Goal: Transaction & Acquisition: Obtain resource

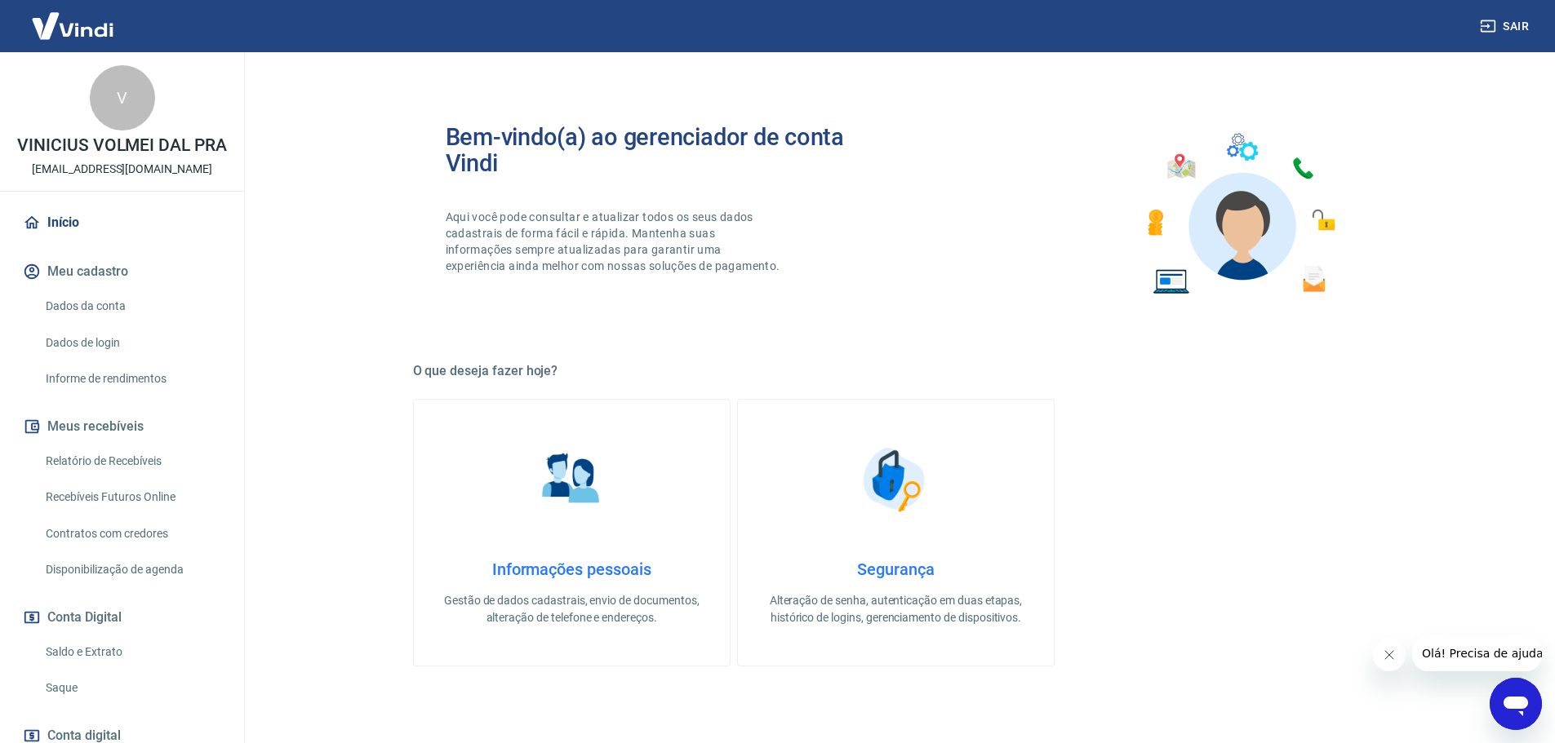
click at [72, 702] on link "Saque" at bounding box center [131, 688] width 185 height 33
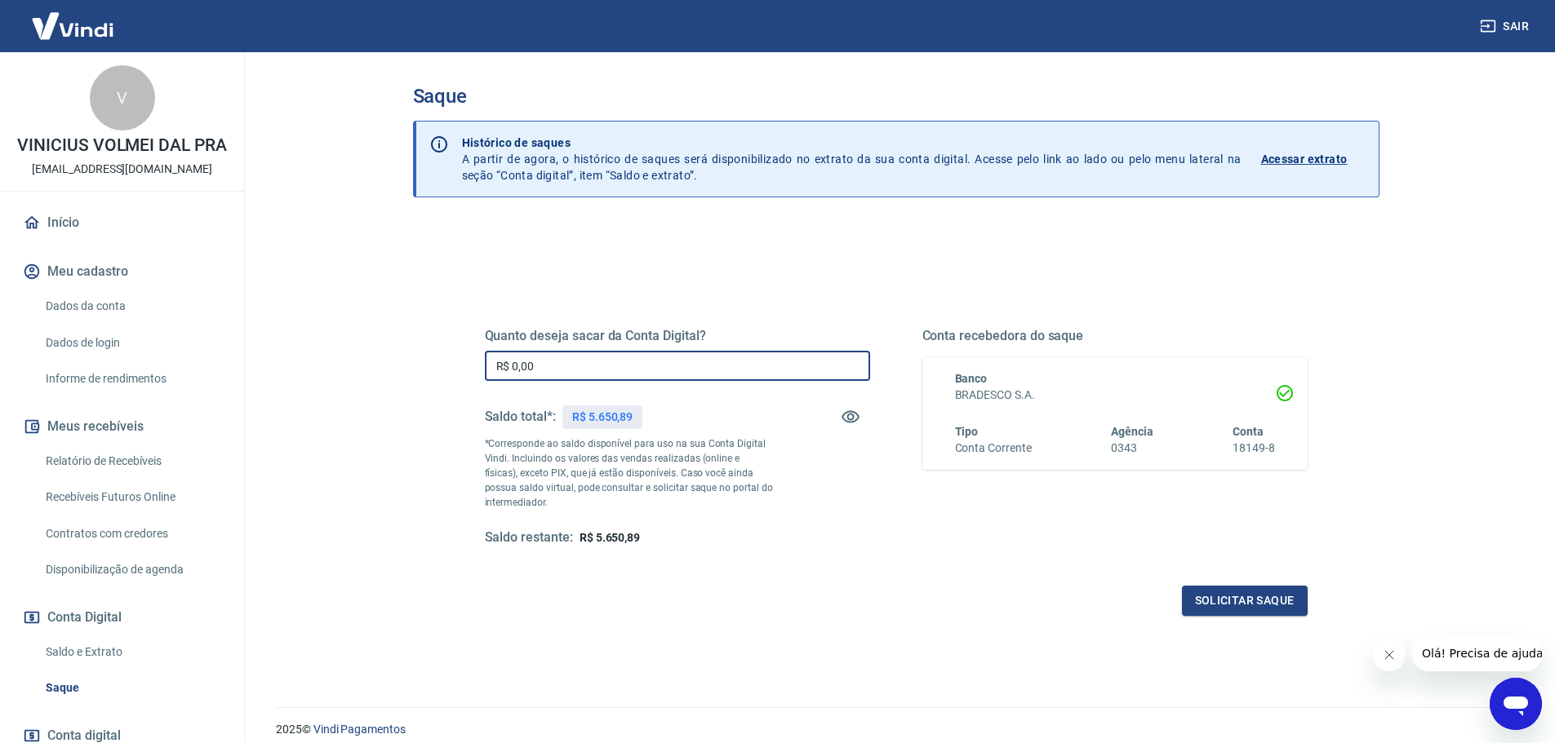
drag, startPoint x: 624, startPoint y: 357, endPoint x: 402, endPoint y: 369, distance: 222.3
click at [402, 369] on div "Saque Histórico de saques A partir de agora, o histórico de saques será disponi…" at bounding box center [895, 370] width 1005 height 636
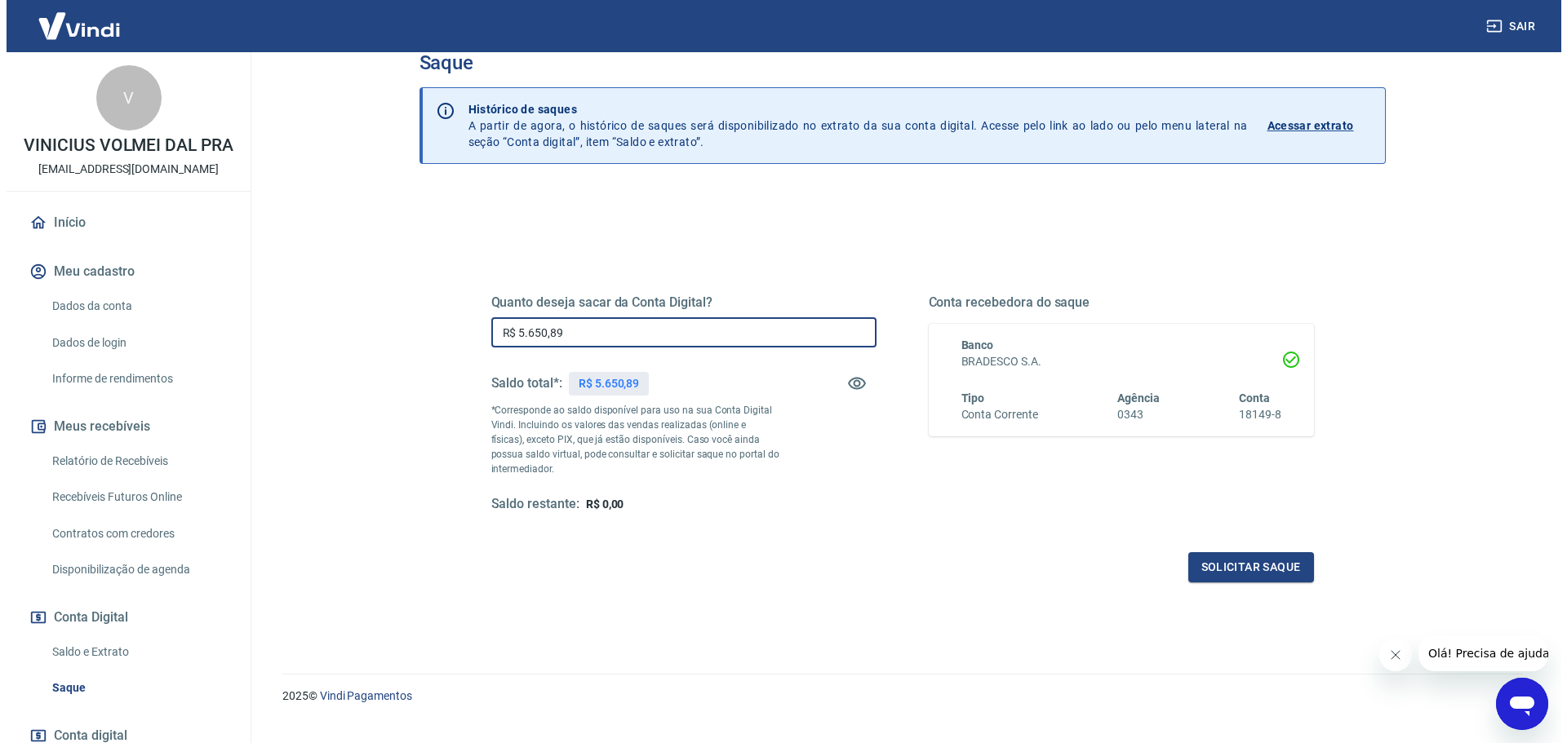
scroll to position [64, 0]
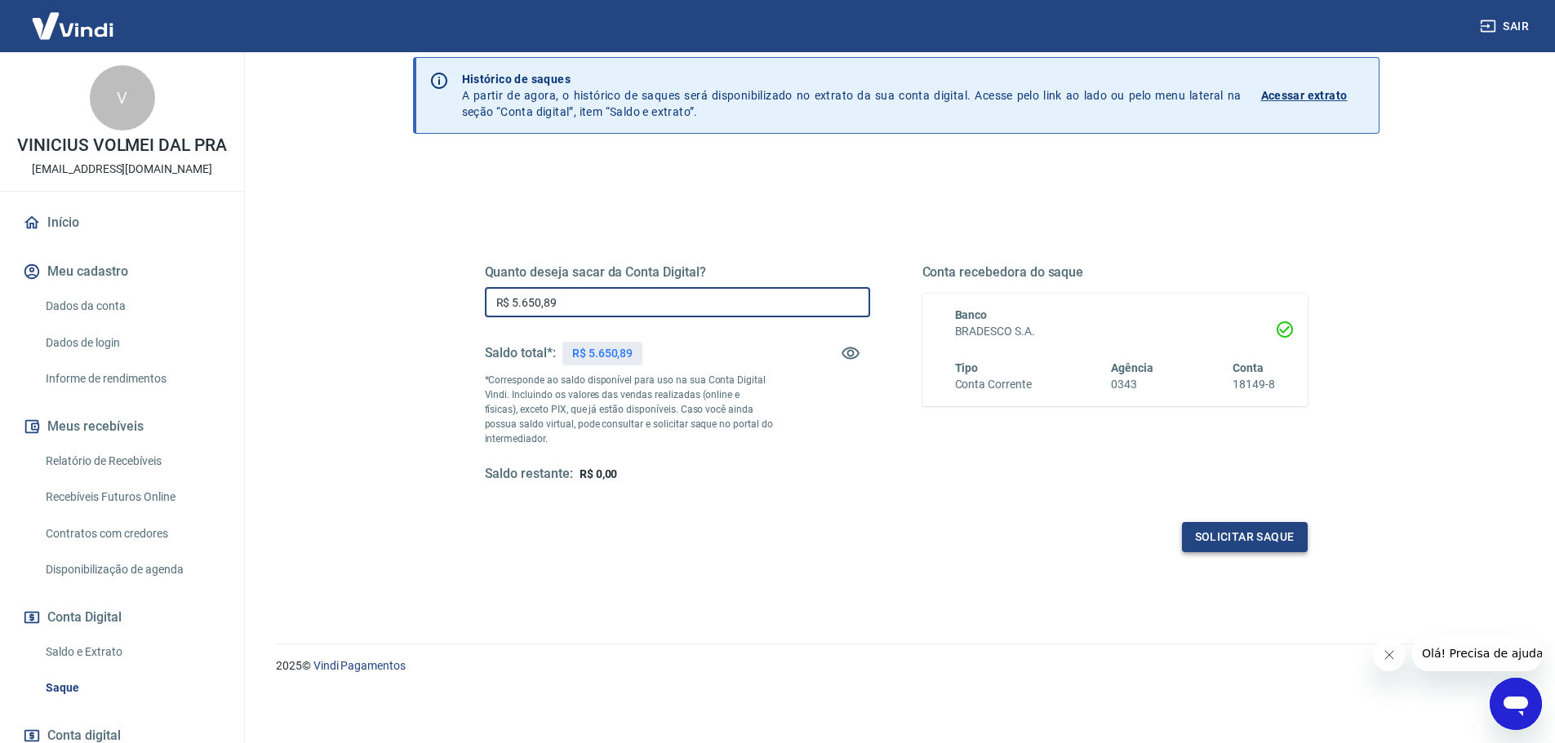
type input "R$ 5.650,89"
click at [1246, 535] on button "Solicitar saque" at bounding box center [1245, 537] width 126 height 30
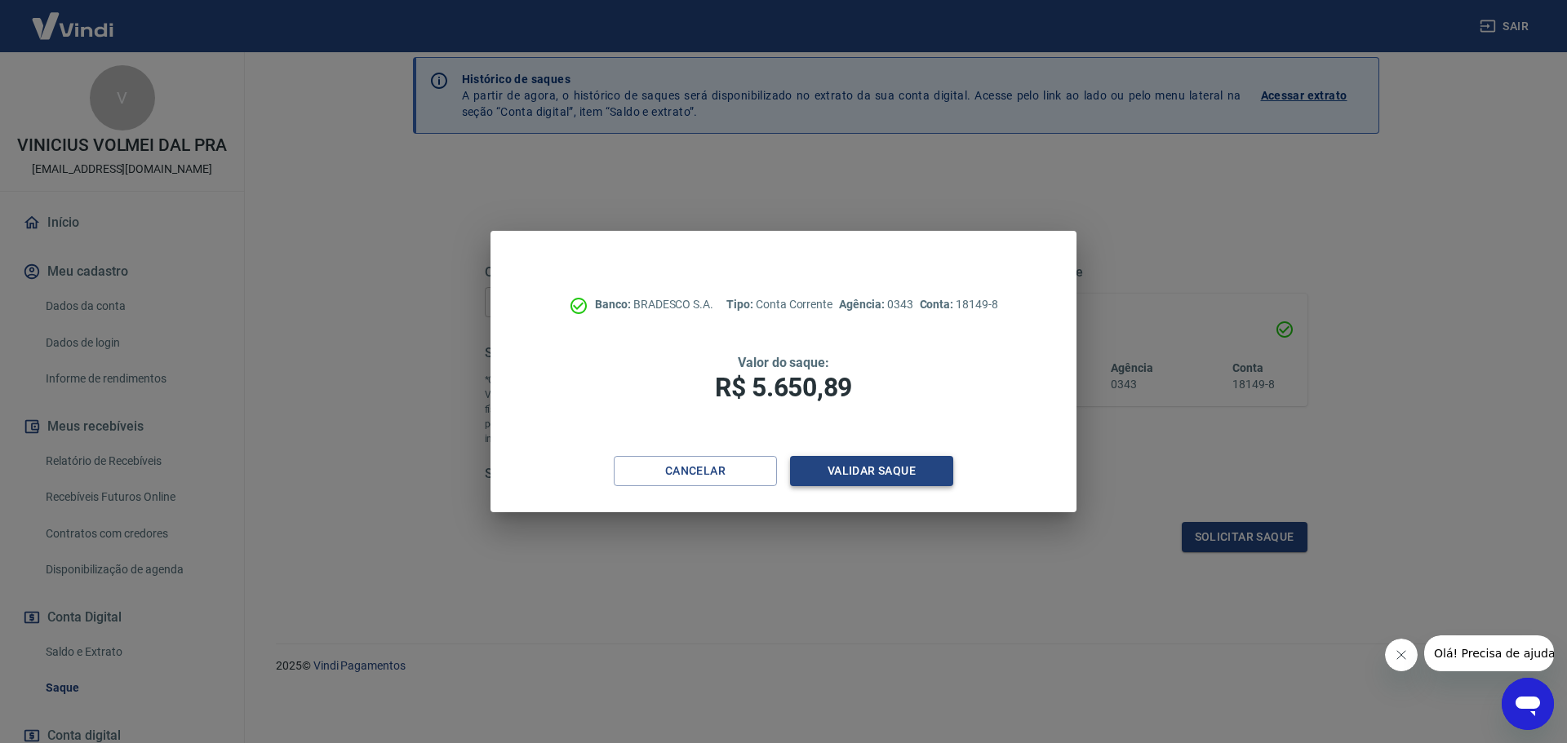
click at [856, 473] on button "Validar saque" at bounding box center [871, 471] width 163 height 30
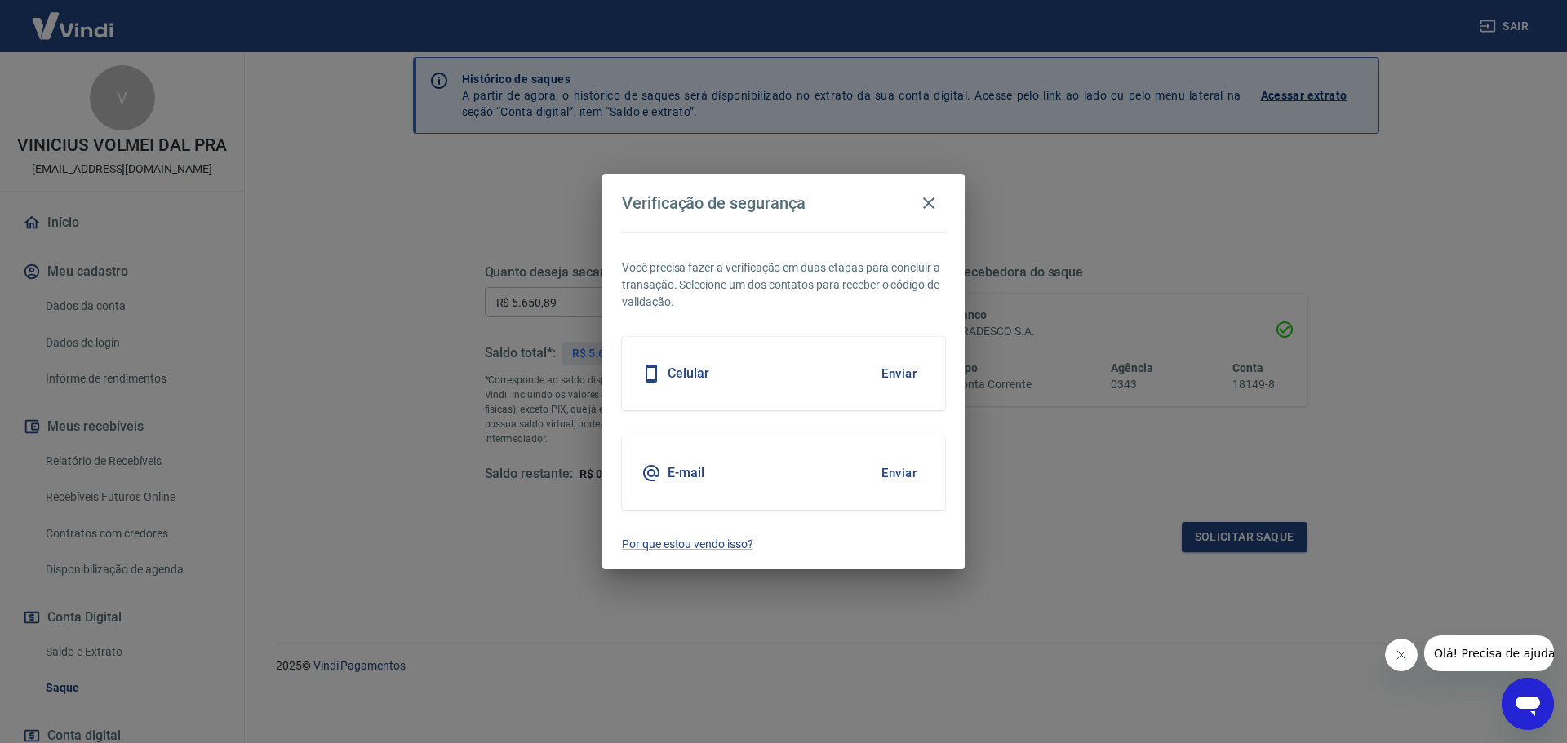
click at [906, 474] on button "Enviar" at bounding box center [898, 473] width 53 height 34
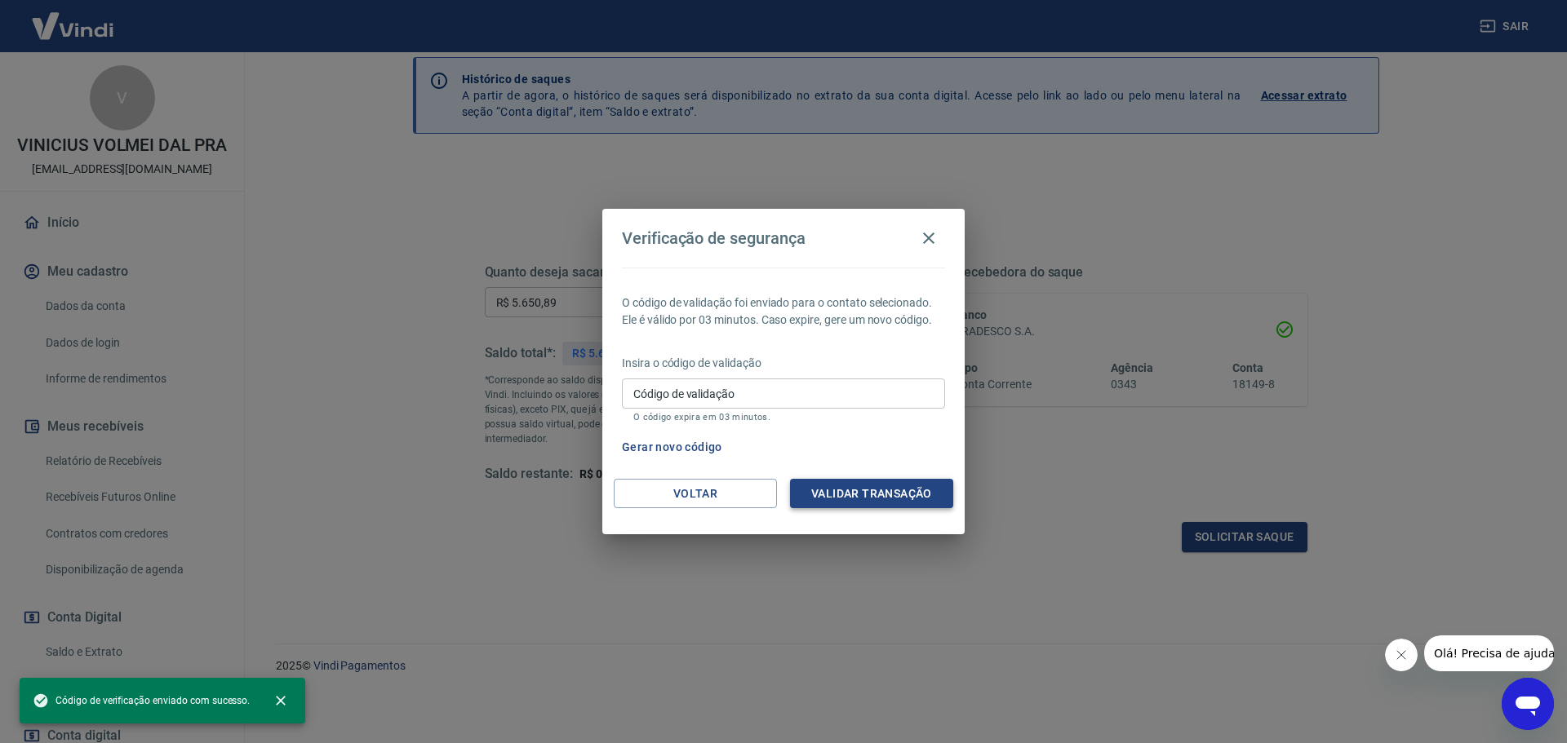
click at [856, 486] on button "Validar transação" at bounding box center [871, 494] width 163 height 30
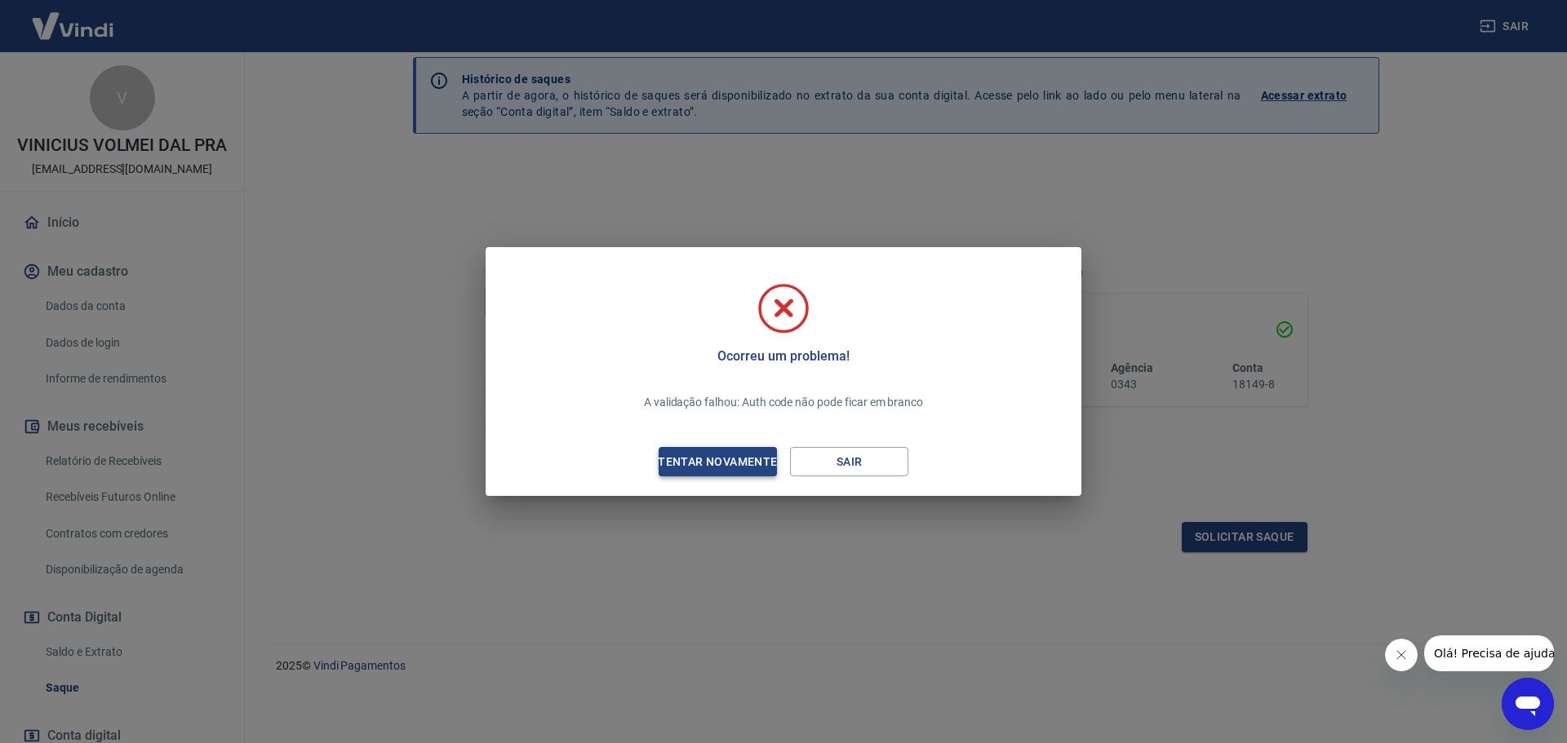
click at [695, 457] on div "Tentar novamente" at bounding box center [717, 462] width 158 height 20
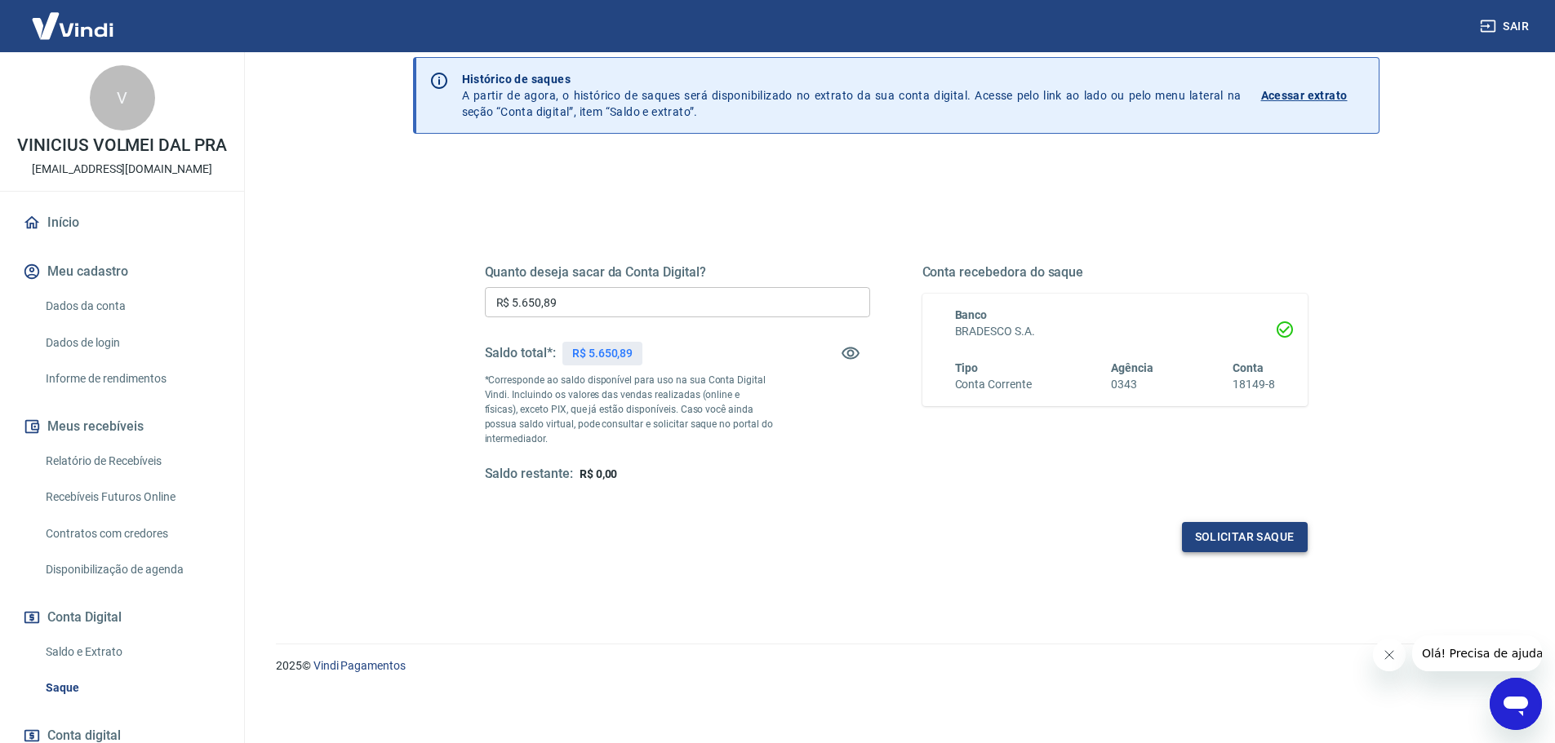
click at [1194, 525] on button "Solicitar saque" at bounding box center [1245, 537] width 126 height 30
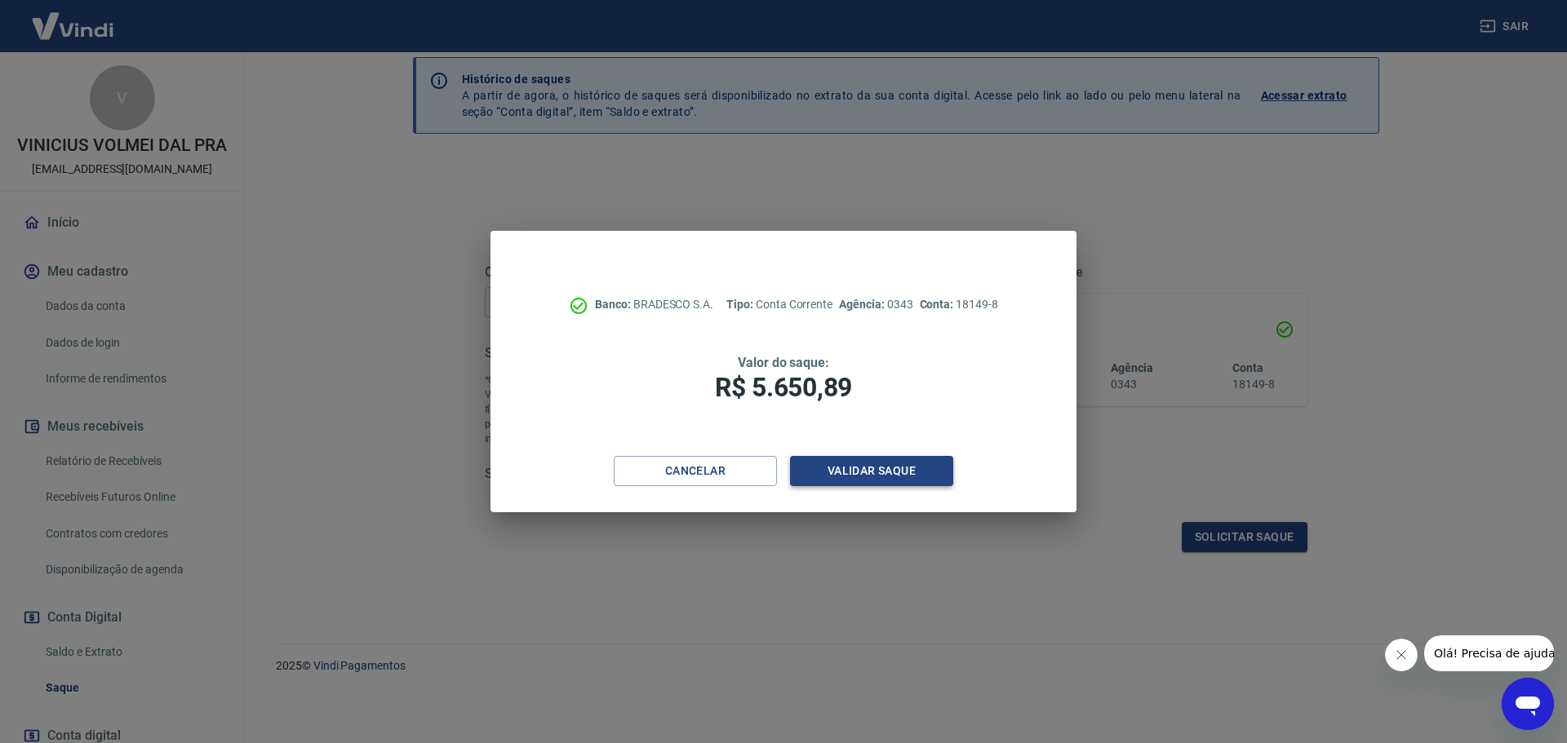
click at [875, 473] on button "Validar saque" at bounding box center [871, 471] width 163 height 30
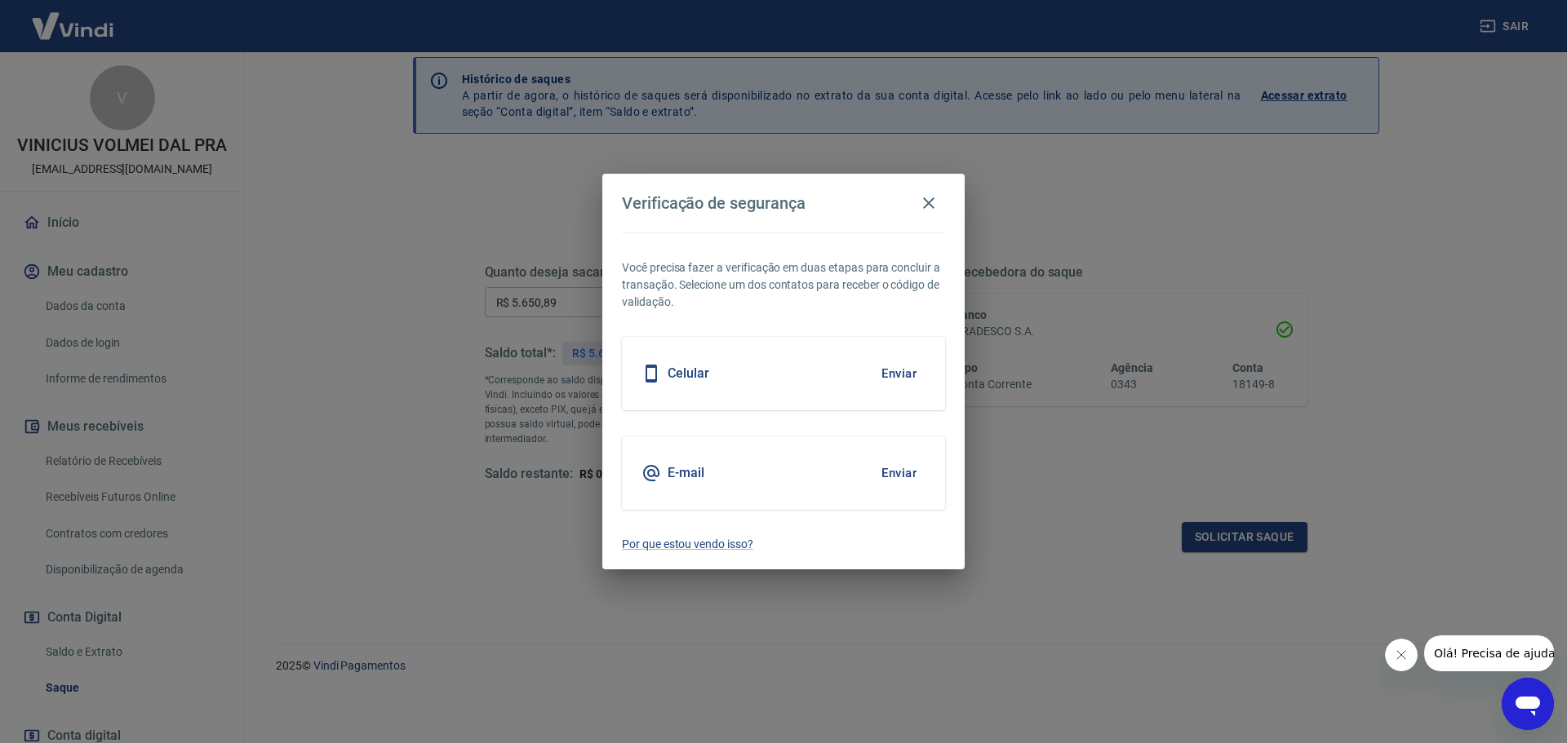
click at [900, 476] on button "Enviar" at bounding box center [898, 473] width 53 height 34
click at [899, 371] on button "Enviar" at bounding box center [898, 374] width 53 height 34
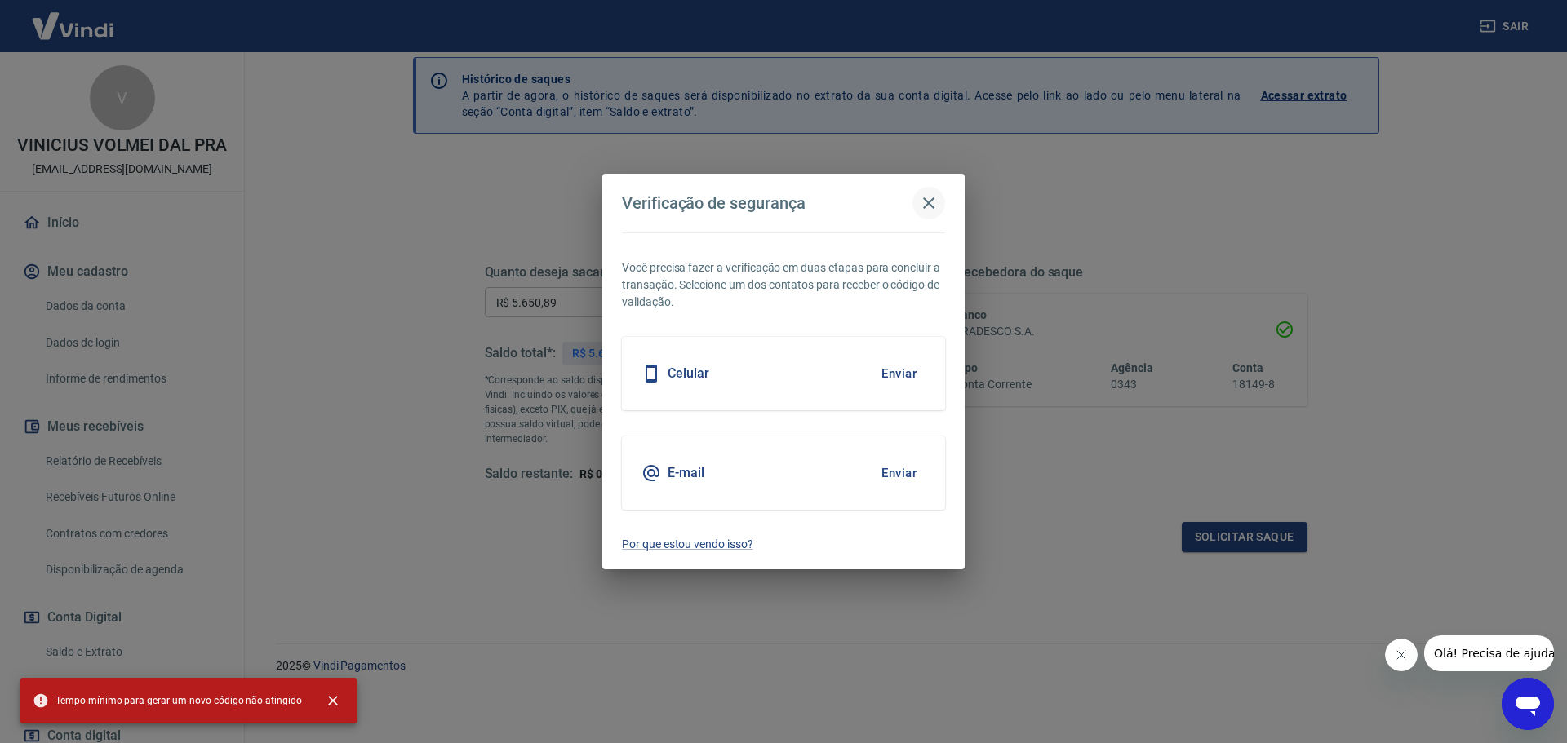
click at [930, 202] on icon "button" at bounding box center [928, 202] width 11 height 11
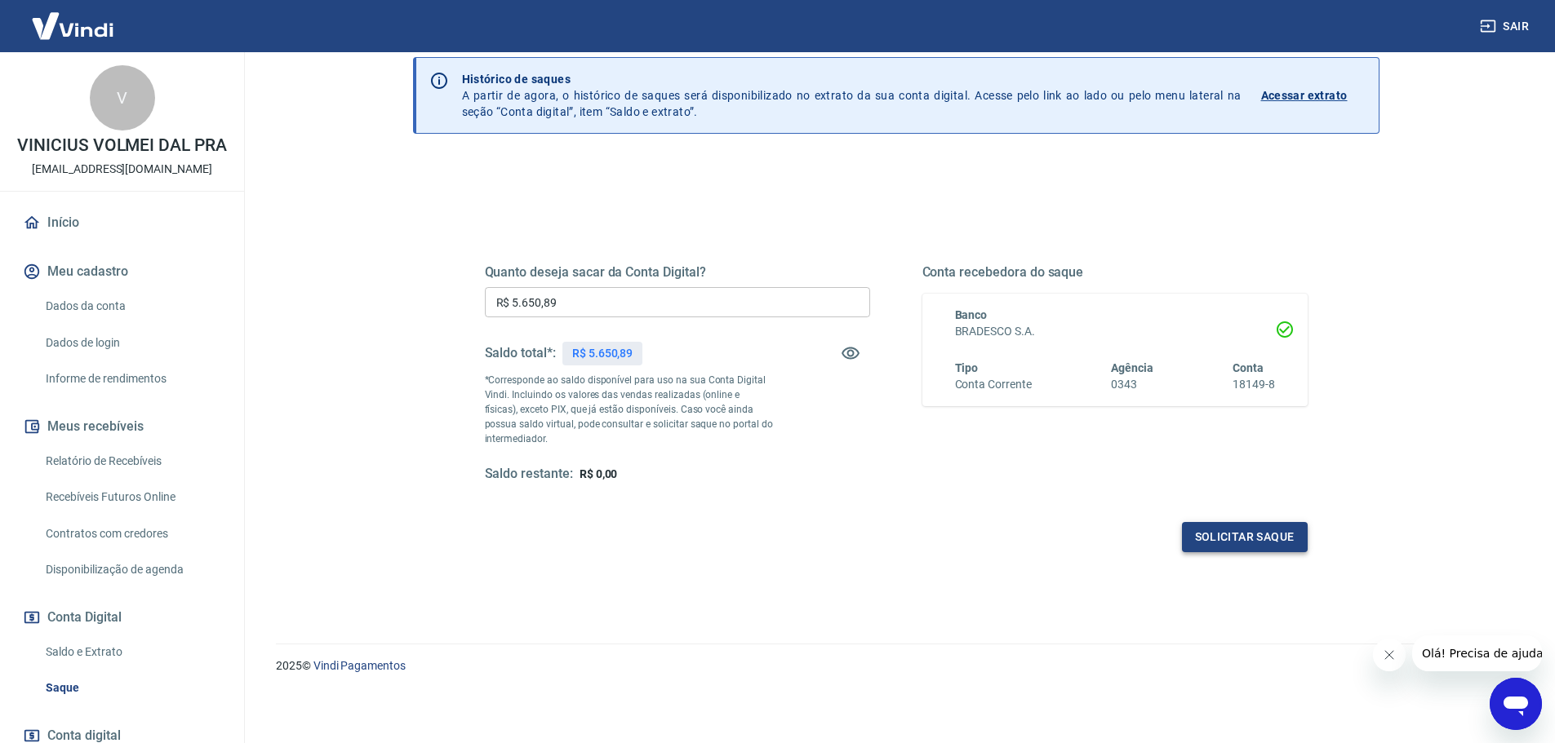
click at [1228, 531] on button "Solicitar saque" at bounding box center [1245, 537] width 126 height 30
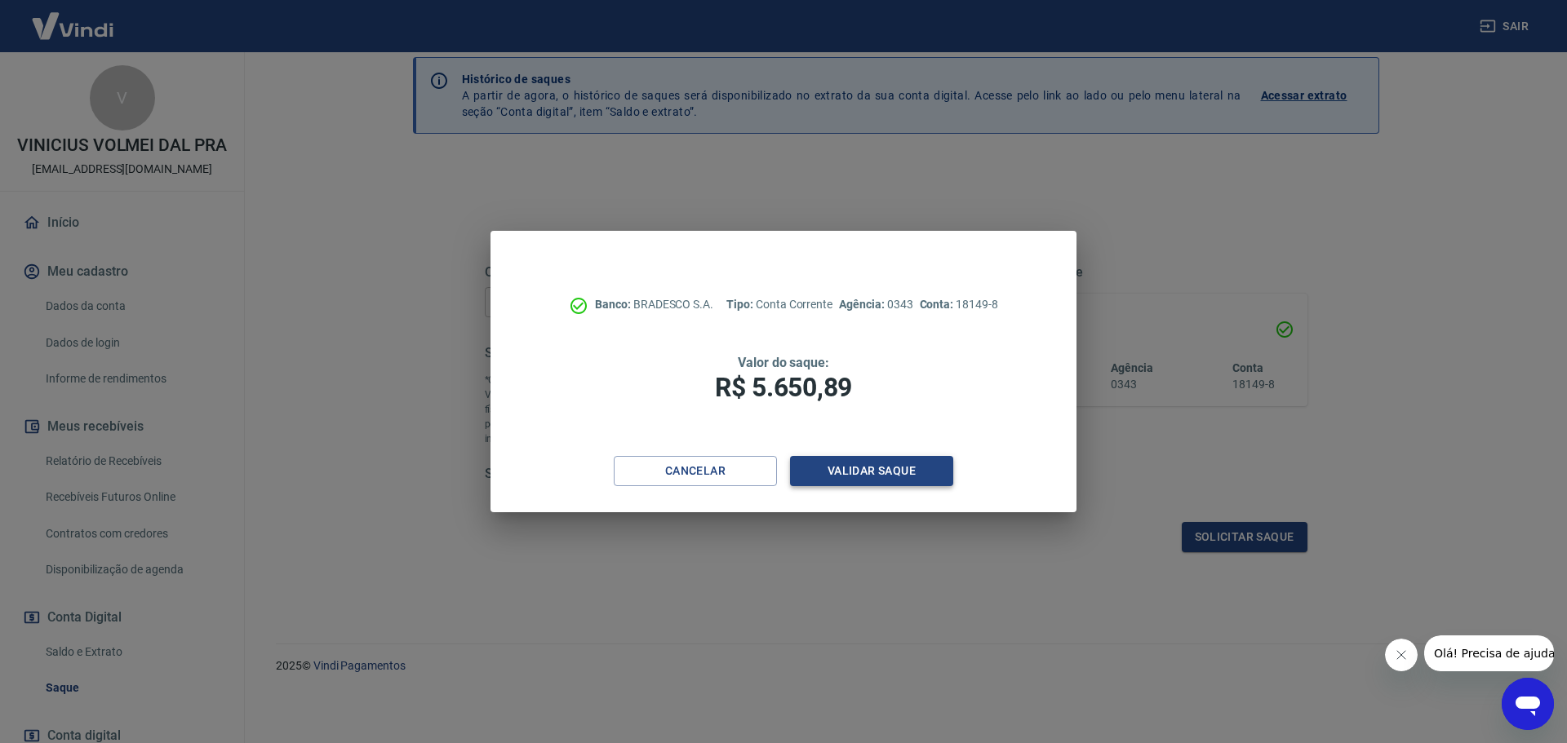
click at [854, 468] on button "Validar saque" at bounding box center [871, 471] width 163 height 30
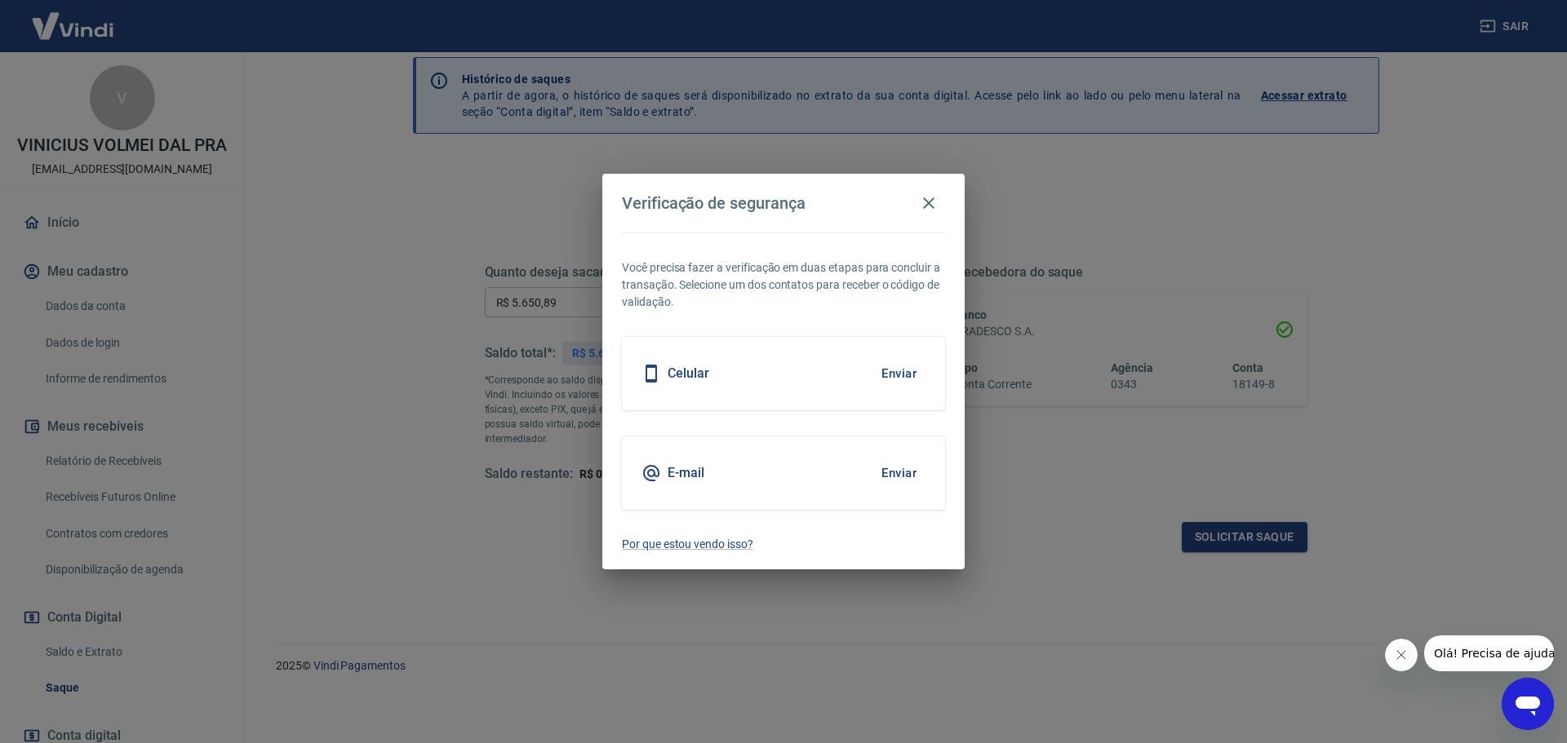
click at [905, 374] on button "Enviar" at bounding box center [898, 374] width 53 height 34
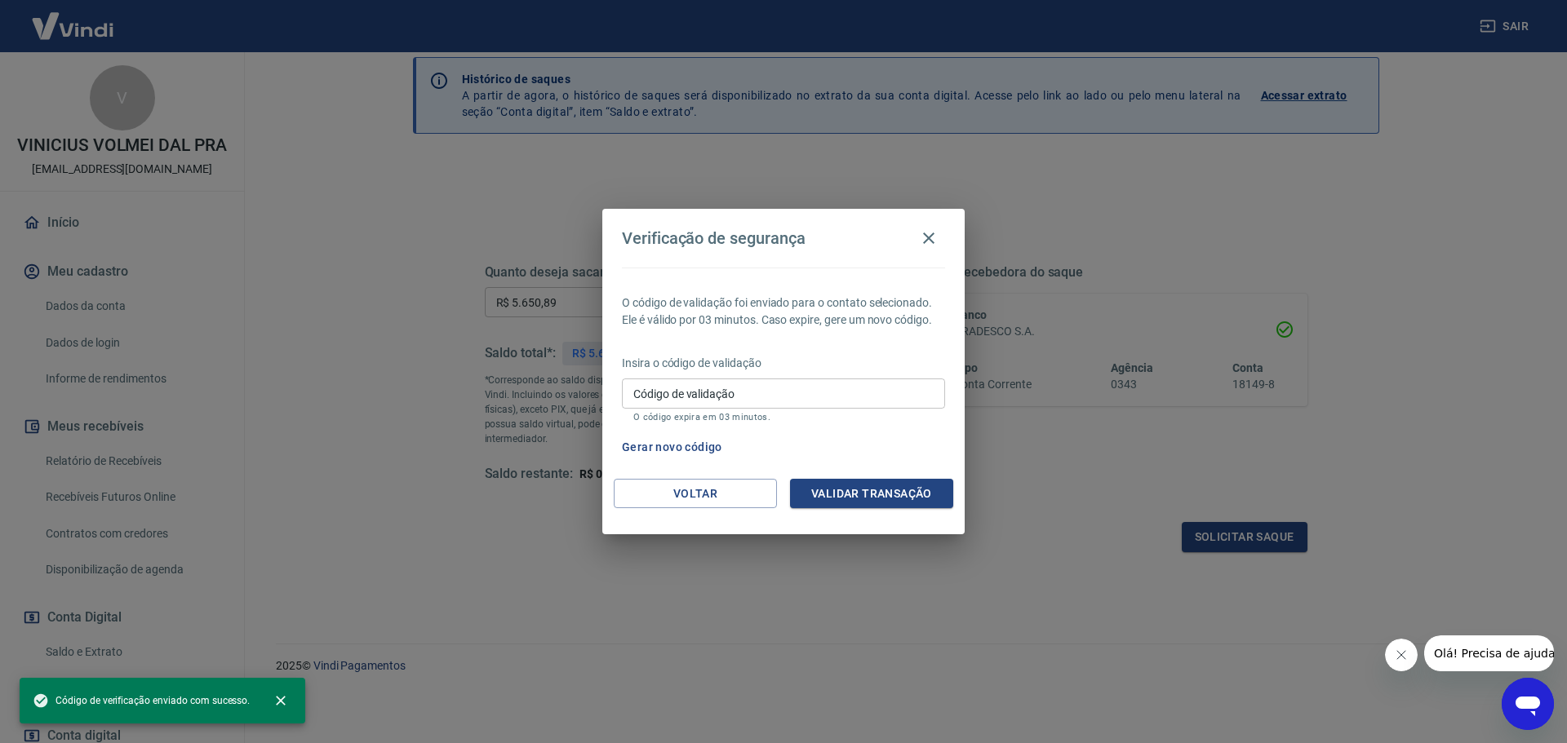
click at [657, 396] on div "Código de validação Código de validação O código expira em 03 minutos." at bounding box center [783, 401] width 323 height 44
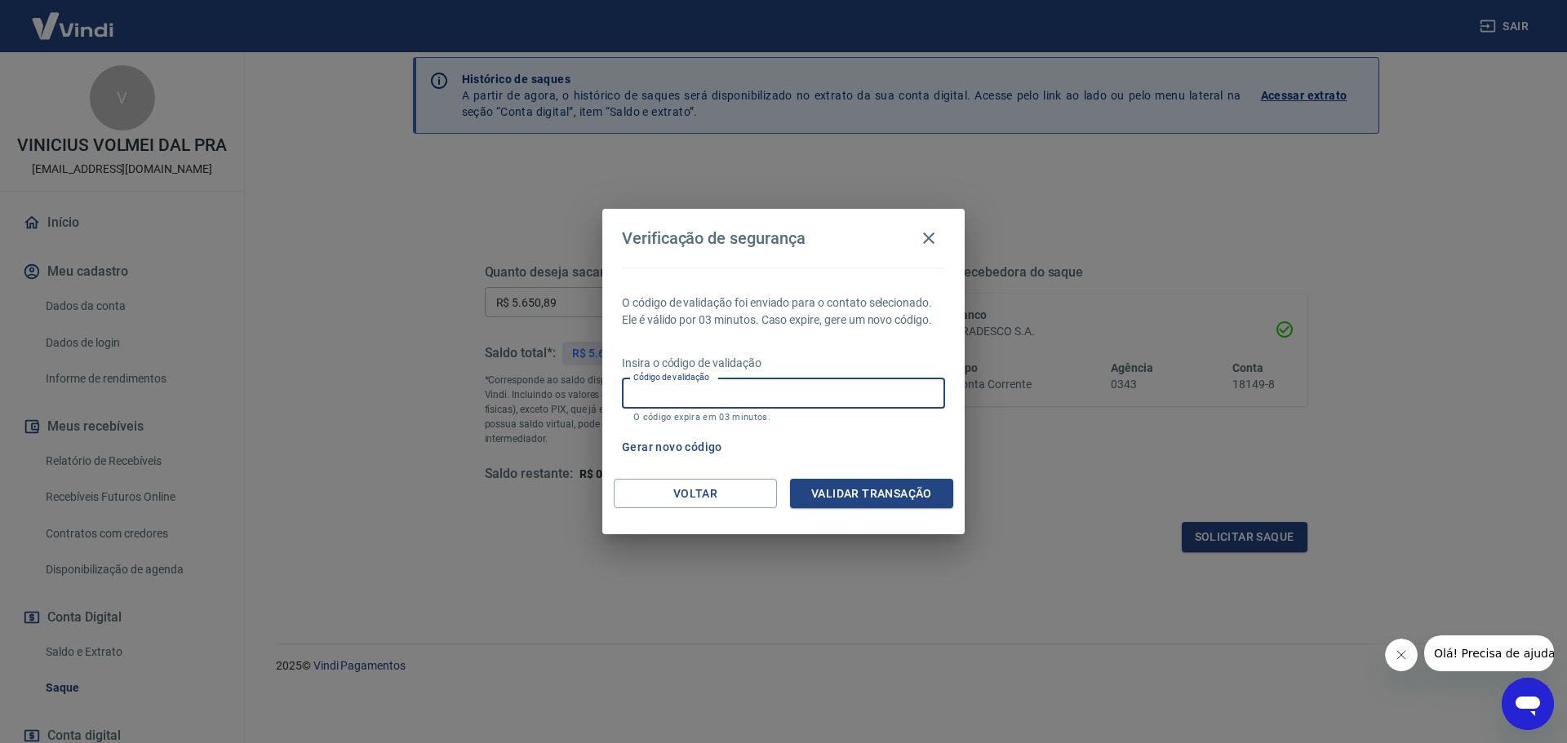
click at [680, 397] on input "Código de validação" at bounding box center [783, 394] width 323 height 30
click at [870, 482] on button "Validar transação" at bounding box center [871, 494] width 163 height 30
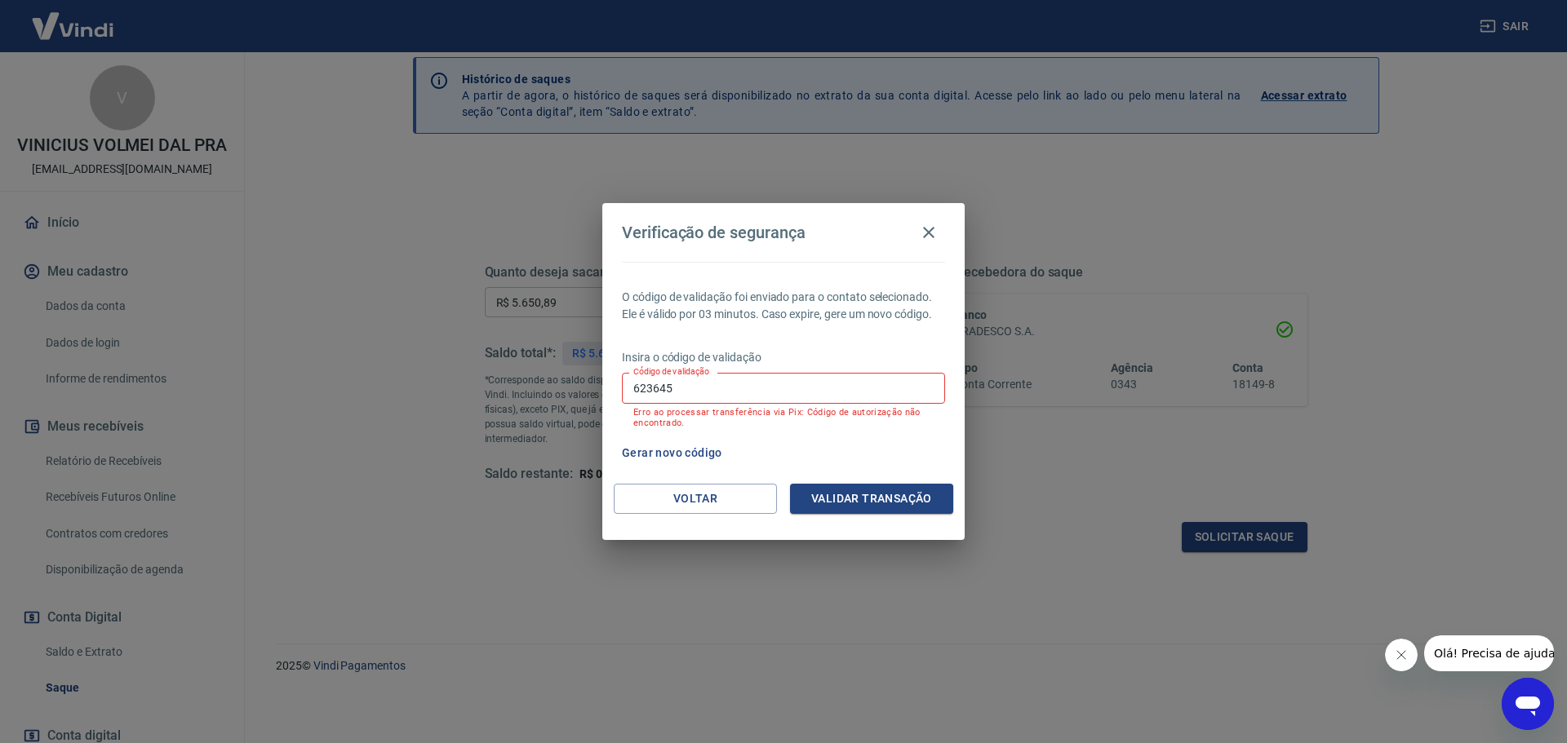
click at [698, 382] on input "623645" at bounding box center [783, 388] width 323 height 30
type input "6"
type input "612838"
click at [899, 490] on button "Validar transação" at bounding box center [871, 499] width 163 height 30
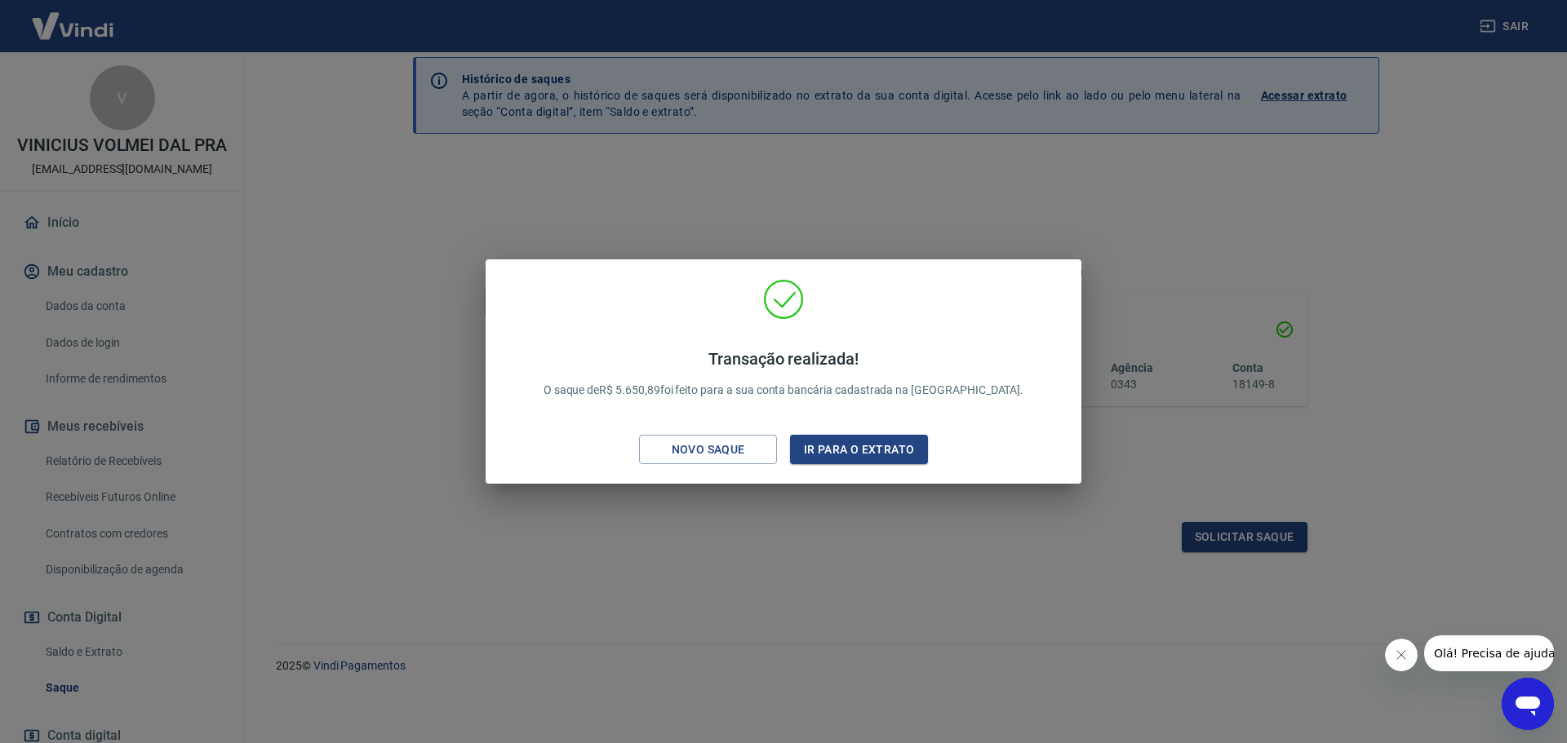
click at [744, 521] on div "Transação realizada! O saque de R$ 5.650,89 foi feito para a sua conta bancária…" at bounding box center [783, 371] width 1567 height 743
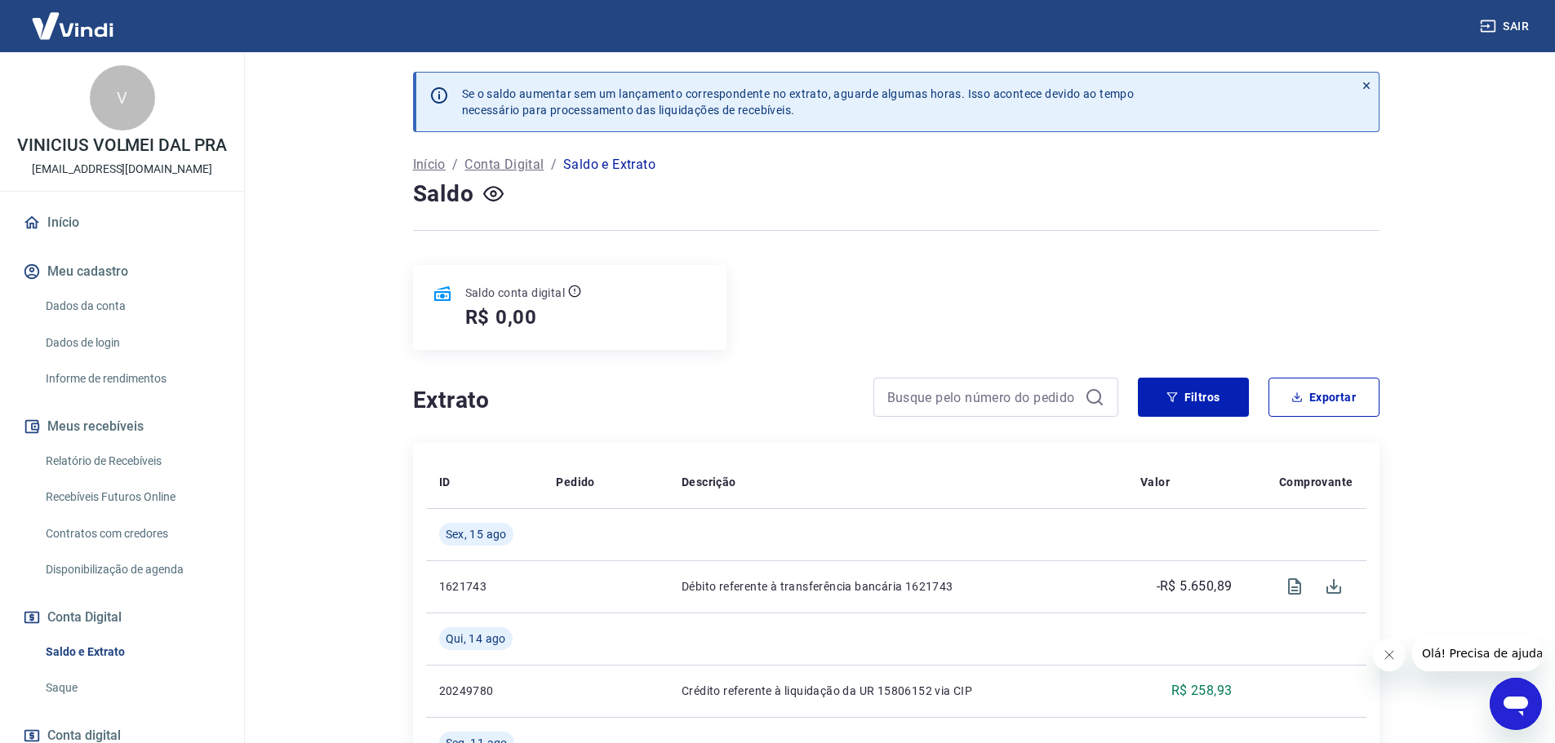
click at [76, 234] on link "Início" at bounding box center [122, 223] width 205 height 36
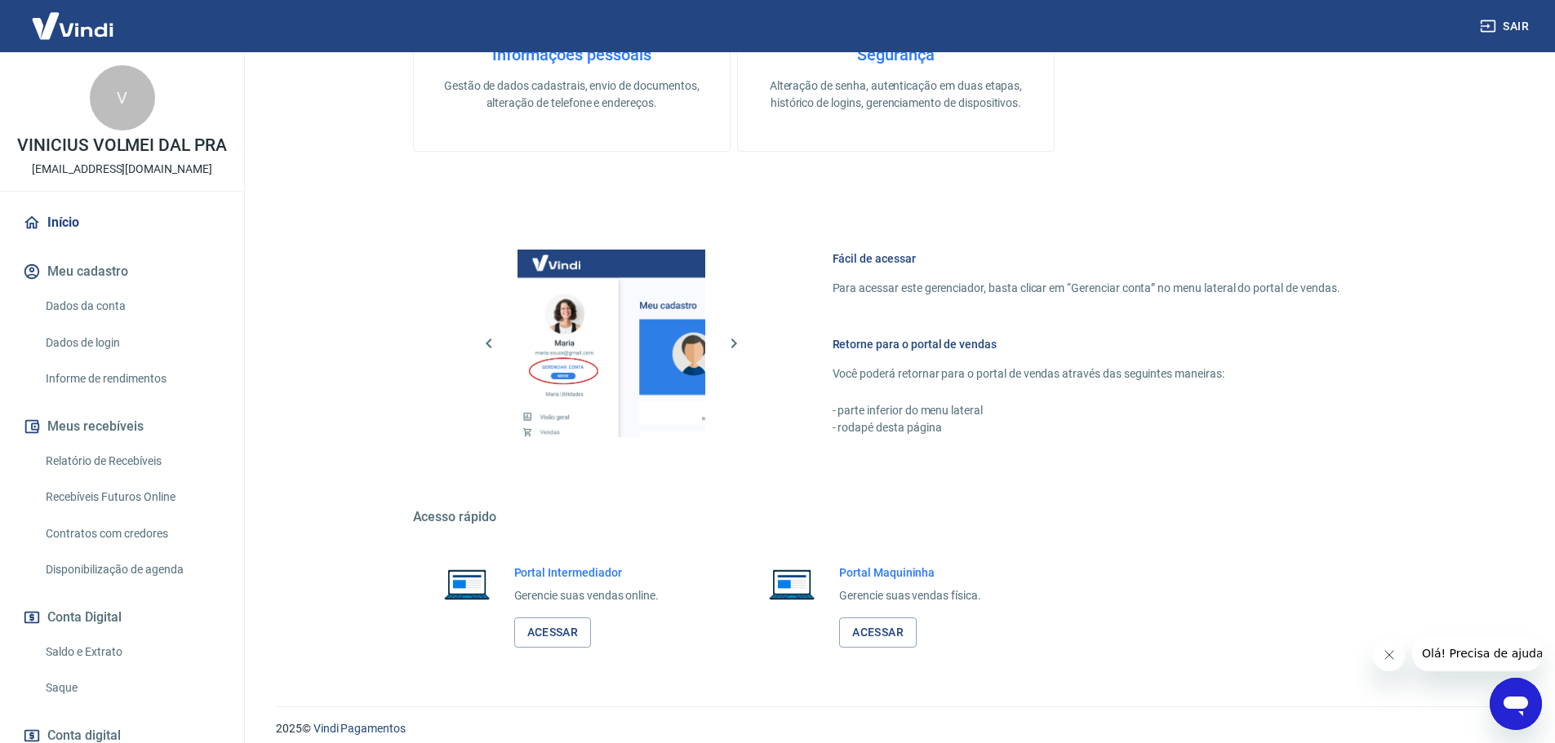
scroll to position [529, 0]
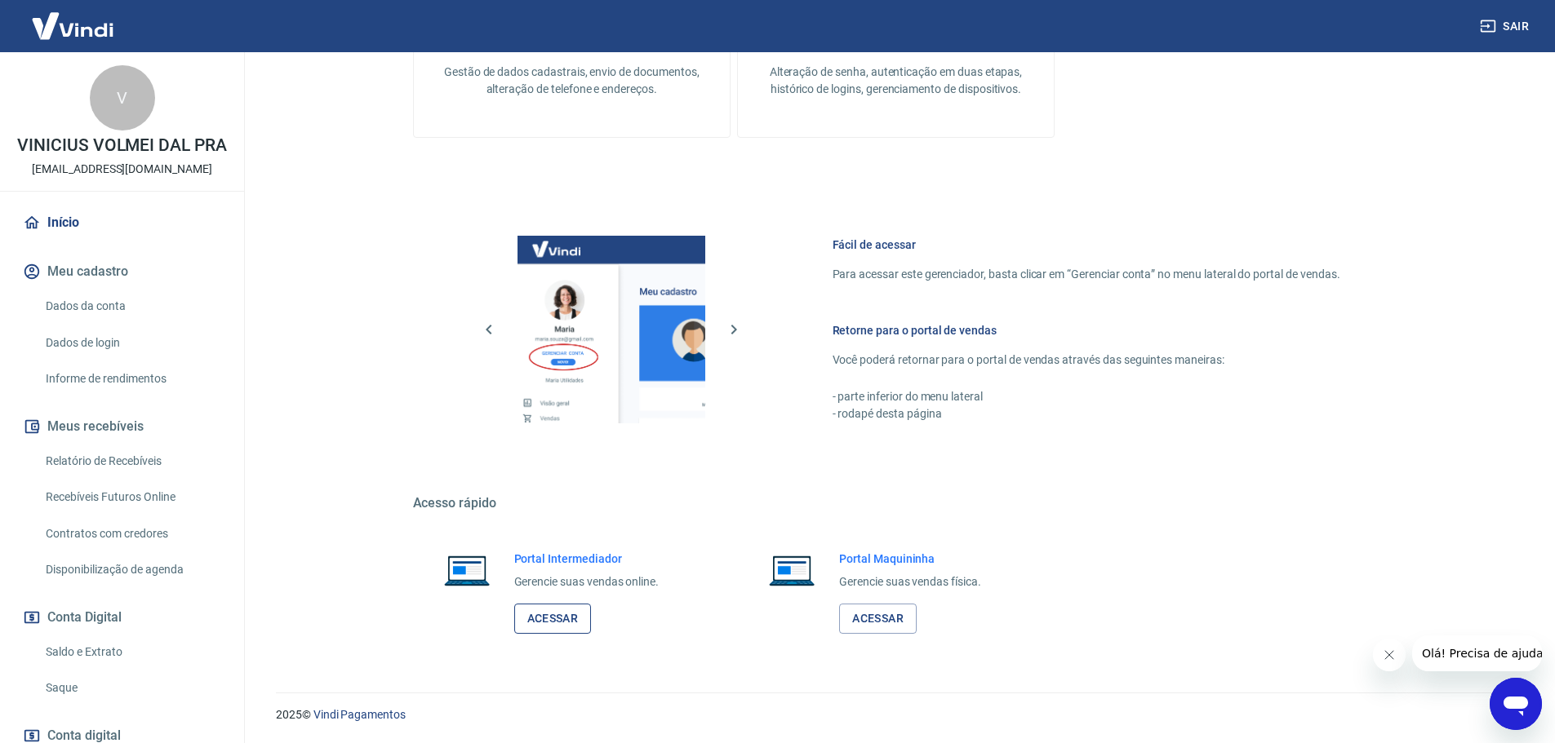
click at [557, 631] on link "Acessar" at bounding box center [553, 619] width 78 height 30
click at [1515, 677] on div "2025 © Vindi Pagamentos" at bounding box center [895, 708] width 1279 height 70
click at [1516, 697] on icon "Abrir janela de mensagens" at bounding box center [1515, 707] width 24 height 20
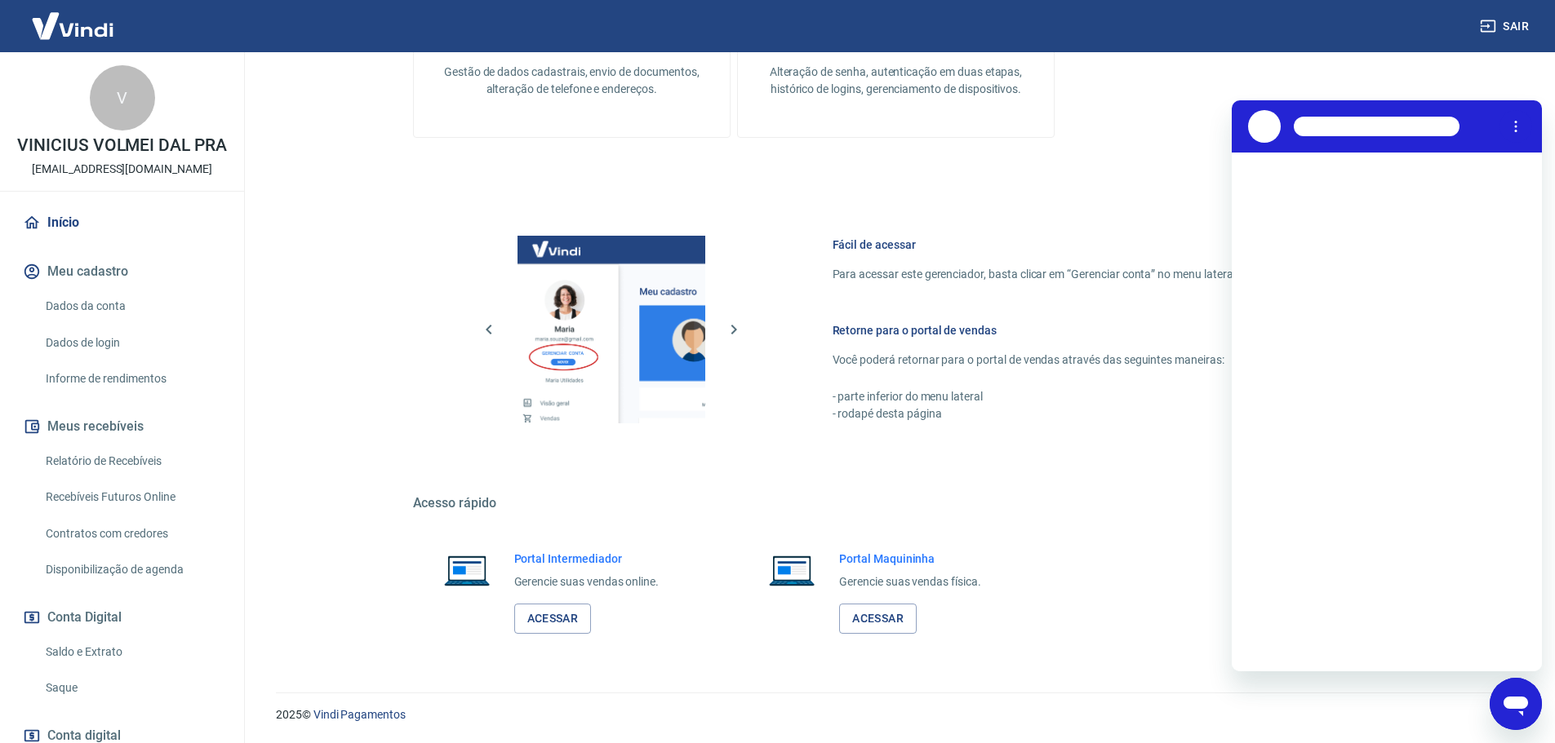
scroll to position [0, 0]
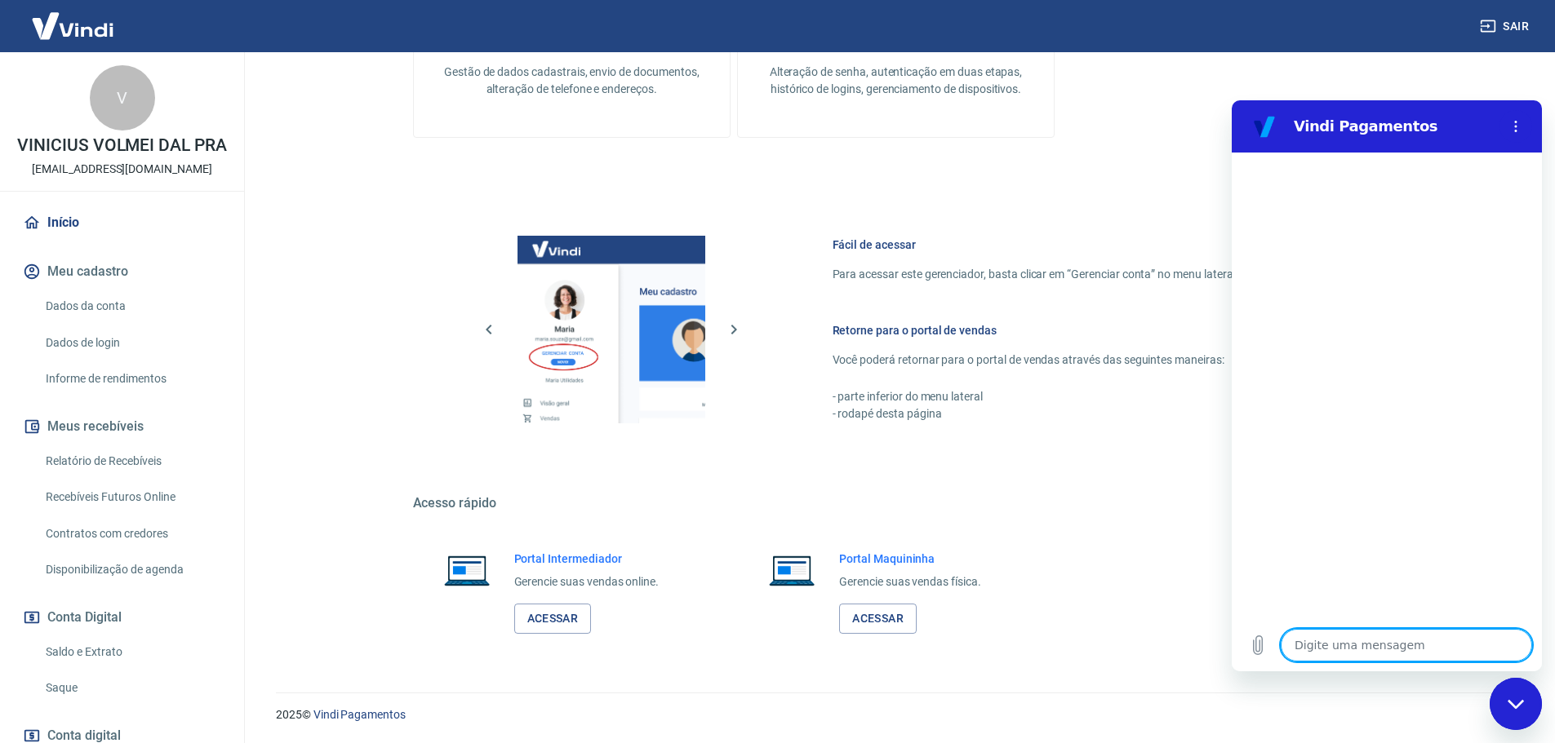
type textarea "x"
type textarea "o"
type textarea "x"
type textarea "ol"
type textarea "x"
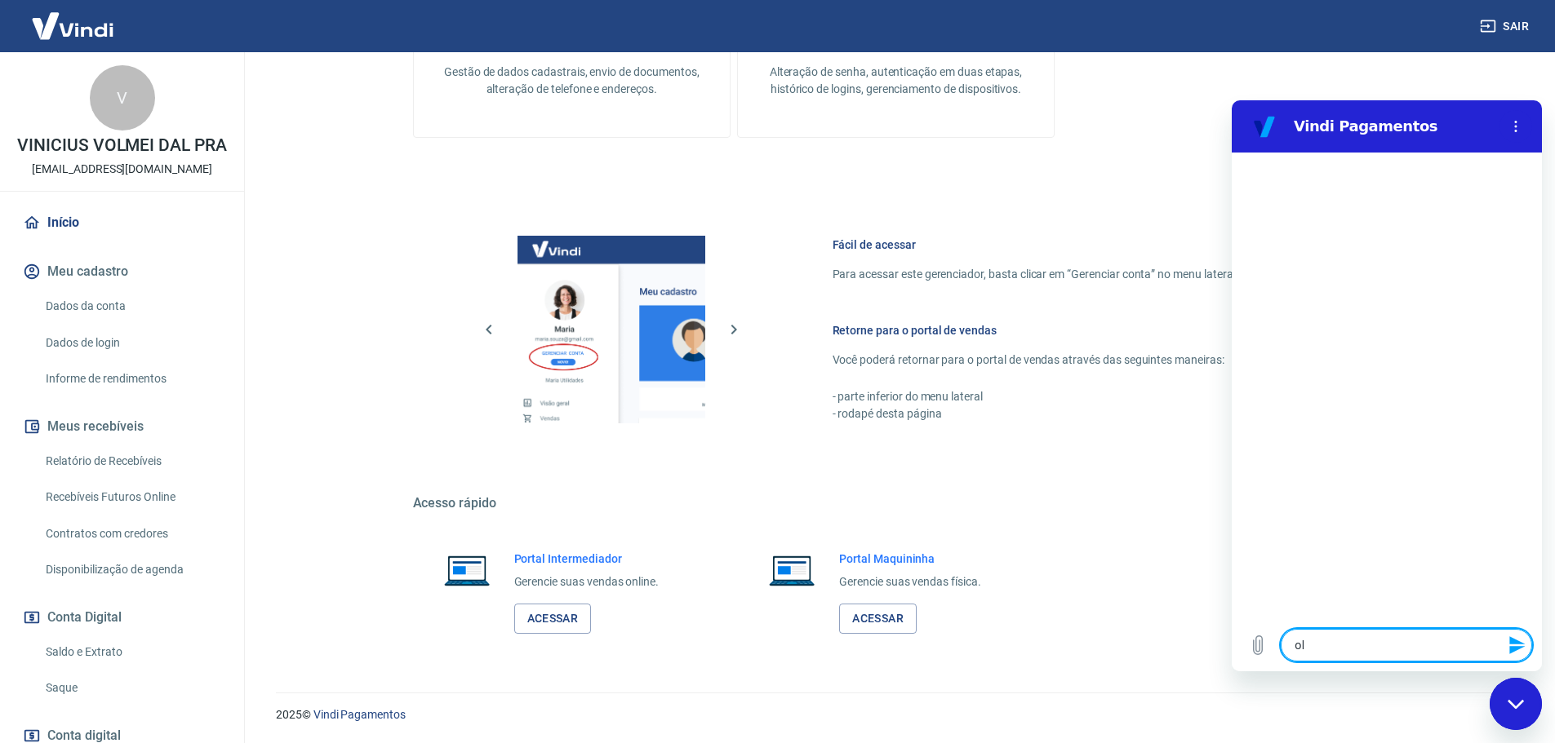
type textarea "olá"
type textarea "x"
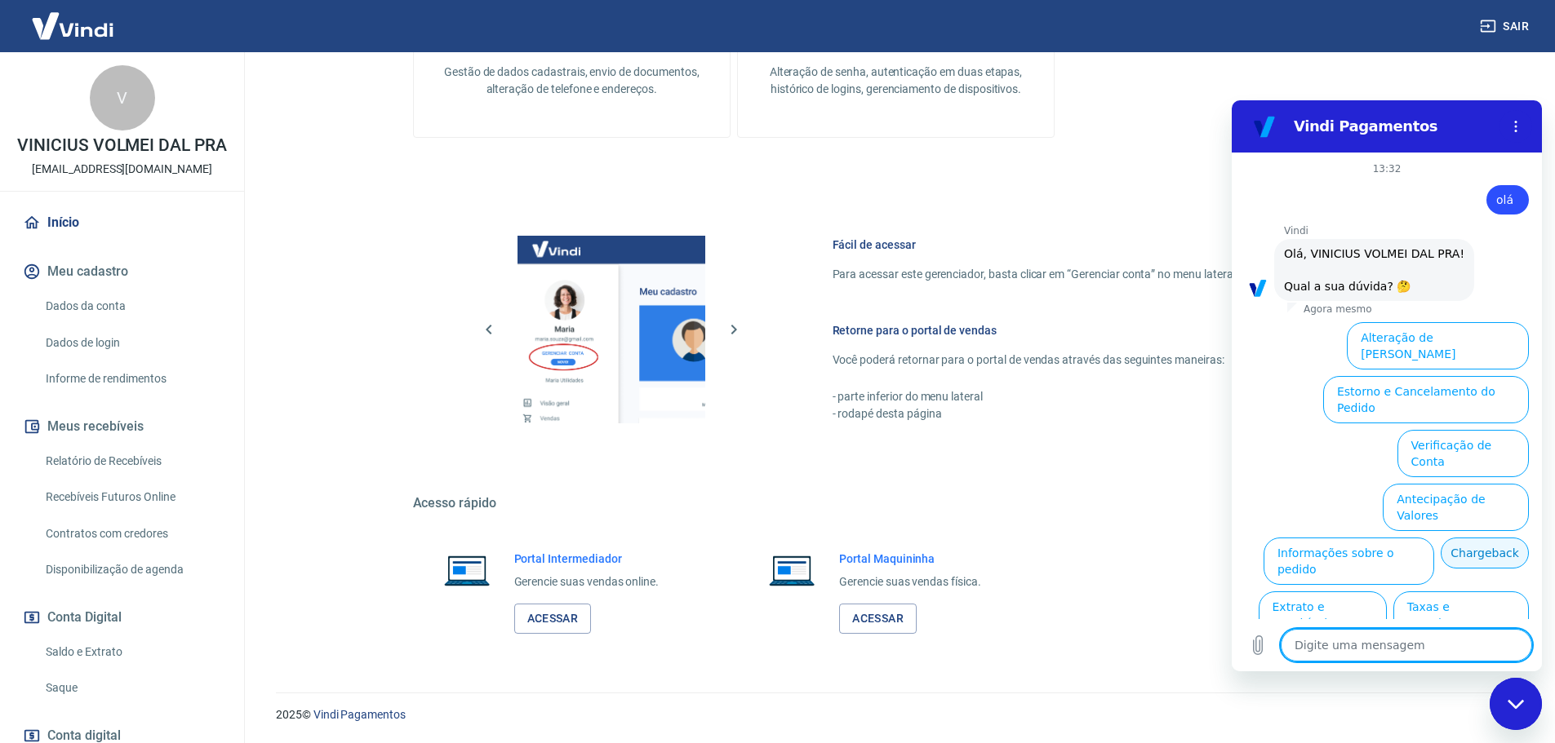
click at [1489, 538] on button "Chargeback" at bounding box center [1484, 553] width 88 height 31
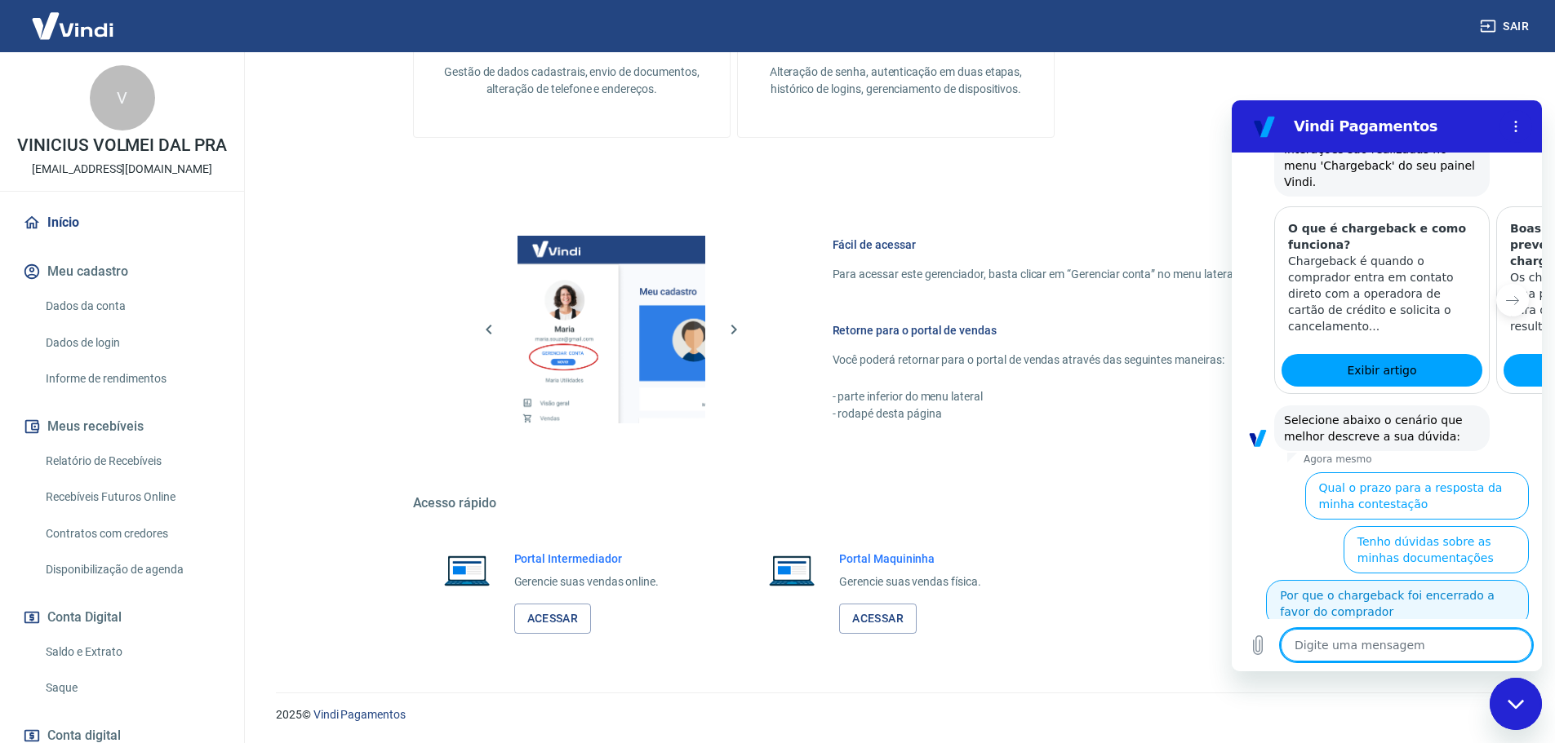
scroll to position [525, 0]
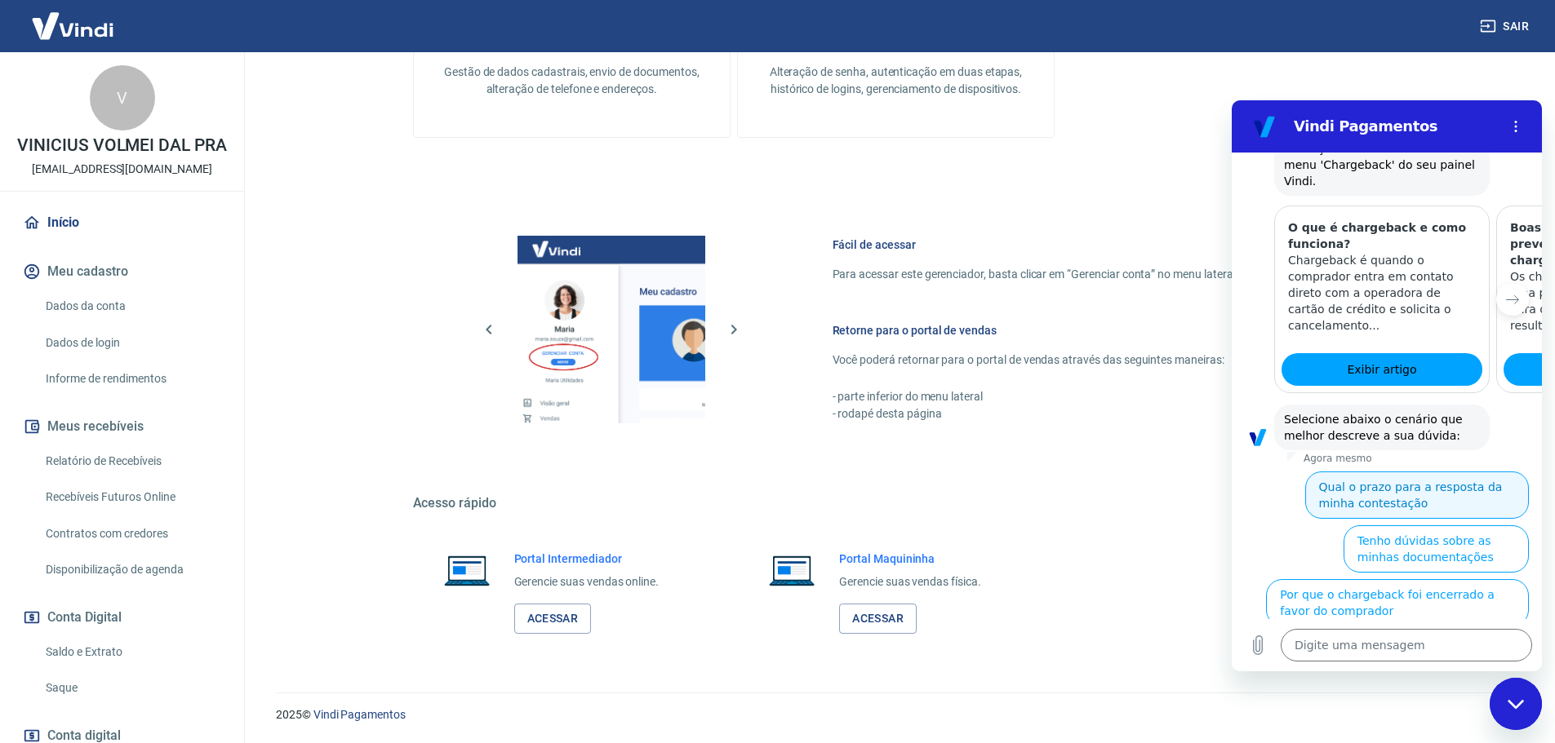
drag, startPoint x: 1366, startPoint y: 445, endPoint x: 1517, endPoint y: 464, distance: 152.2
click at [1367, 472] on button "Qual o prazo para a resposta da minha contestação" at bounding box center [1417, 495] width 224 height 47
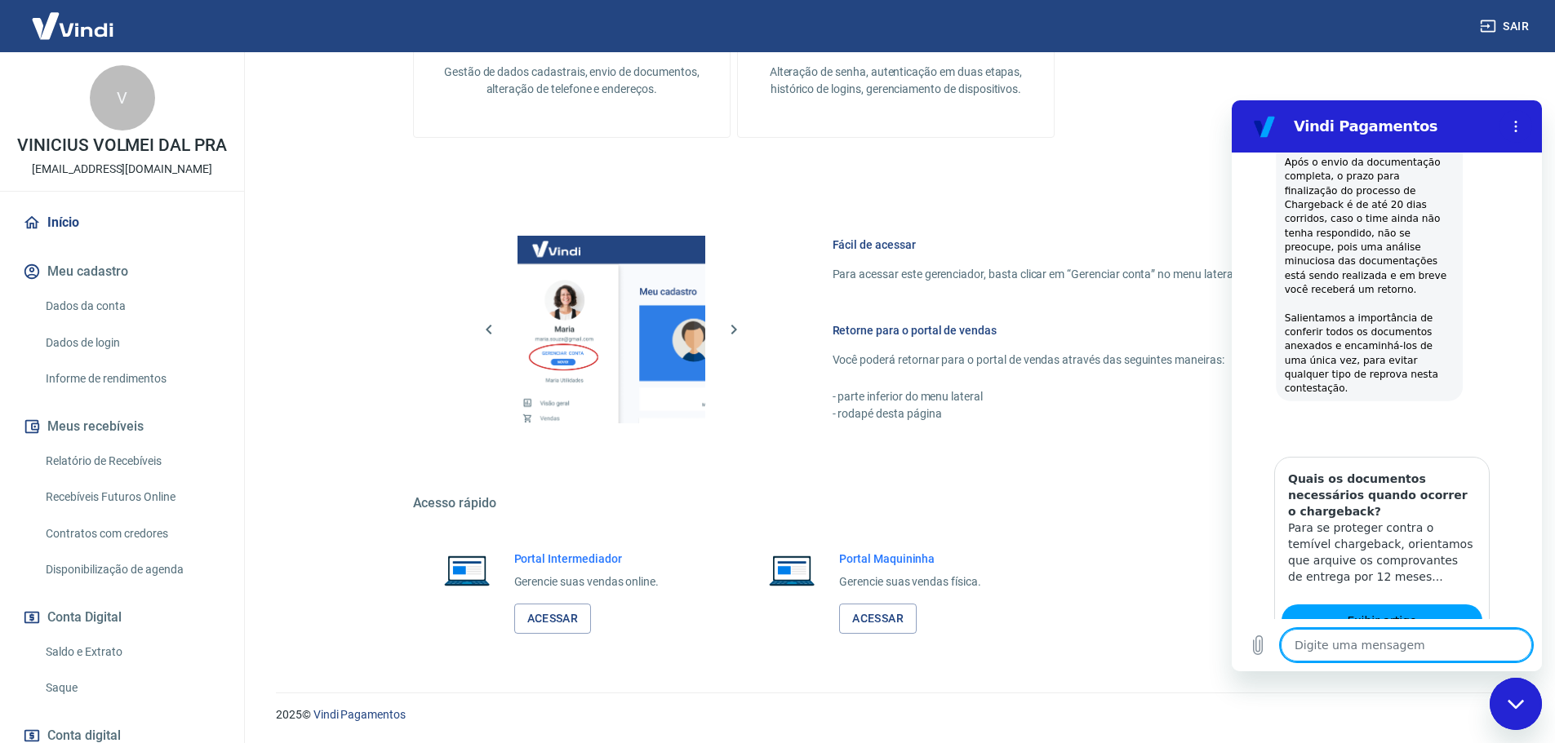
scroll to position [1103, 0]
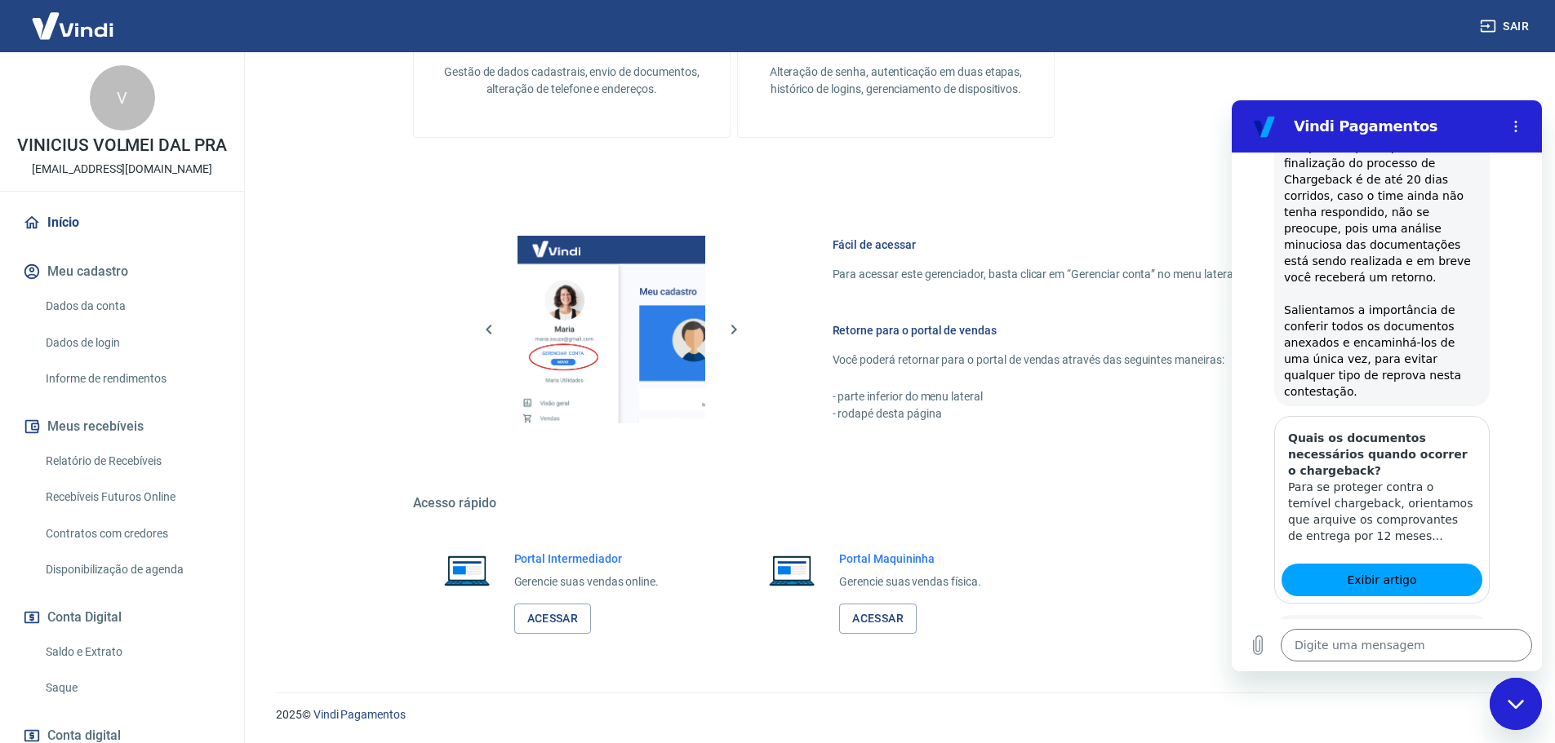
click at [1490, 682] on button "Não" at bounding box center [1504, 697] width 50 height 31
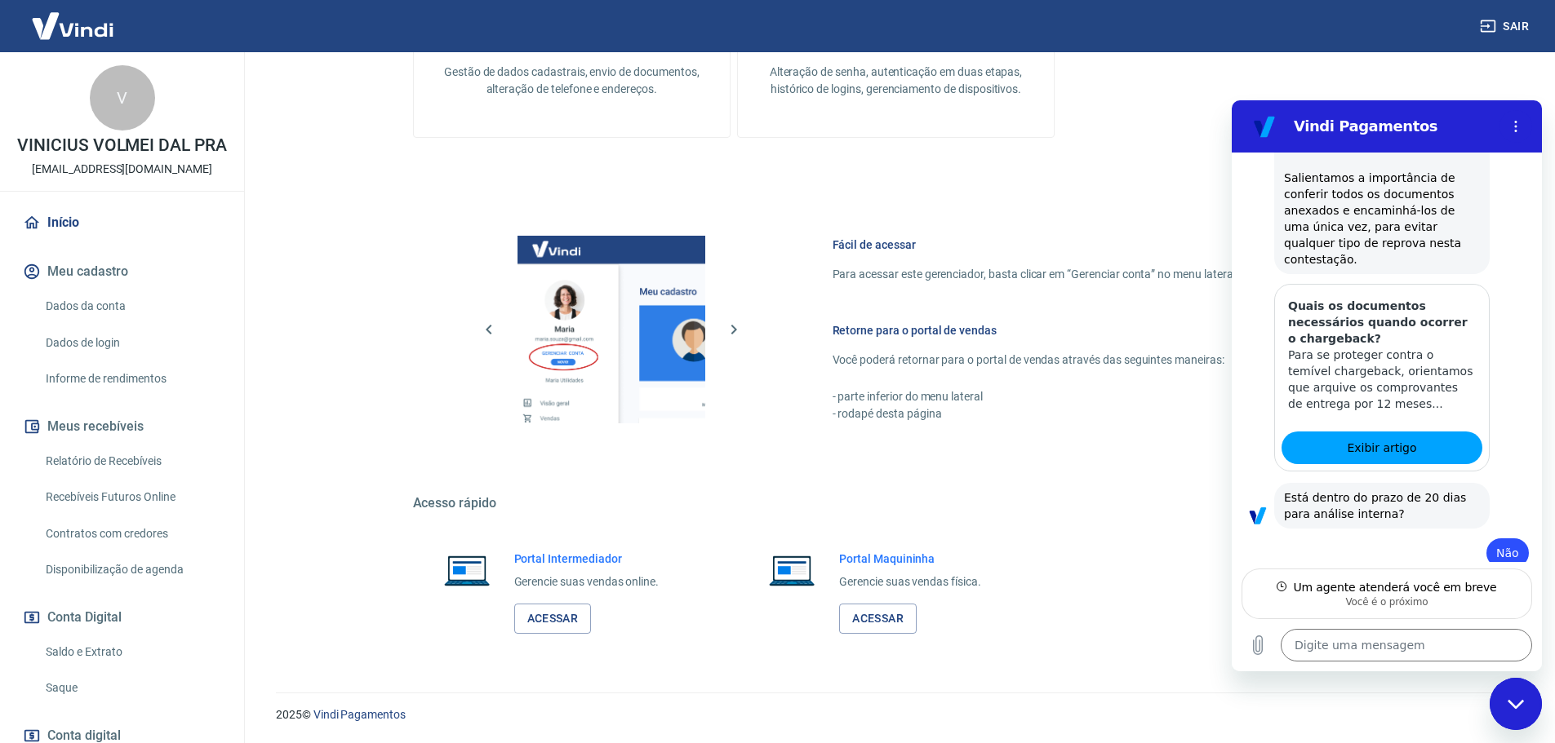
scroll to position [1218, 0]
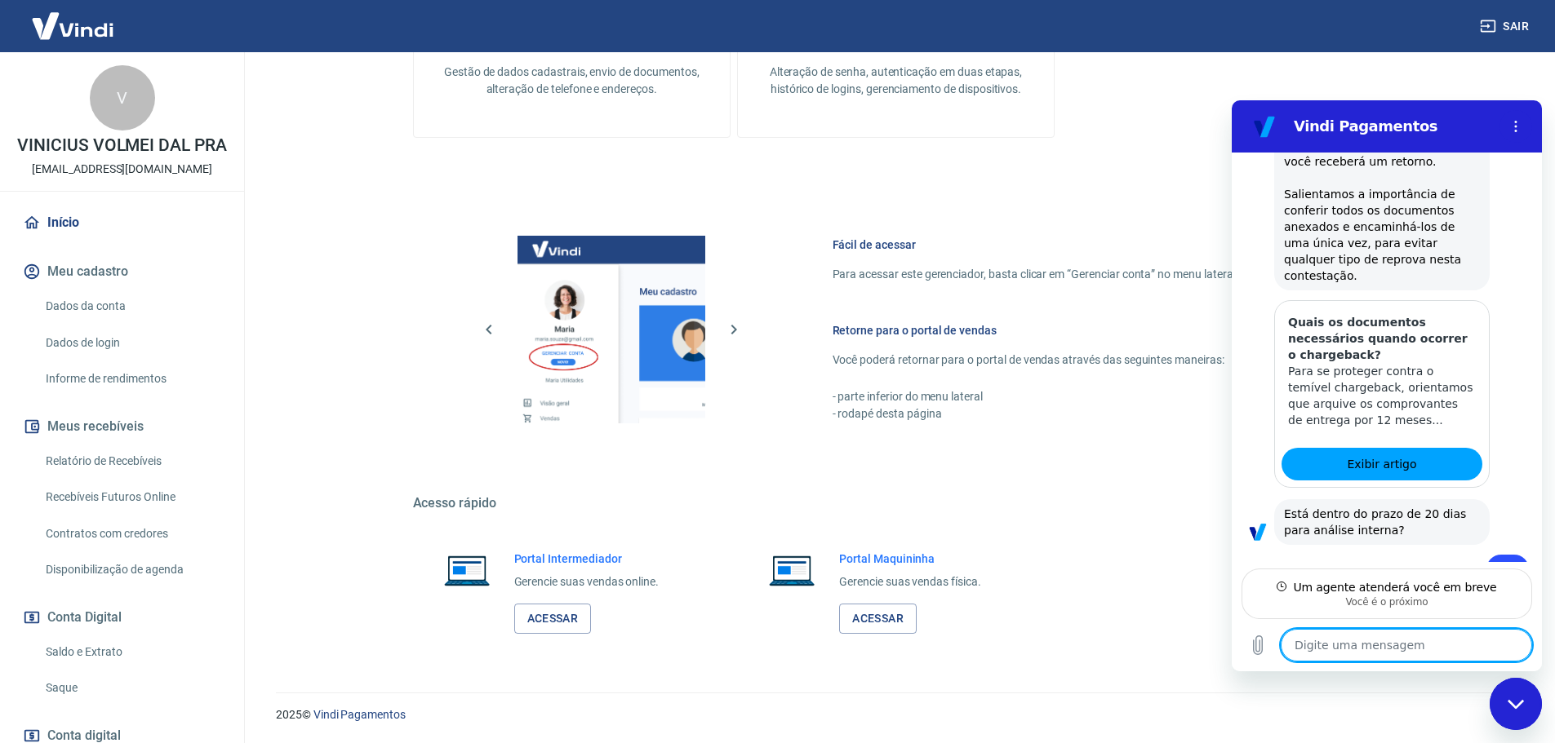
click at [1129, 636] on div "Portal Intermediador Gerencie suas vendas online. Acessar Portal Maquininha Ger…" at bounding box center [896, 592] width 966 height 122
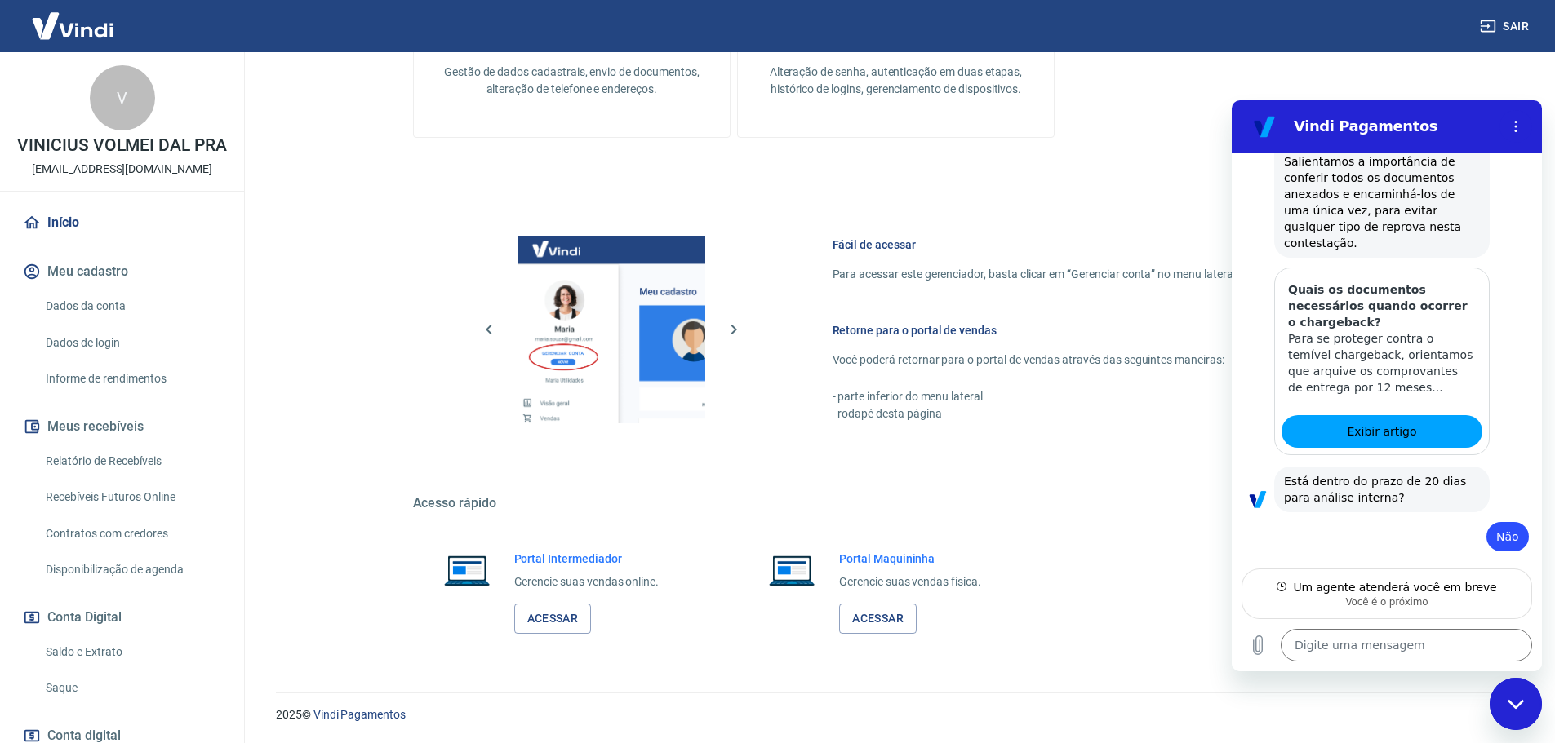
scroll to position [1249, 0]
type textarea "x"
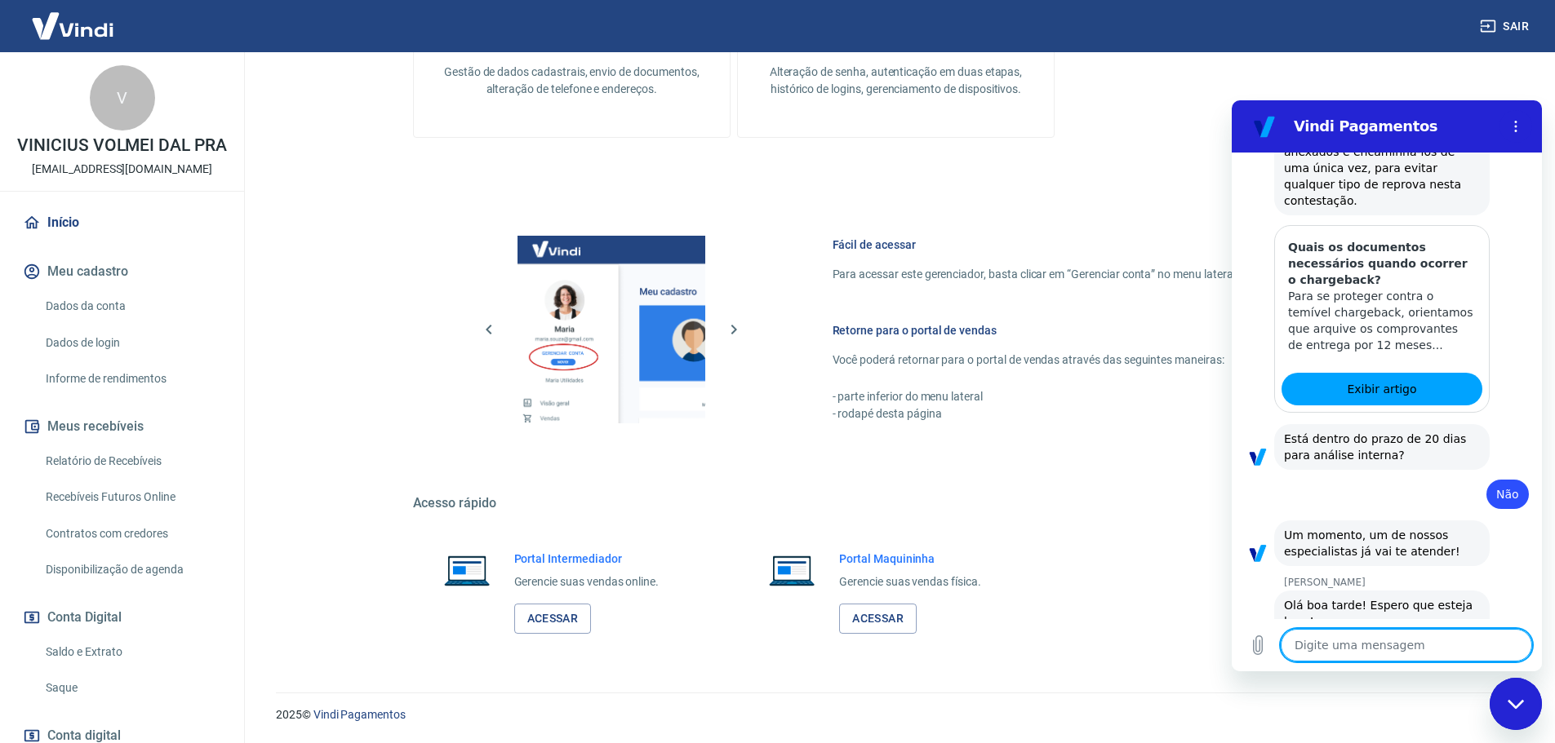
scroll to position [1297, 0]
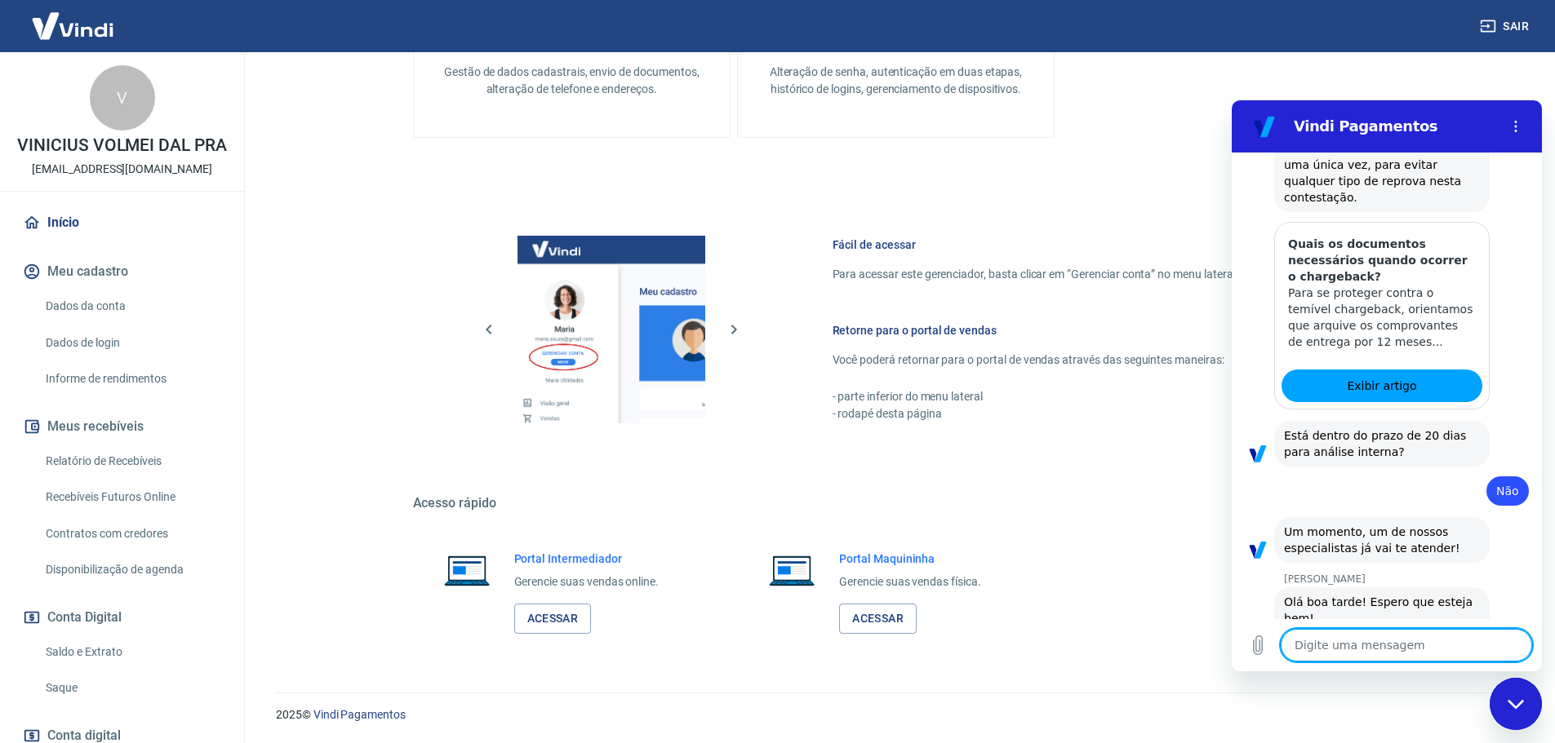
type textarea "B"
type textarea "x"
type textarea "O"
type textarea "x"
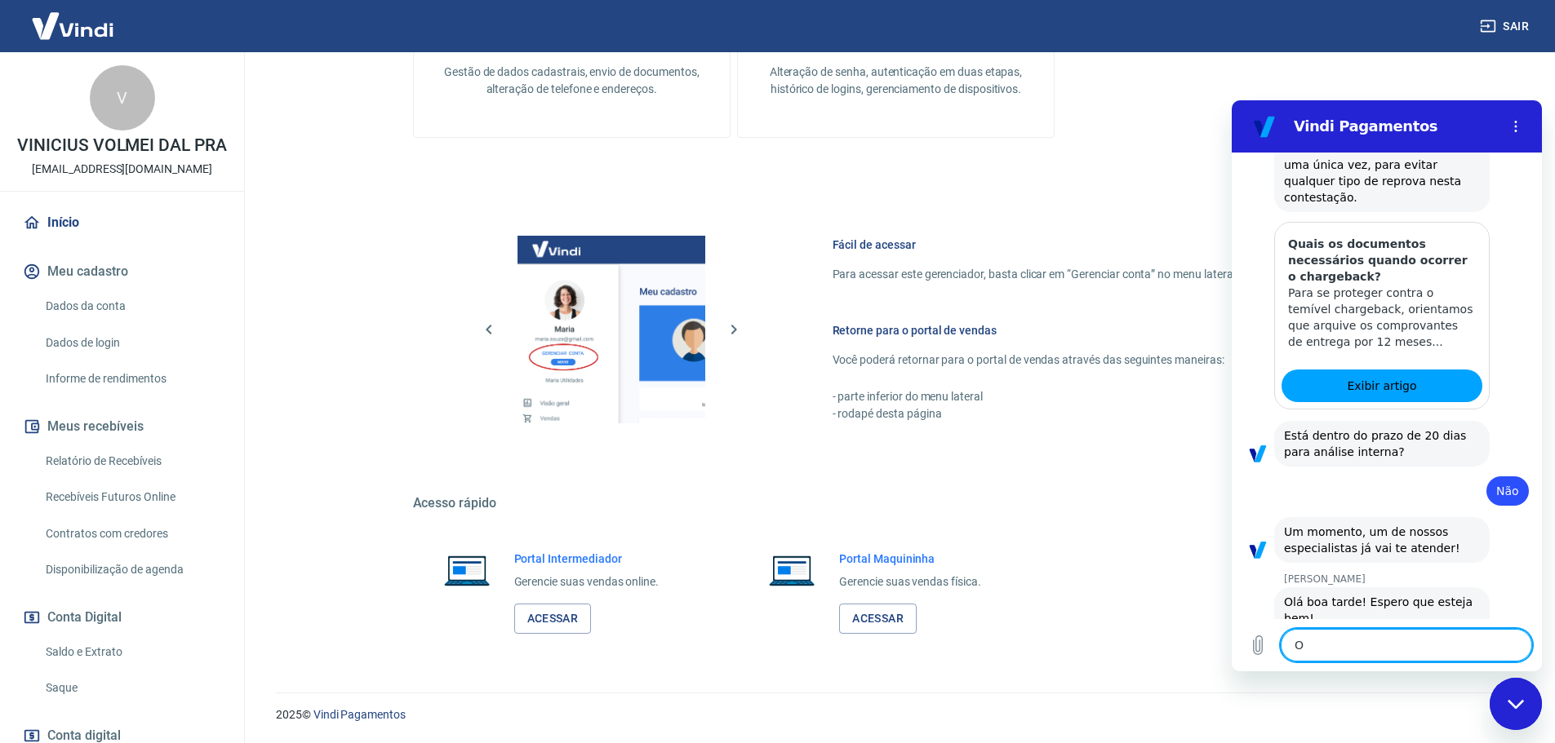
type textarea "Ol"
type textarea "x"
type textarea "Olá"
type textarea "x"
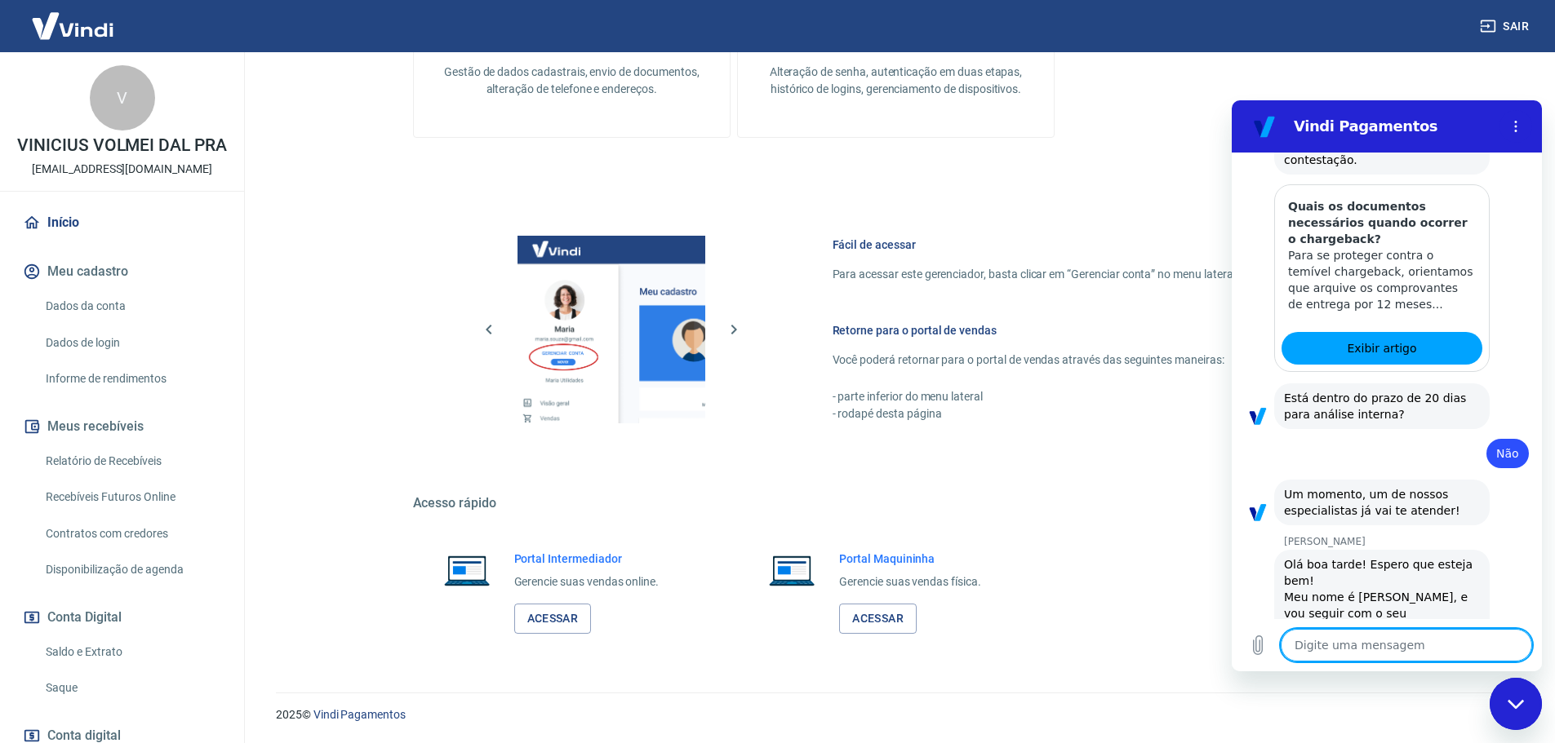
type textarea "x"
type textarea "V"
type textarea "x"
type textarea "Vo"
type textarea "x"
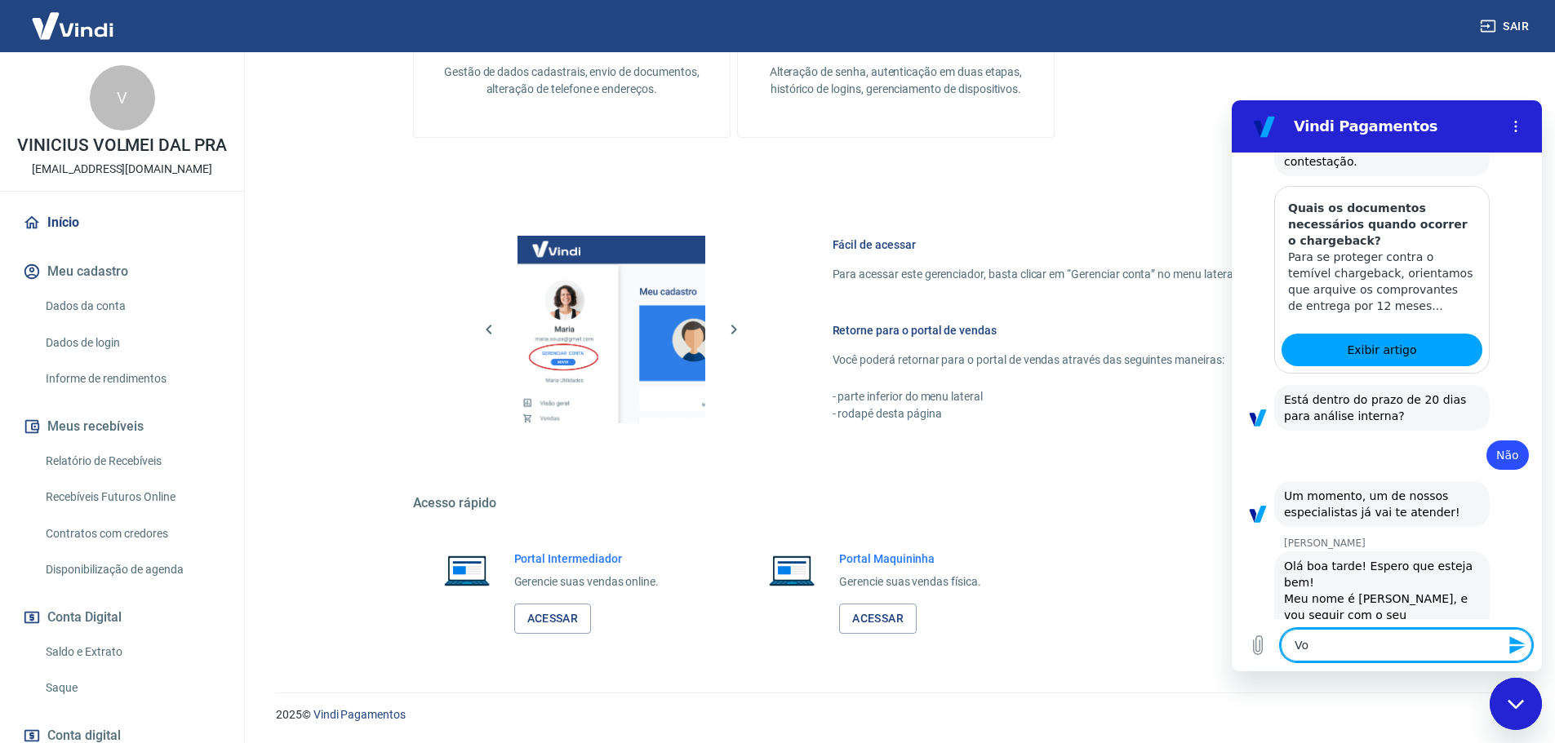
type textarea "Voi"
type textarea "x"
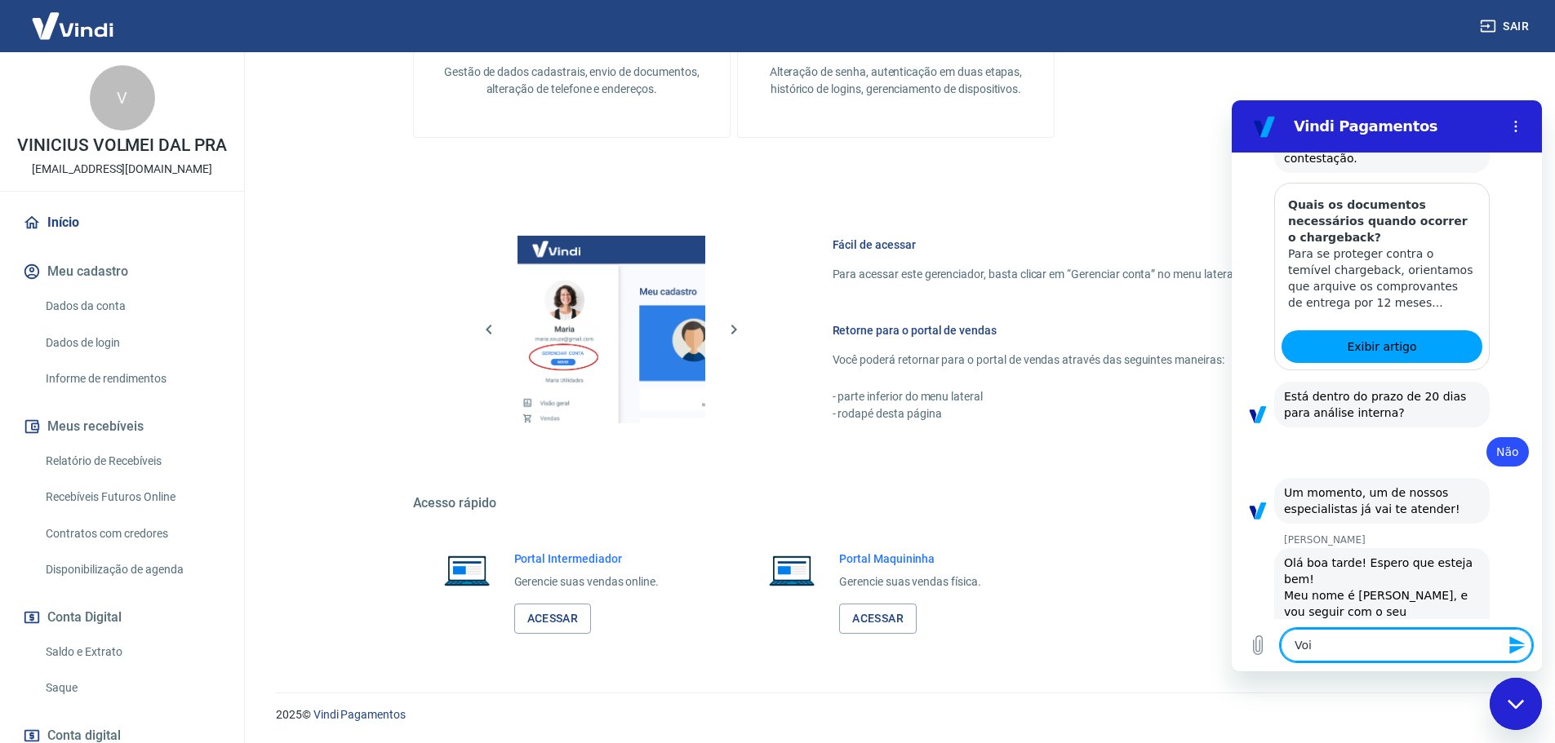
type textarea "Vo"
type textarea "x"
type textarea "V"
type textarea "x"
type textarea "Vi"
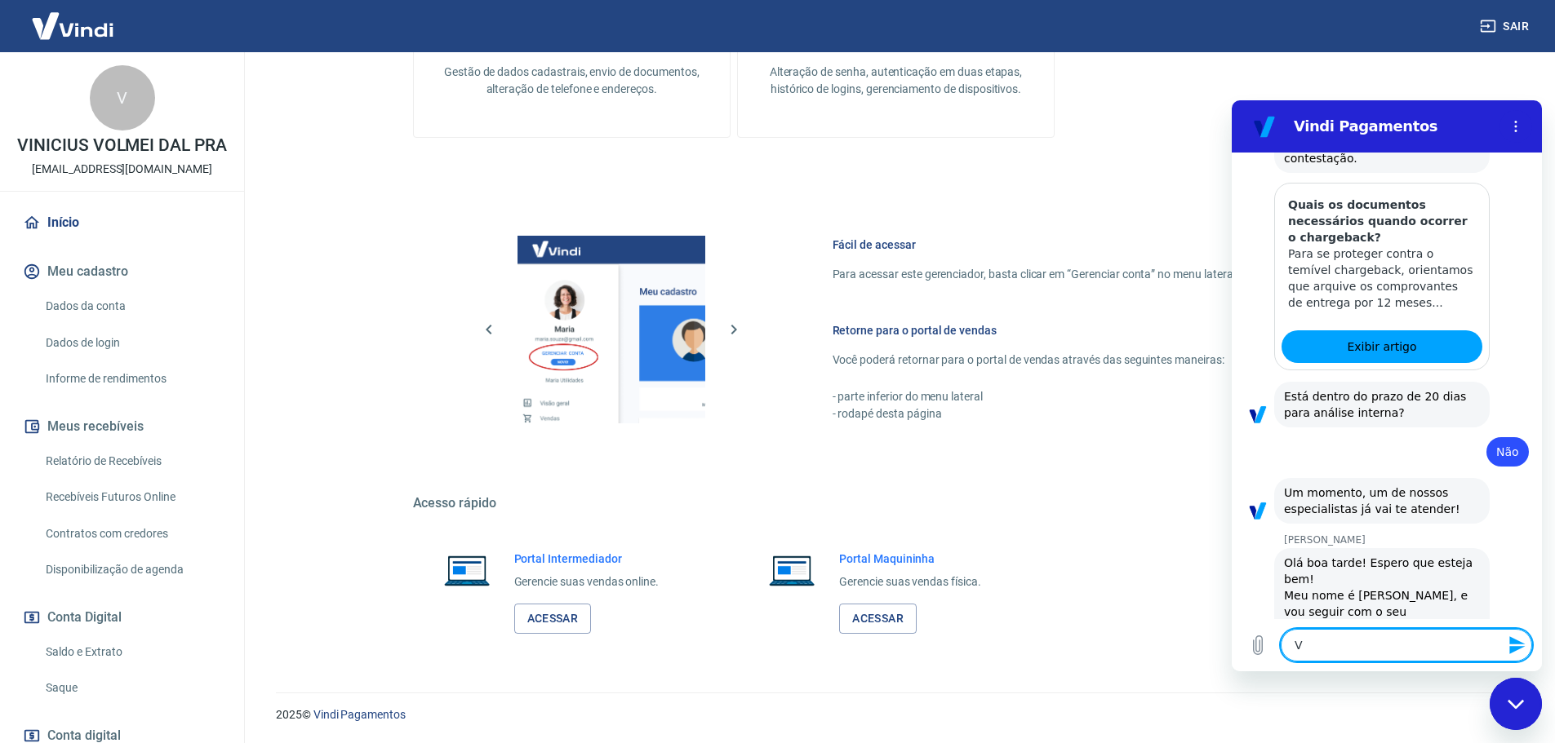
type textarea "x"
type textarea "Vin"
type textarea "x"
type textarea "Vini"
type textarea "x"
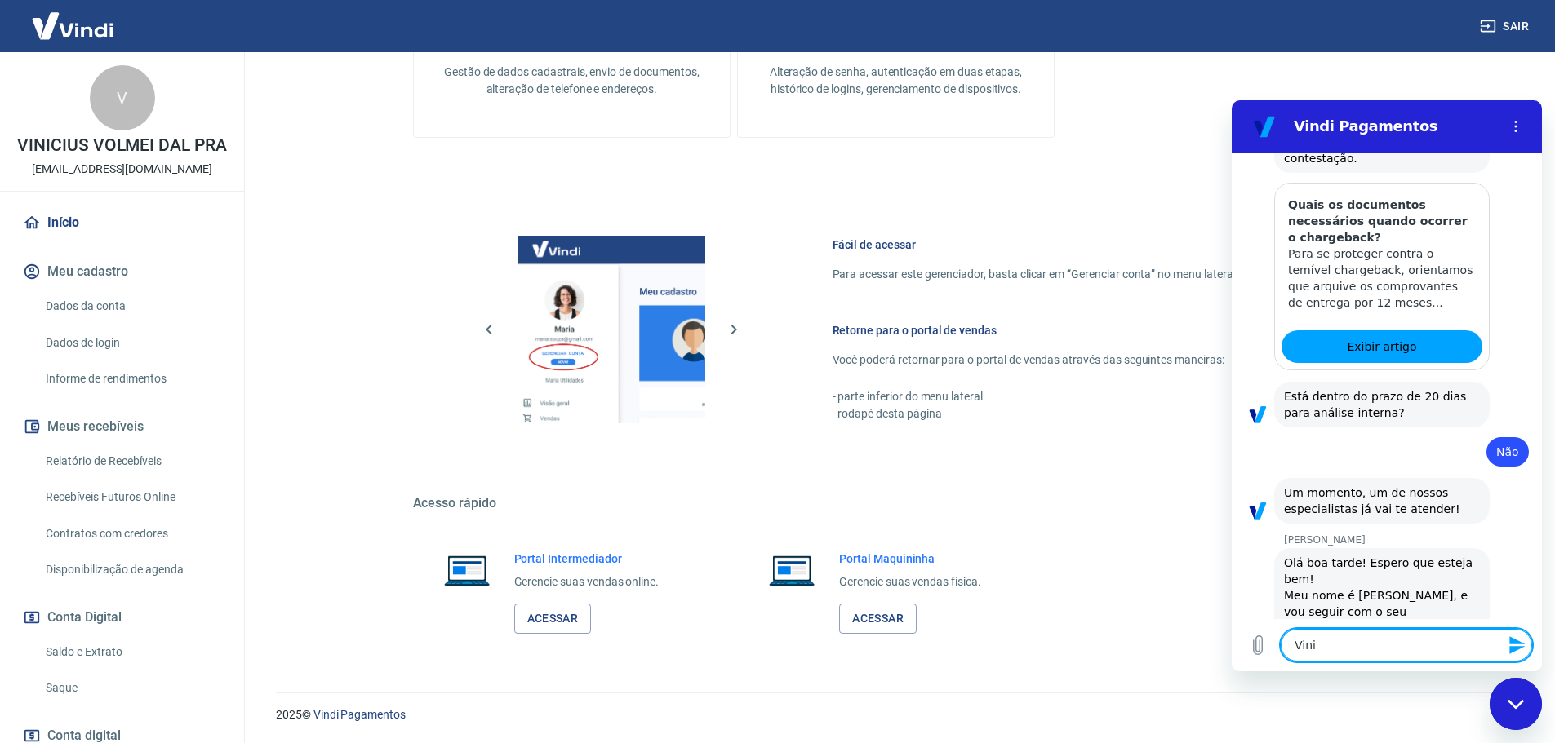
type textarea "Vinic"
type textarea "x"
type textarea "Vinici"
type textarea "x"
type textarea "Viniciu"
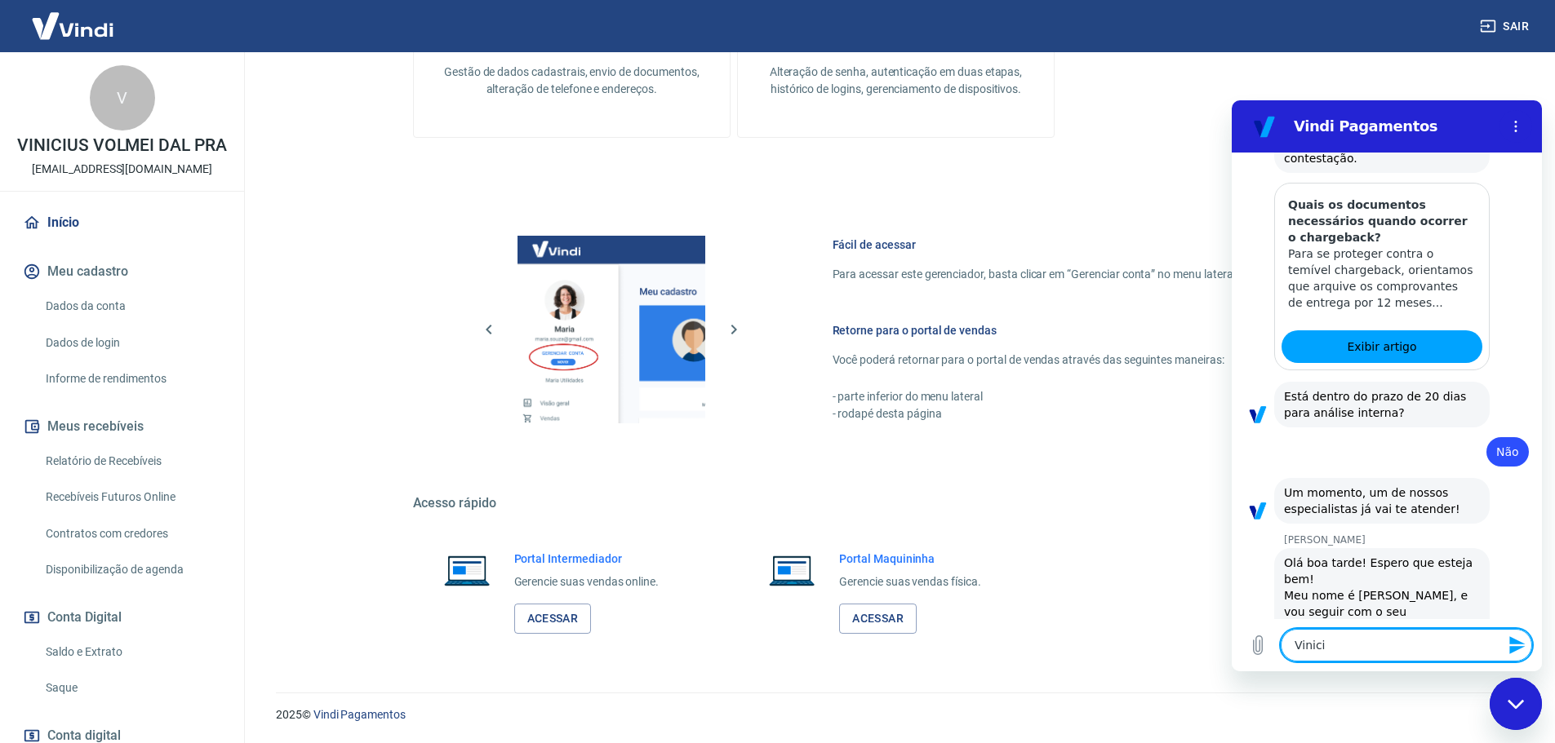
type textarea "x"
type textarea "Vinicius"
type textarea "x"
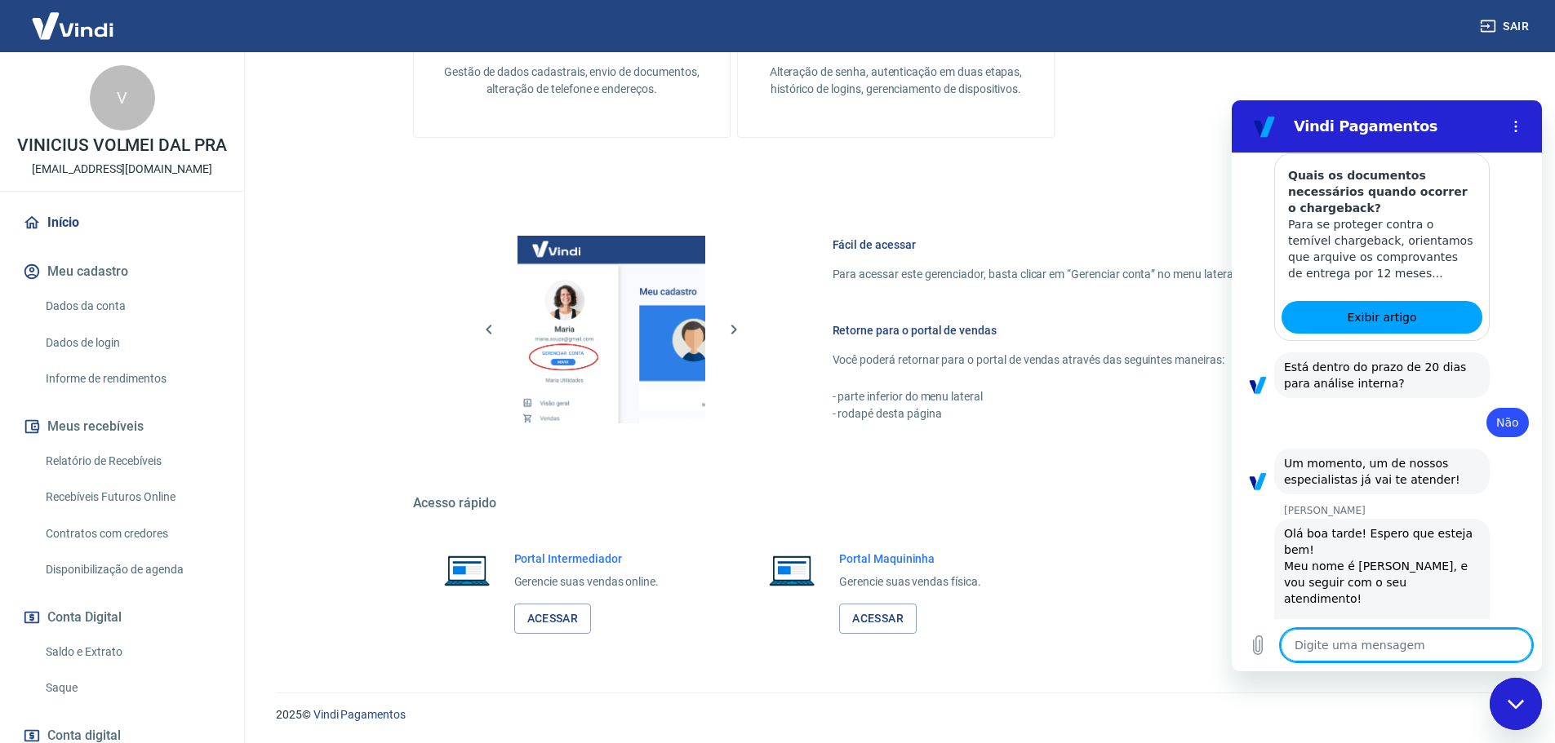
type textarea "x"
type textarea "P"
type textarea "x"
type textarea "Pr"
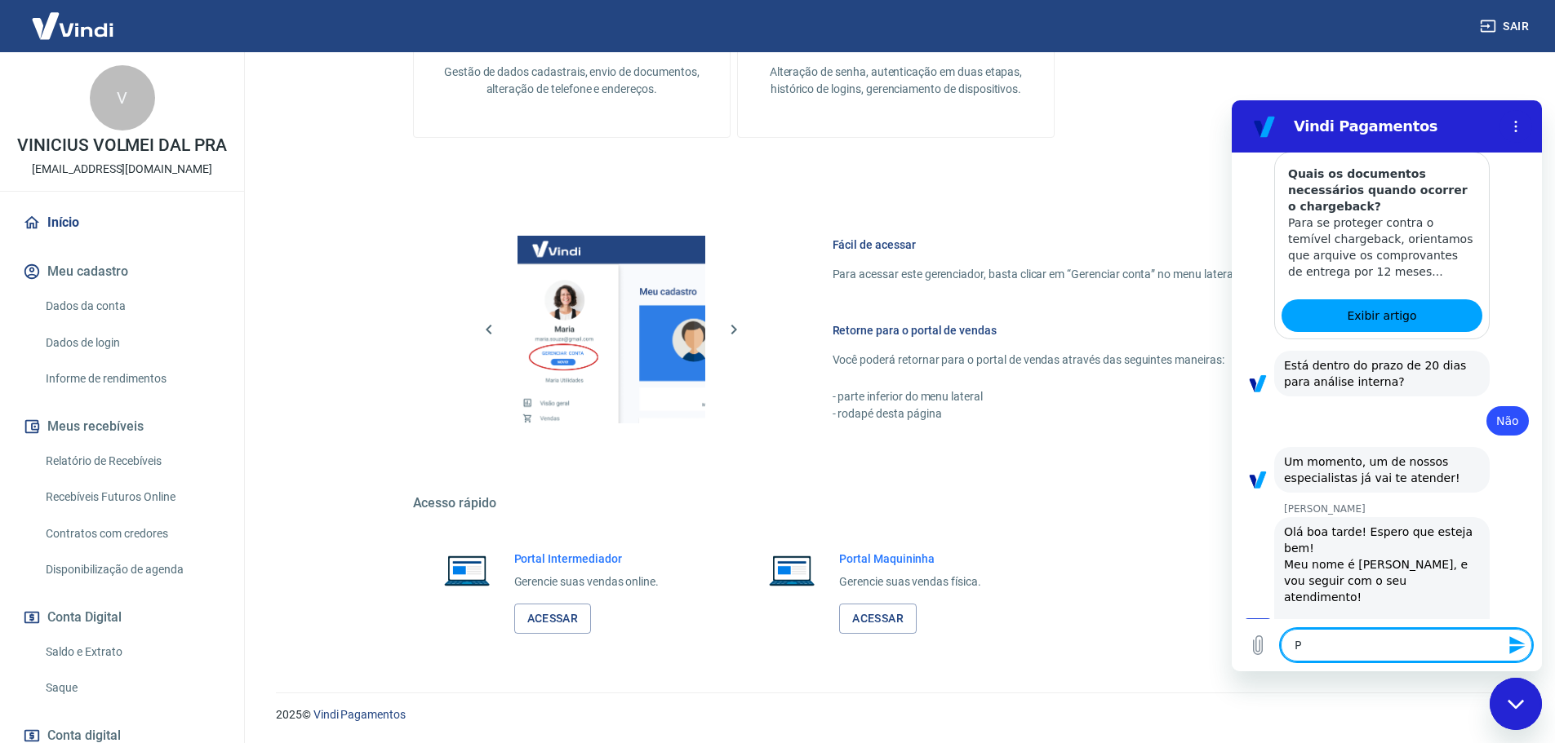
type textarea "x"
type textarea "Pre"
type textarea "x"
type textarea "Prec"
type textarea "x"
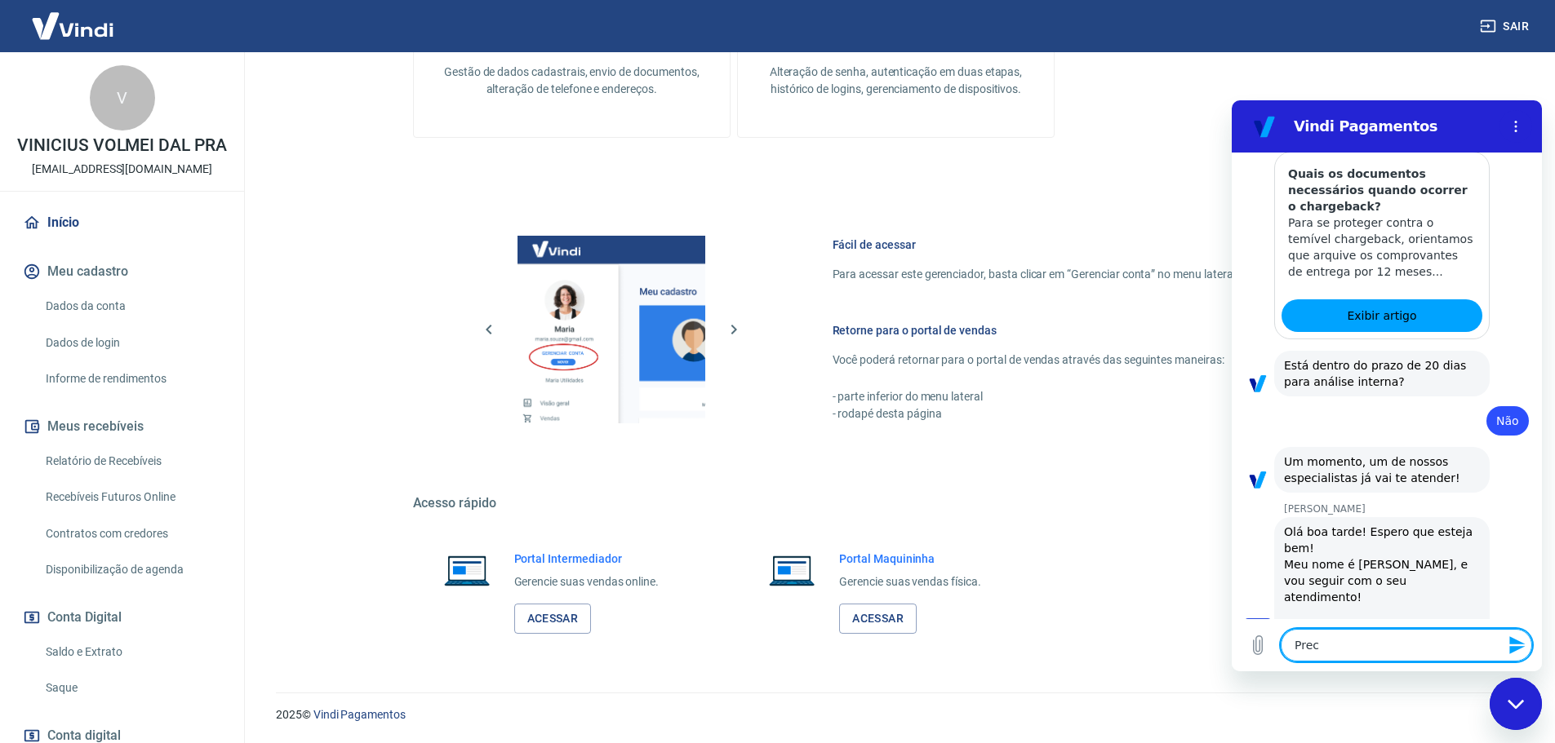
type textarea "Preci"
type textarea "x"
type textarea "Precis"
type textarea "x"
type textarea "Preciso"
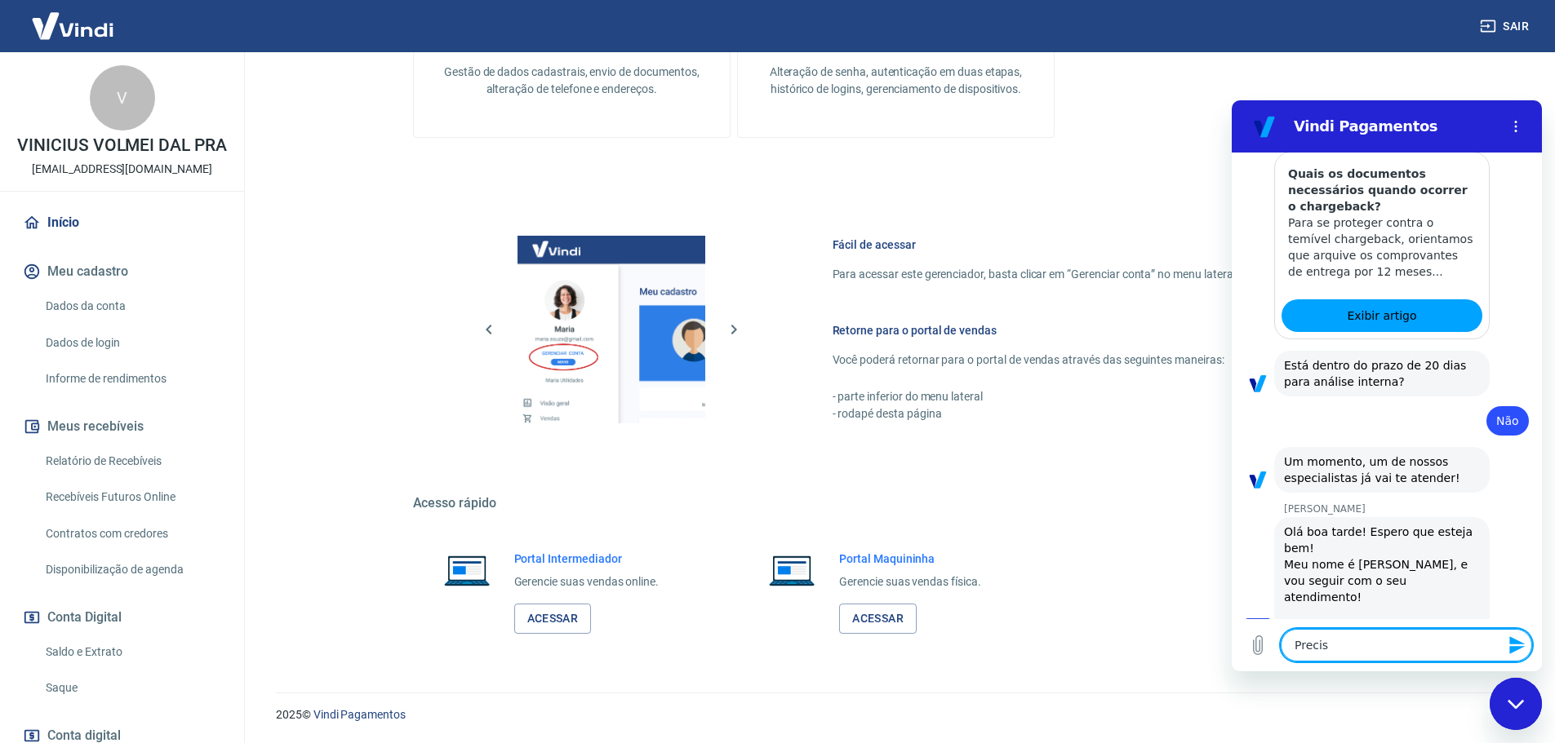
type textarea "x"
type textarea "Preciso"
type textarea "x"
type textarea "Preciso q"
type textarea "x"
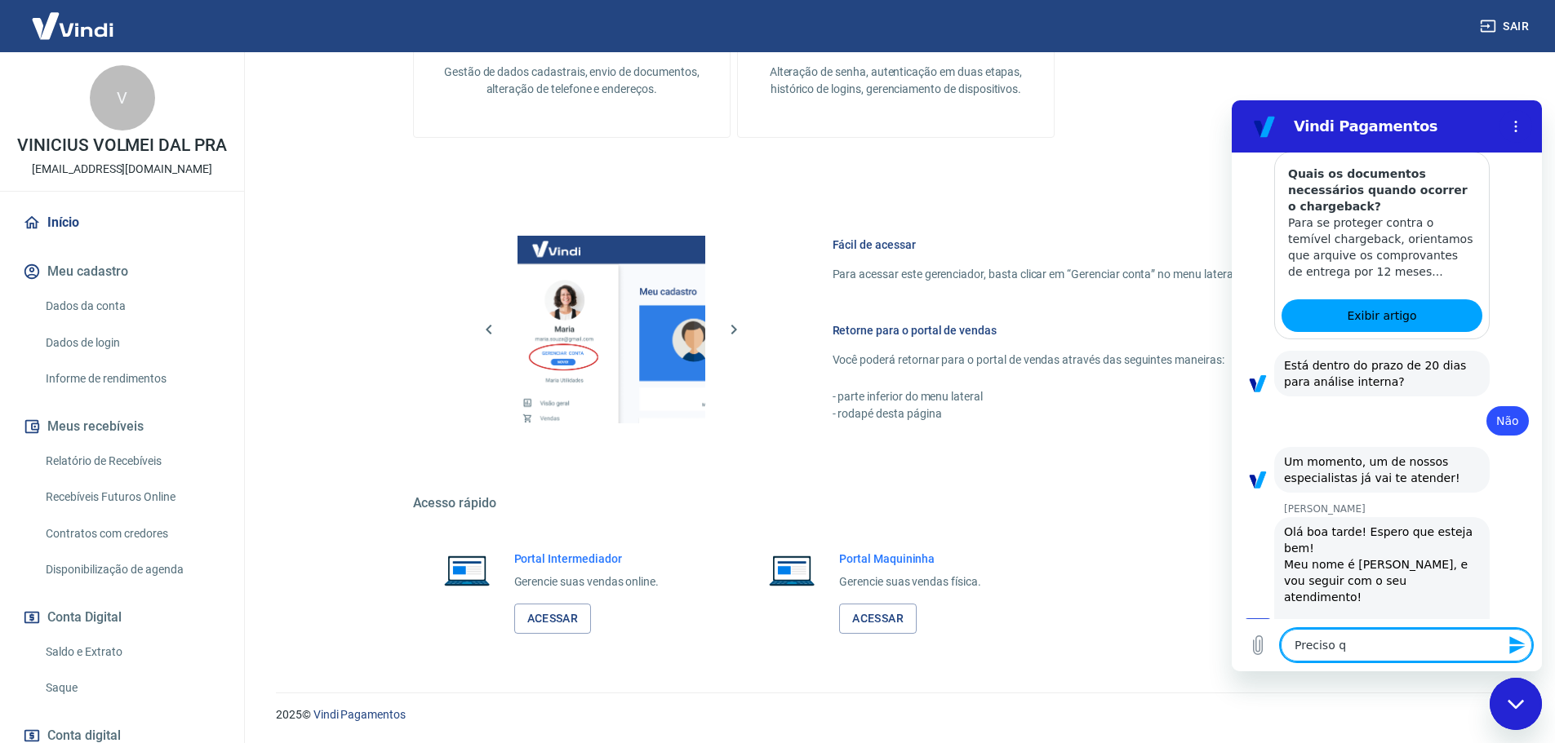
type textarea "Preciso qu"
type textarea "x"
type textarea "Preciso que"
type textarea "x"
type textarea "Preciso que"
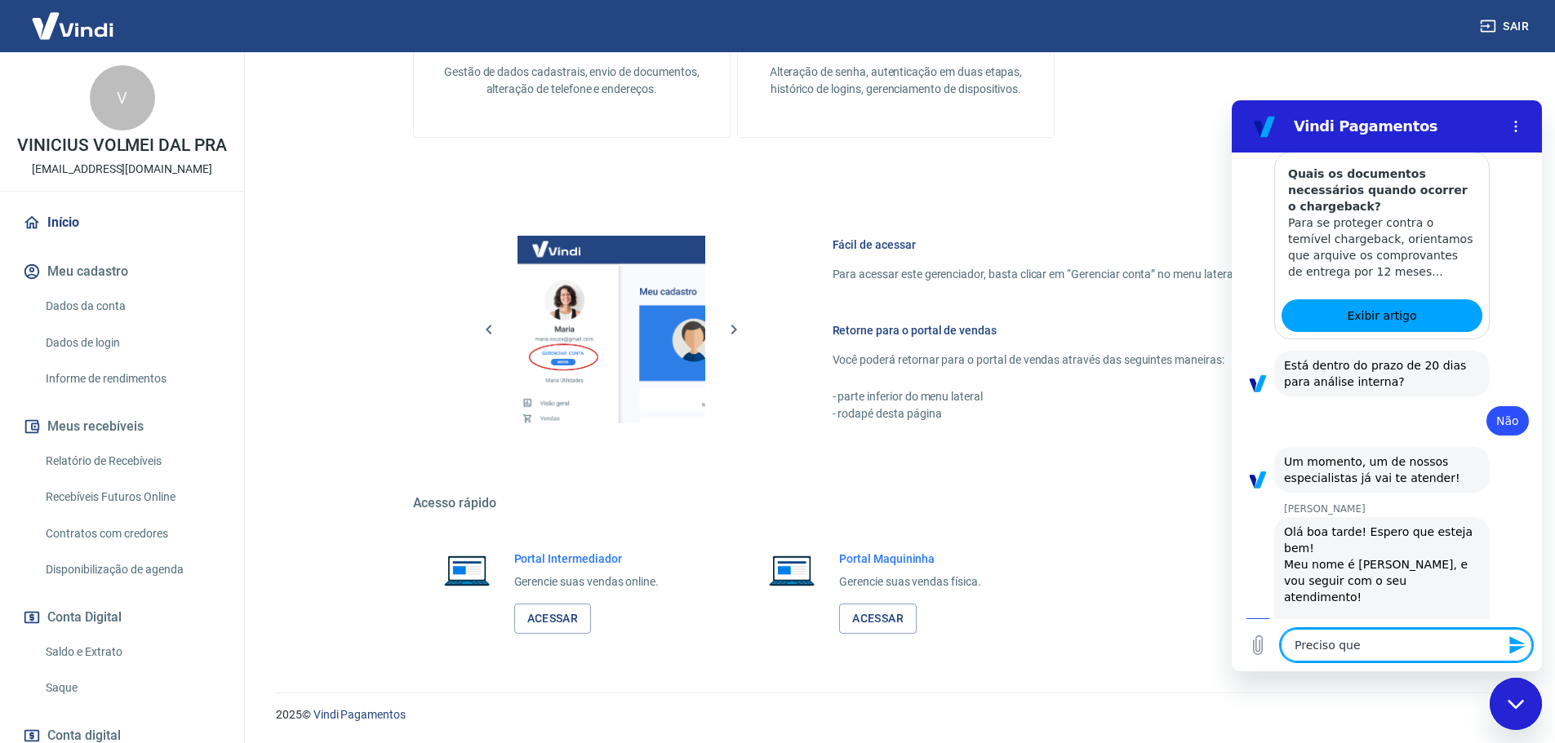
type textarea "x"
type textarea "Preciso que v"
type textarea "x"
type textarea "Preciso que ve"
type textarea "x"
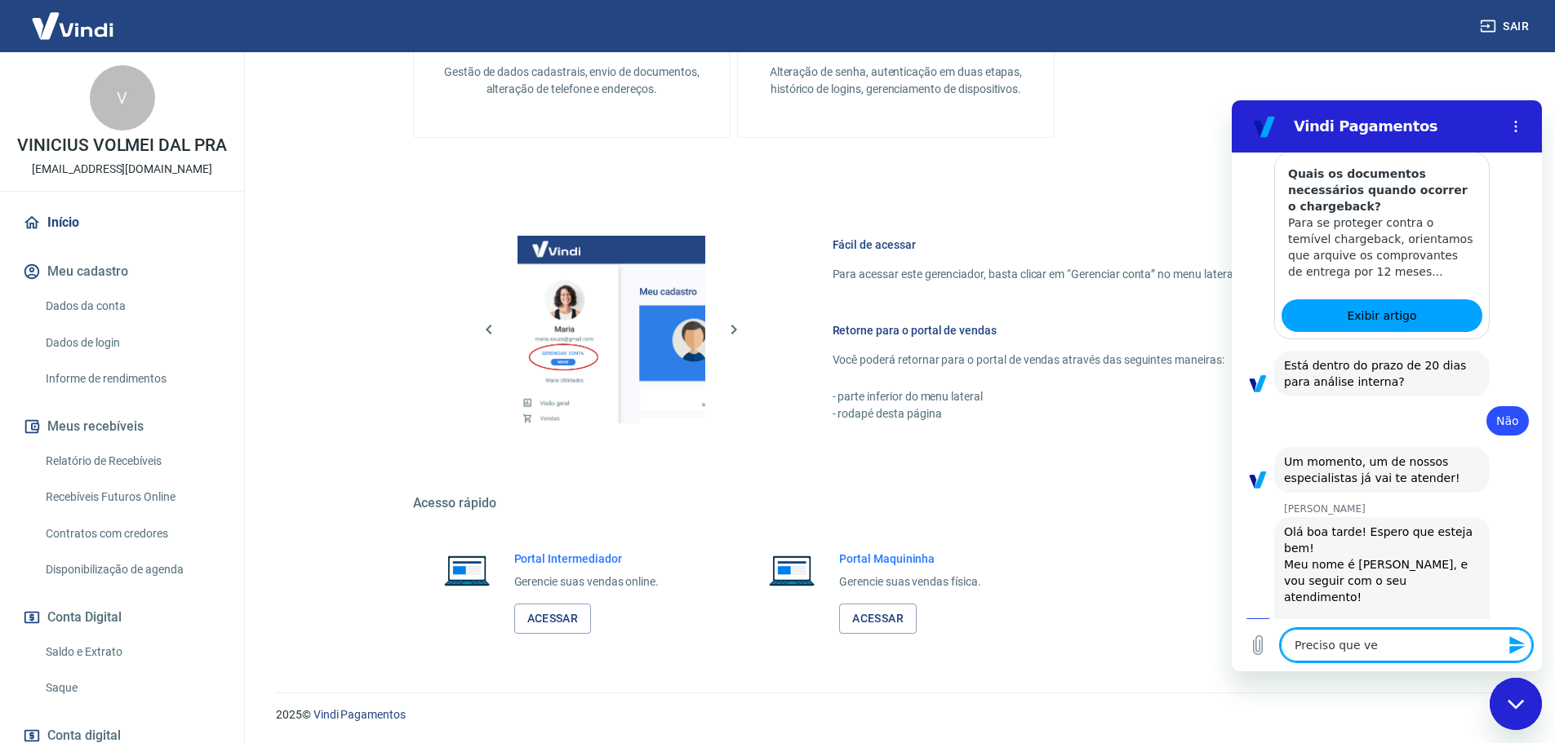
type textarea "Preciso que ver"
type textarea "x"
type textarea "Preciso que veri"
type textarea "x"
type textarea "Preciso que verif"
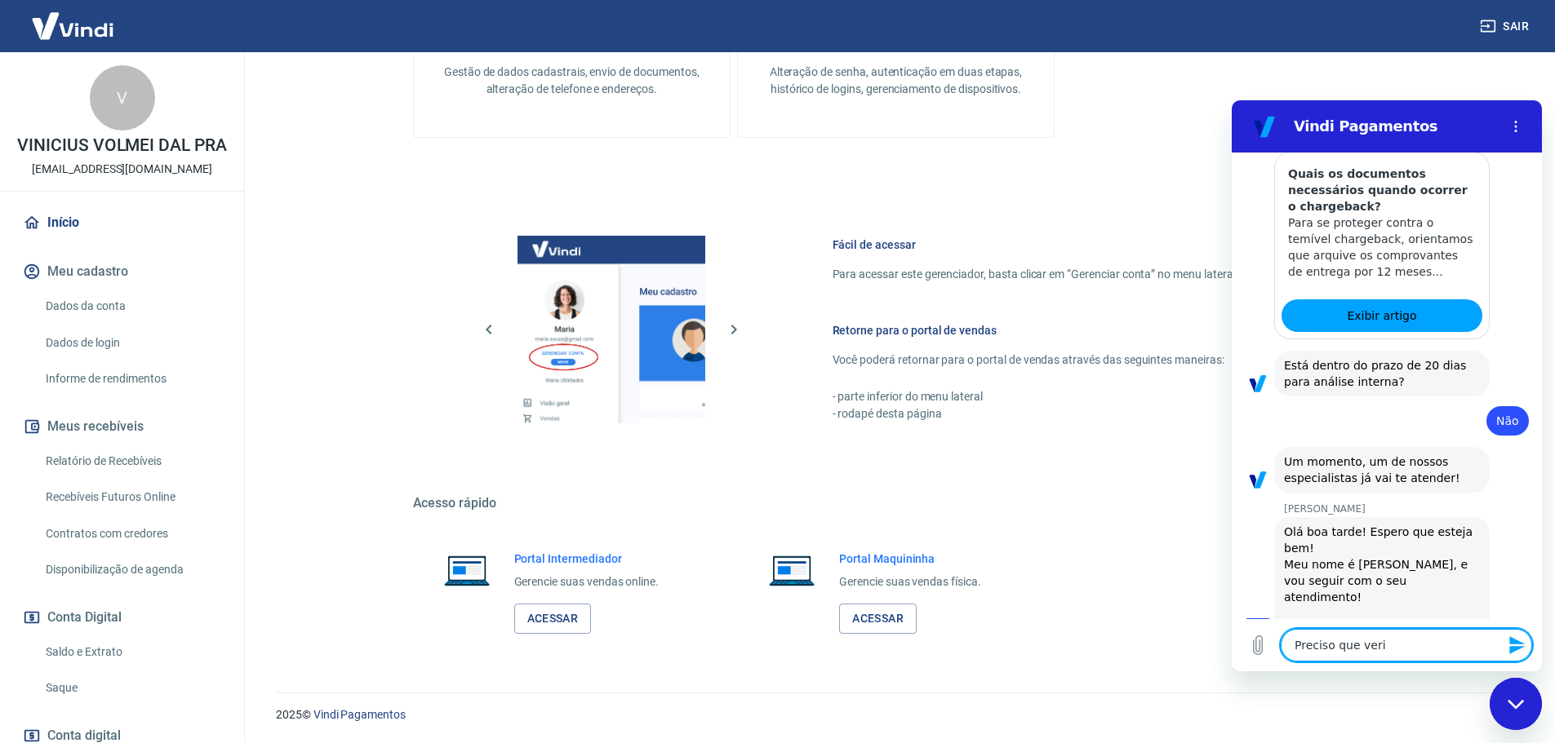
type textarea "x"
type textarea "Preciso que verifi"
type textarea "x"
type textarea "Preciso que verifiq"
type textarea "x"
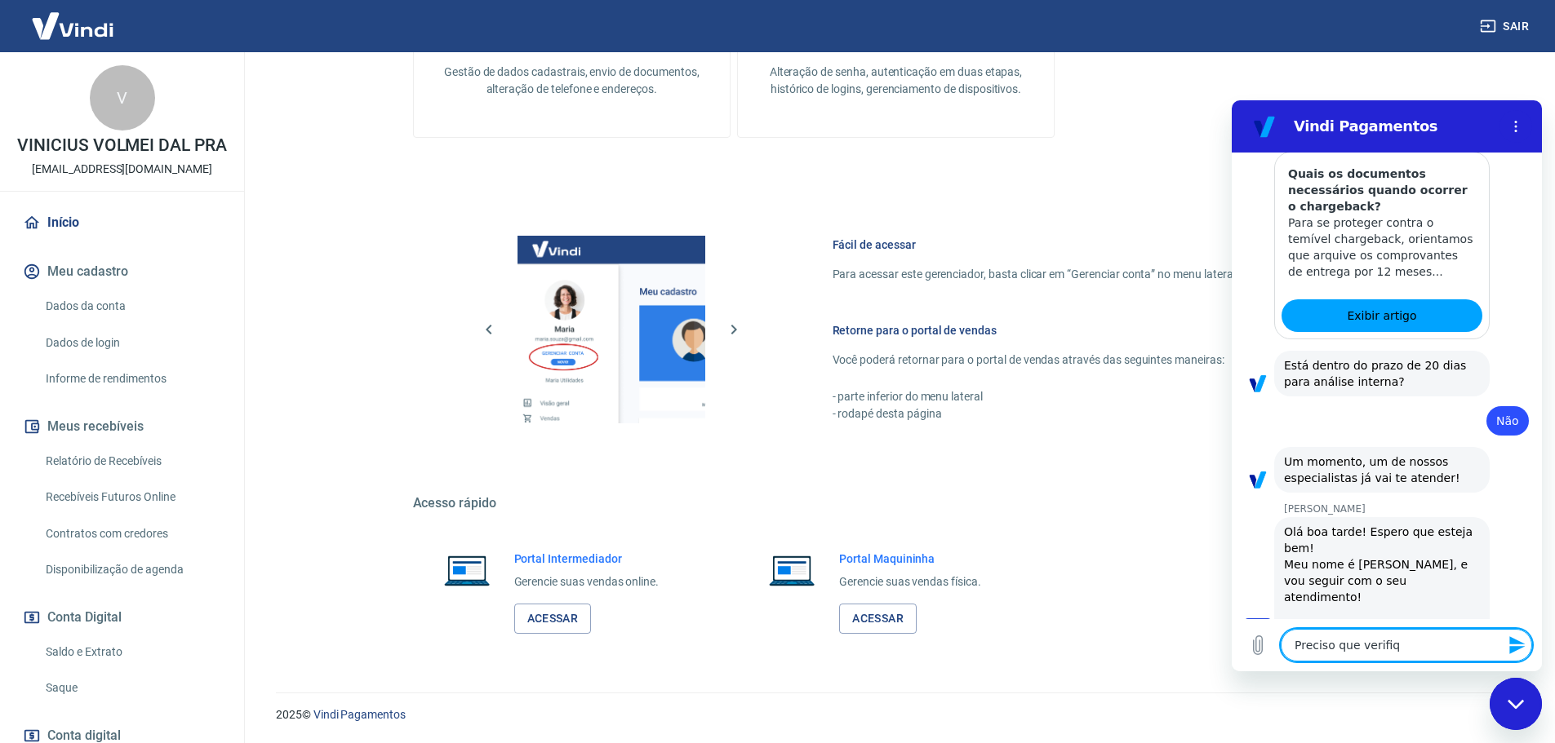
type textarea "Preciso que verifiqu"
type textarea "x"
type textarea "Preciso que verifiqu"
type textarea "x"
type textarea "Preciso que verifiqu e"
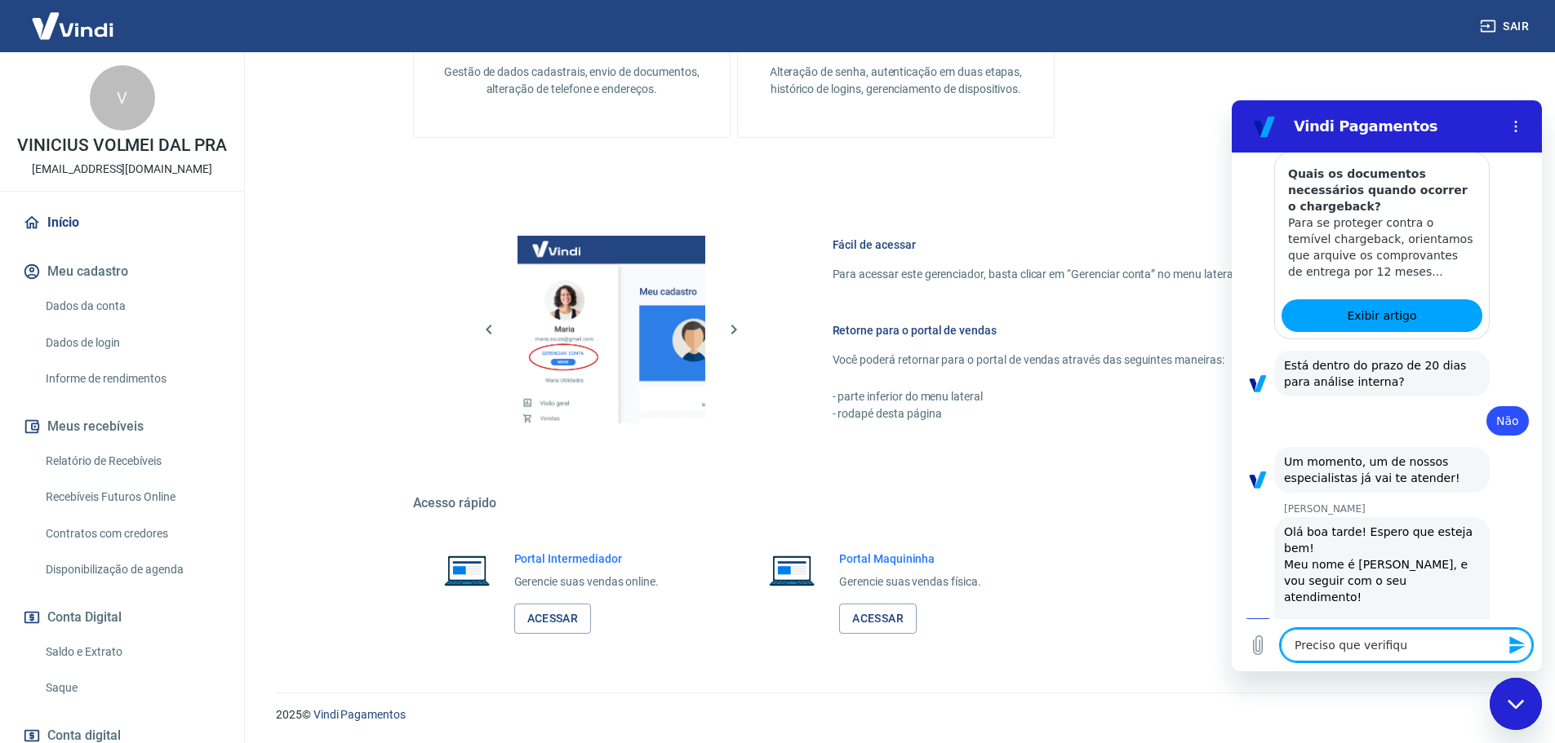
type textarea "x"
type textarea "Preciso que verifiqu"
type textarea "x"
type textarea "Preciso que verifiqu"
type textarea "x"
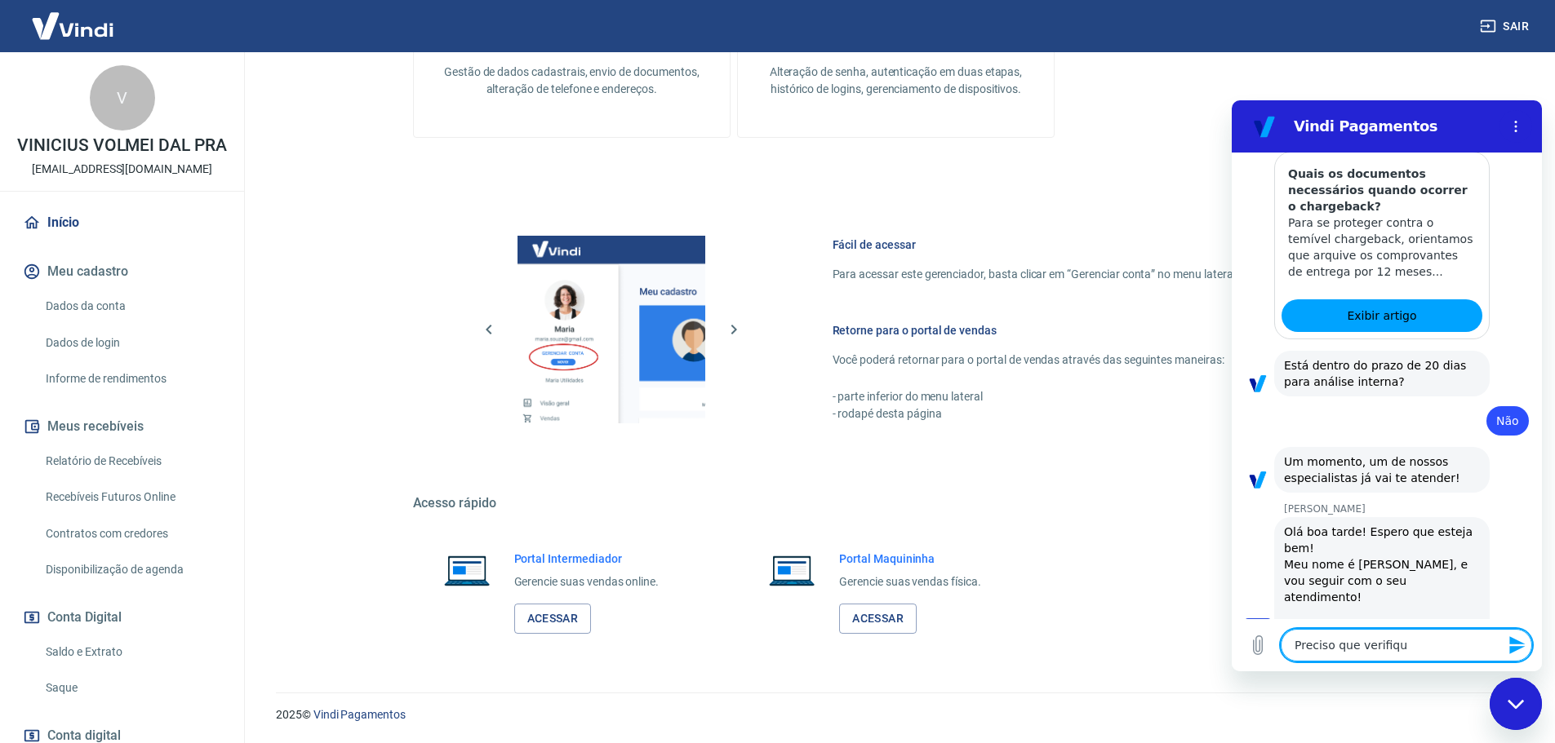
type textarea "Preciso que verifique"
type textarea "x"
type textarea "Preciso que verifique"
type textarea "x"
type textarea "Preciso que verifique u"
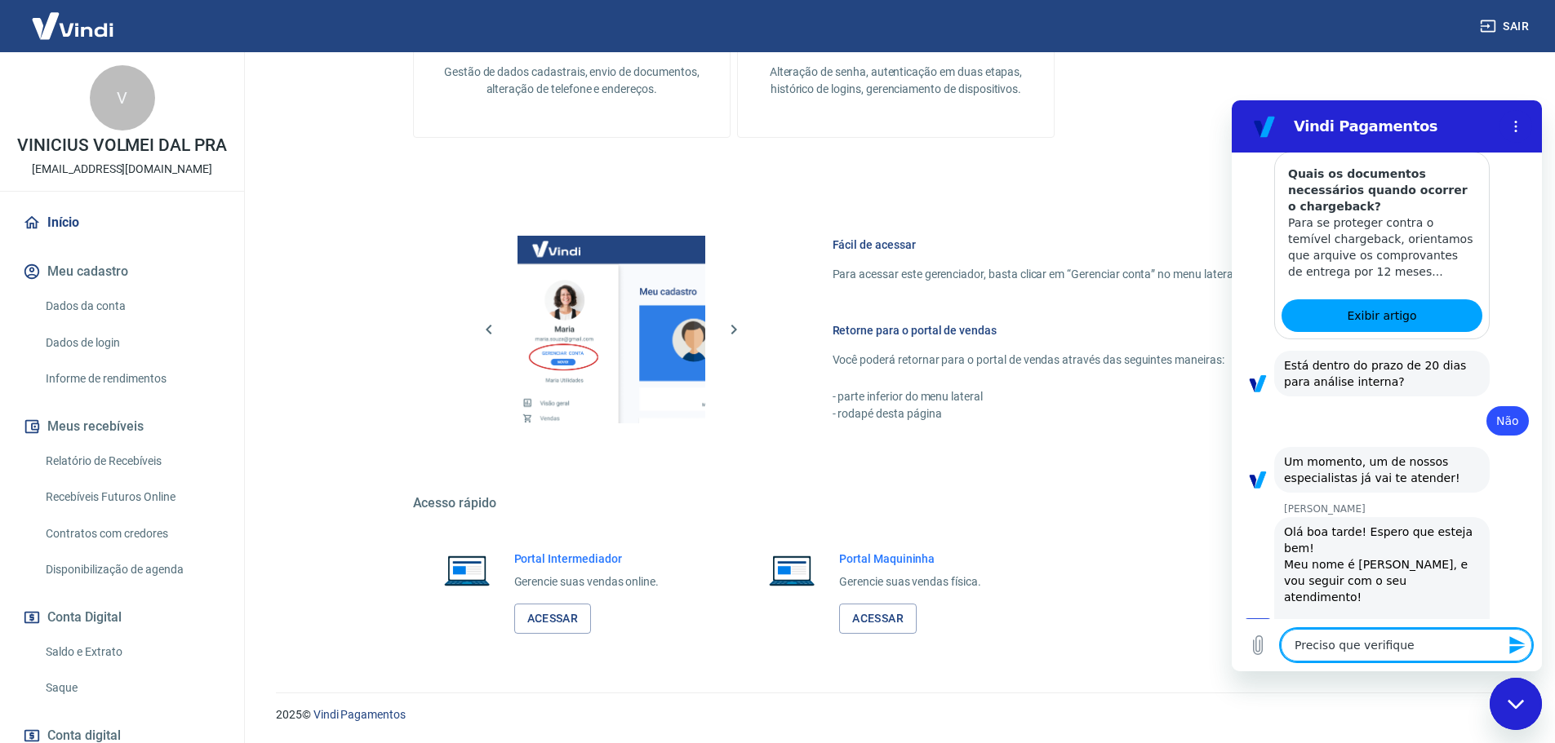
type textarea "x"
type textarea "Preciso que verifique um"
type textarea "x"
type textarea "Preciso que verifique um"
type textarea "x"
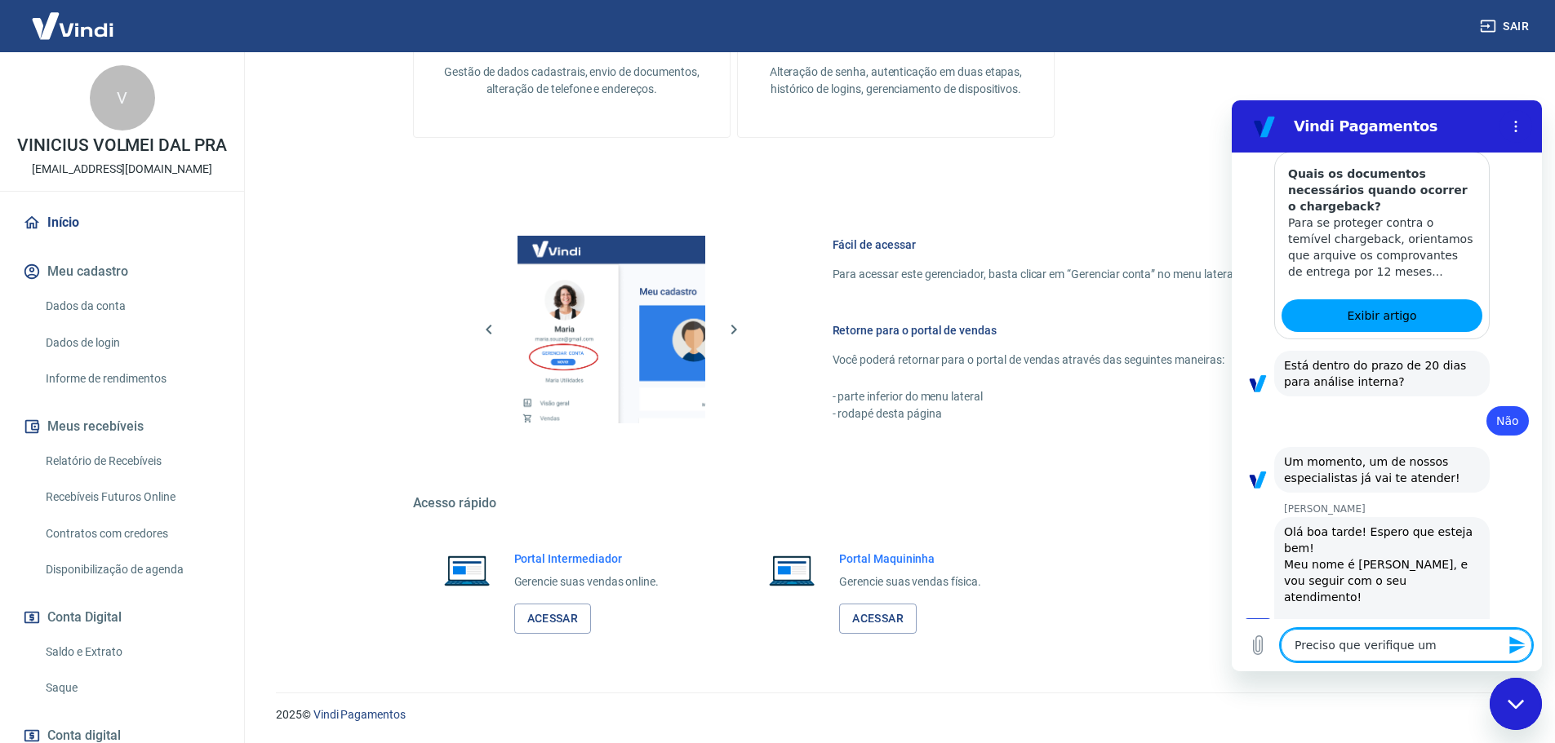
type textarea "Preciso que verifique um c"
type textarea "x"
type textarea "Preciso que verifique um ch"
type textarea "x"
type textarea "Preciso que verifique um cha"
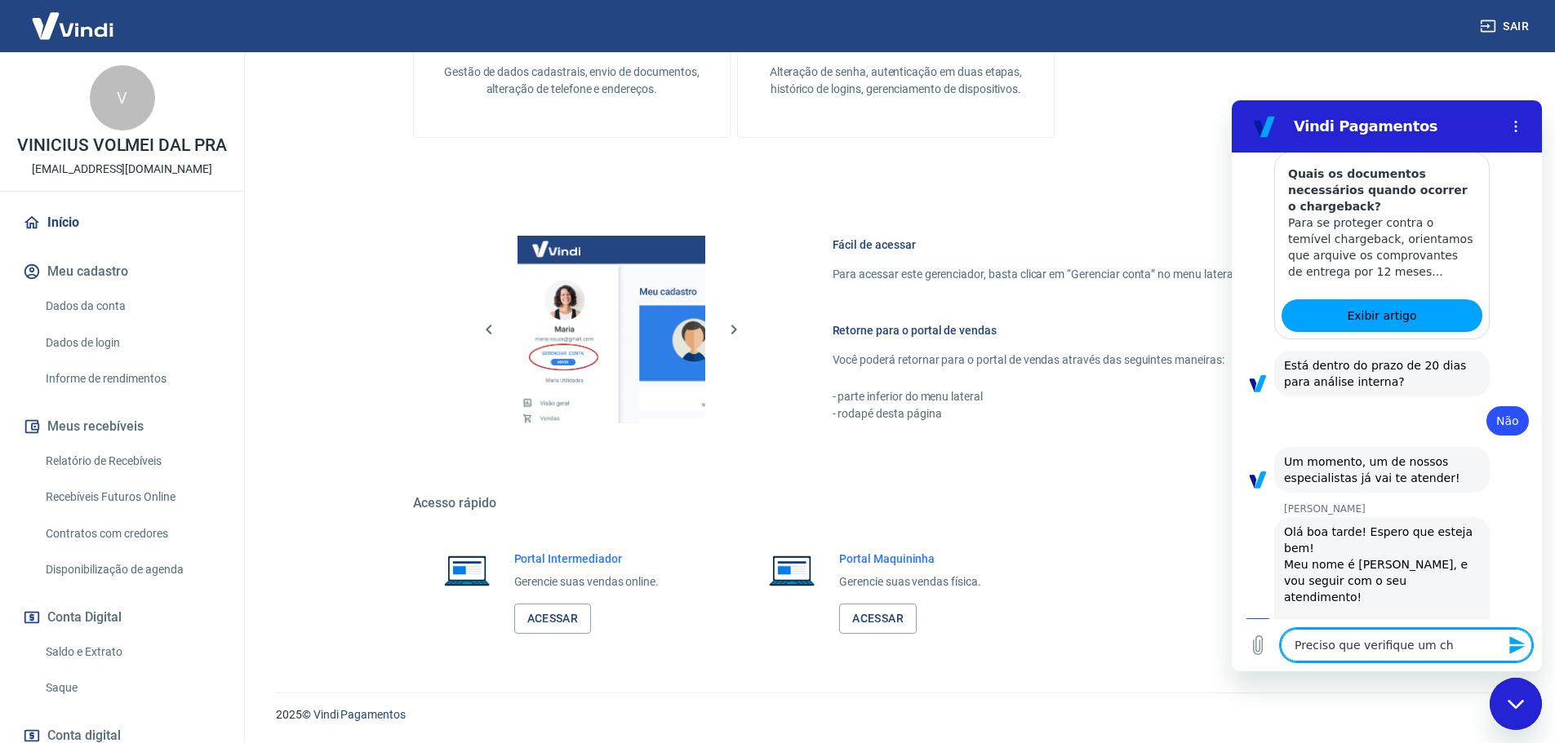
type textarea "x"
type textarea "Preciso que verifique um char"
type textarea "x"
type textarea "Preciso que verifique um charg"
type textarea "x"
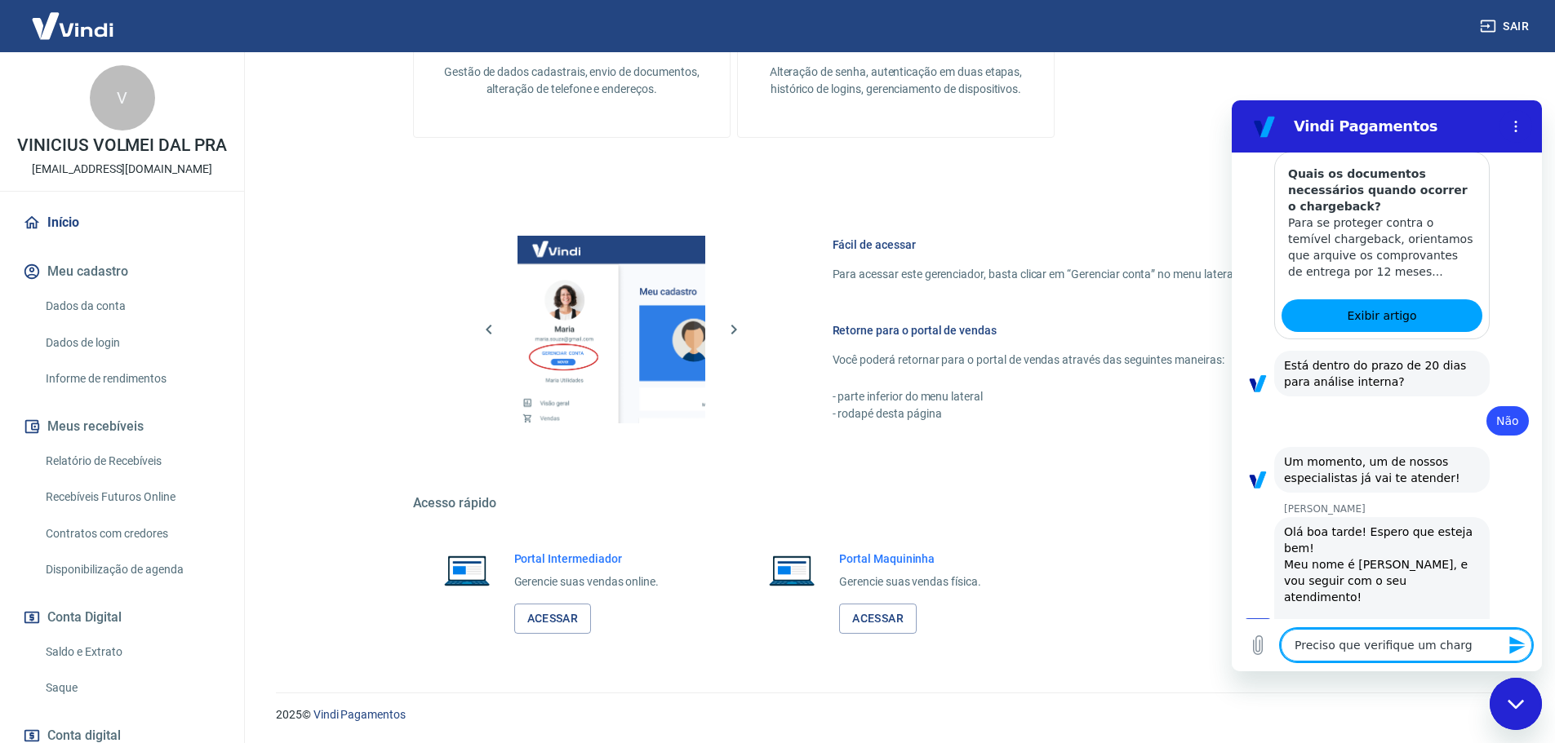
type textarea "Preciso que verifique um charge"
type textarea "x"
type textarea "Preciso que verifique um chargeb"
type textarea "x"
type textarea "Preciso que verifique um chargeba"
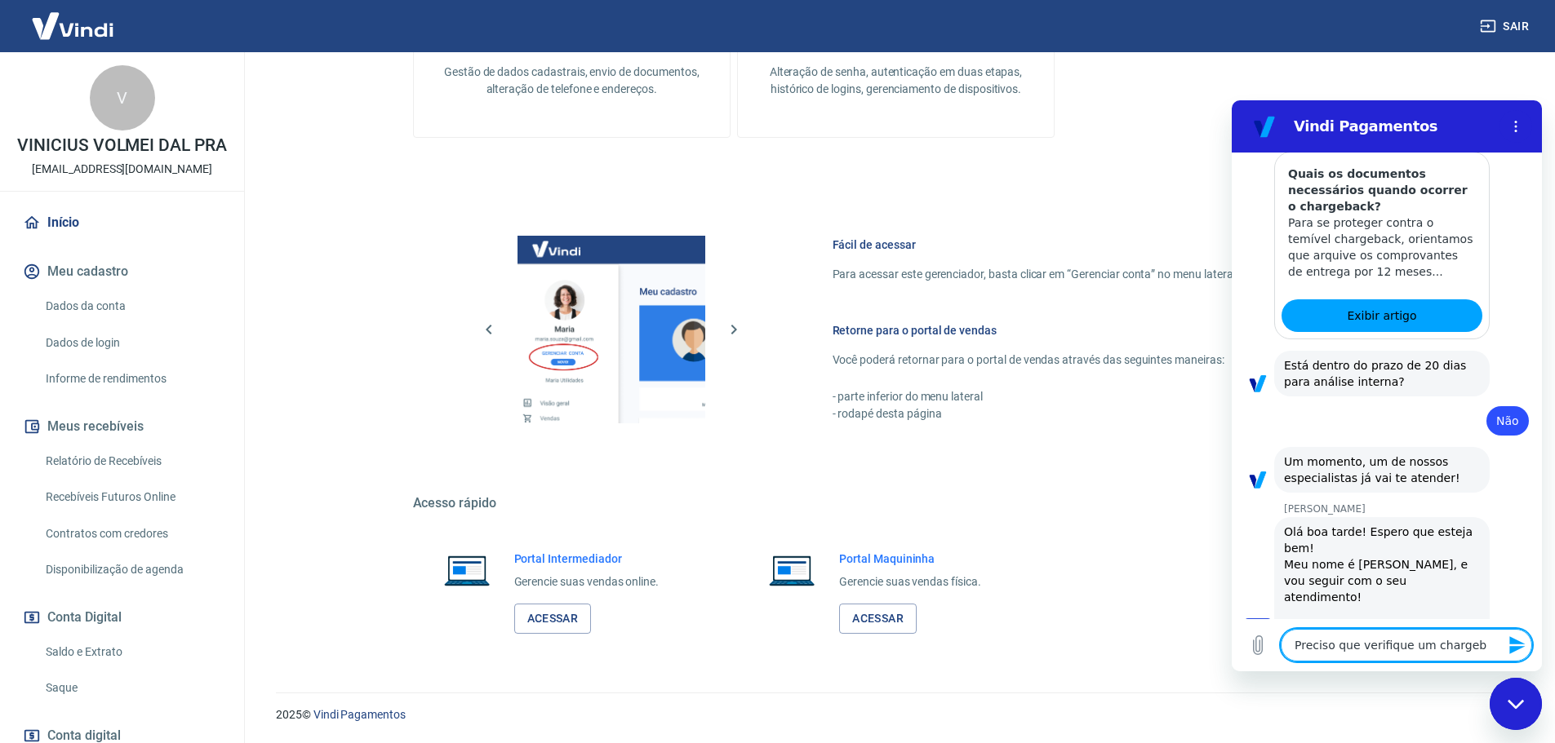
type textarea "x"
type textarea "Preciso que verifique um chargebac"
type textarea "x"
type textarea "Preciso que verifique um chargeback"
type textarea "x"
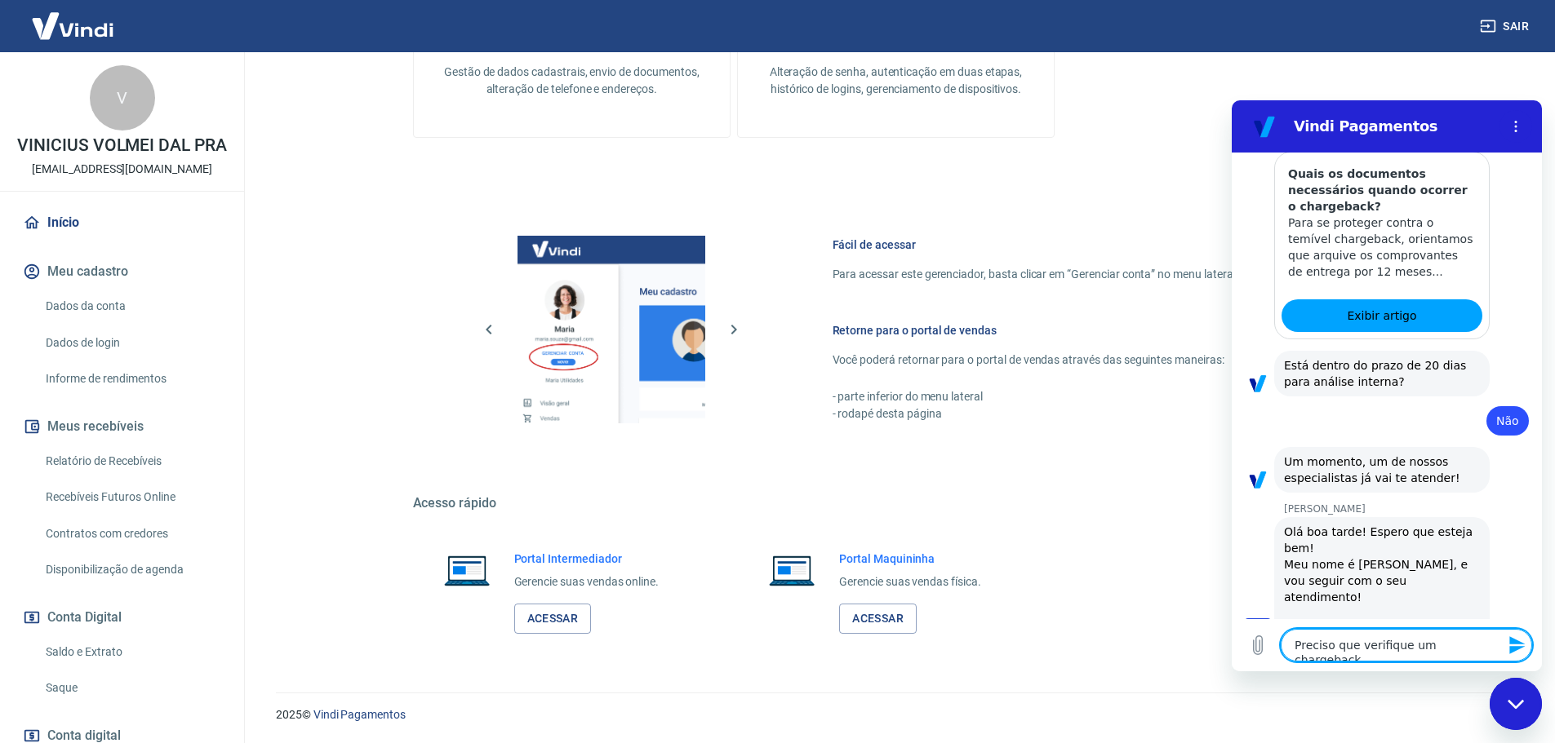
type textarea "Preciso que verifique um chargeback"
type textarea "x"
type textarea "Preciso que verifique um chargeback e"
type textarea "x"
type textarea "Preciso que verifique um chargeback em"
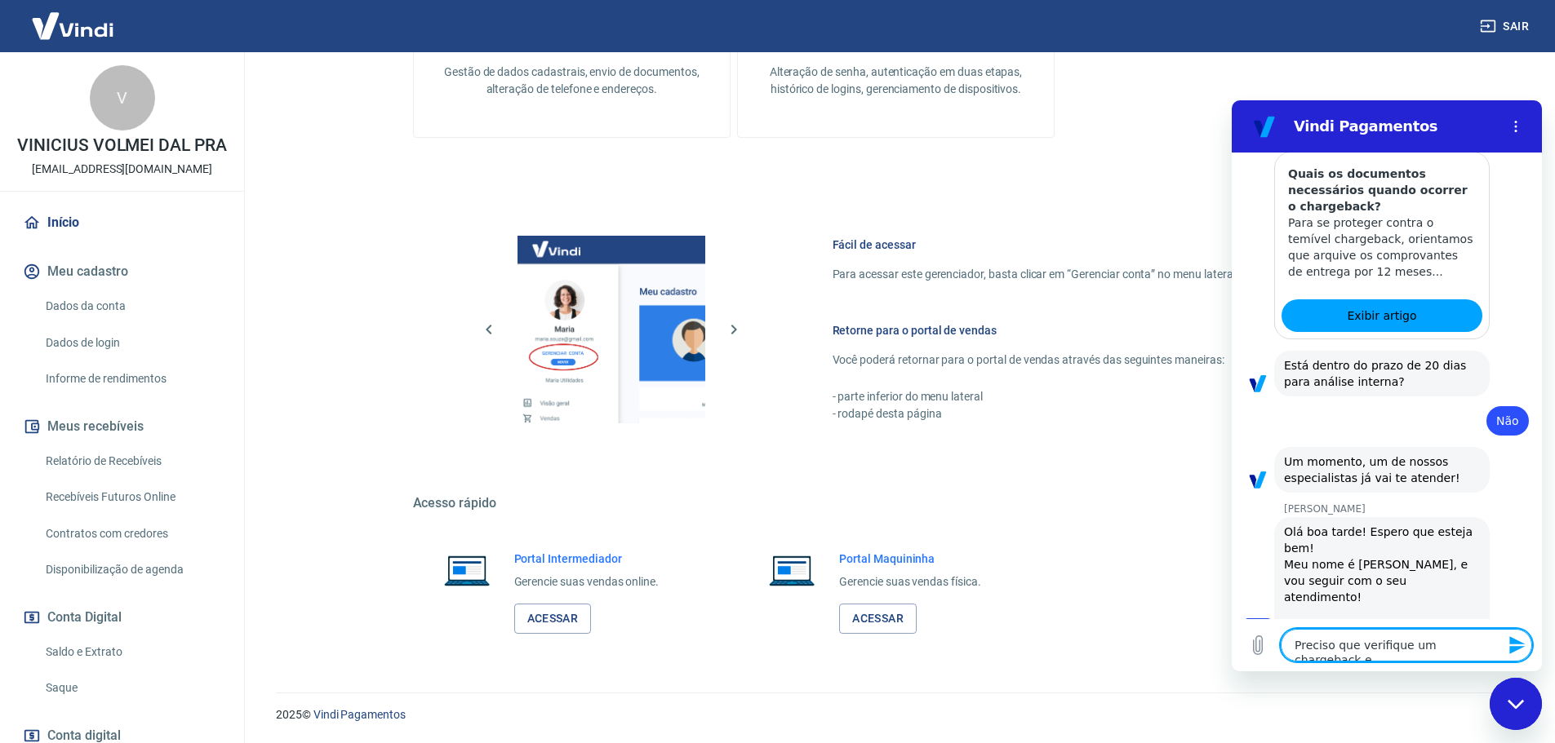
type textarea "x"
type textarea "Preciso que verifique um chargeback em"
type textarea "x"
type textarea "Preciso que verifique um chargeback em a"
type textarea "x"
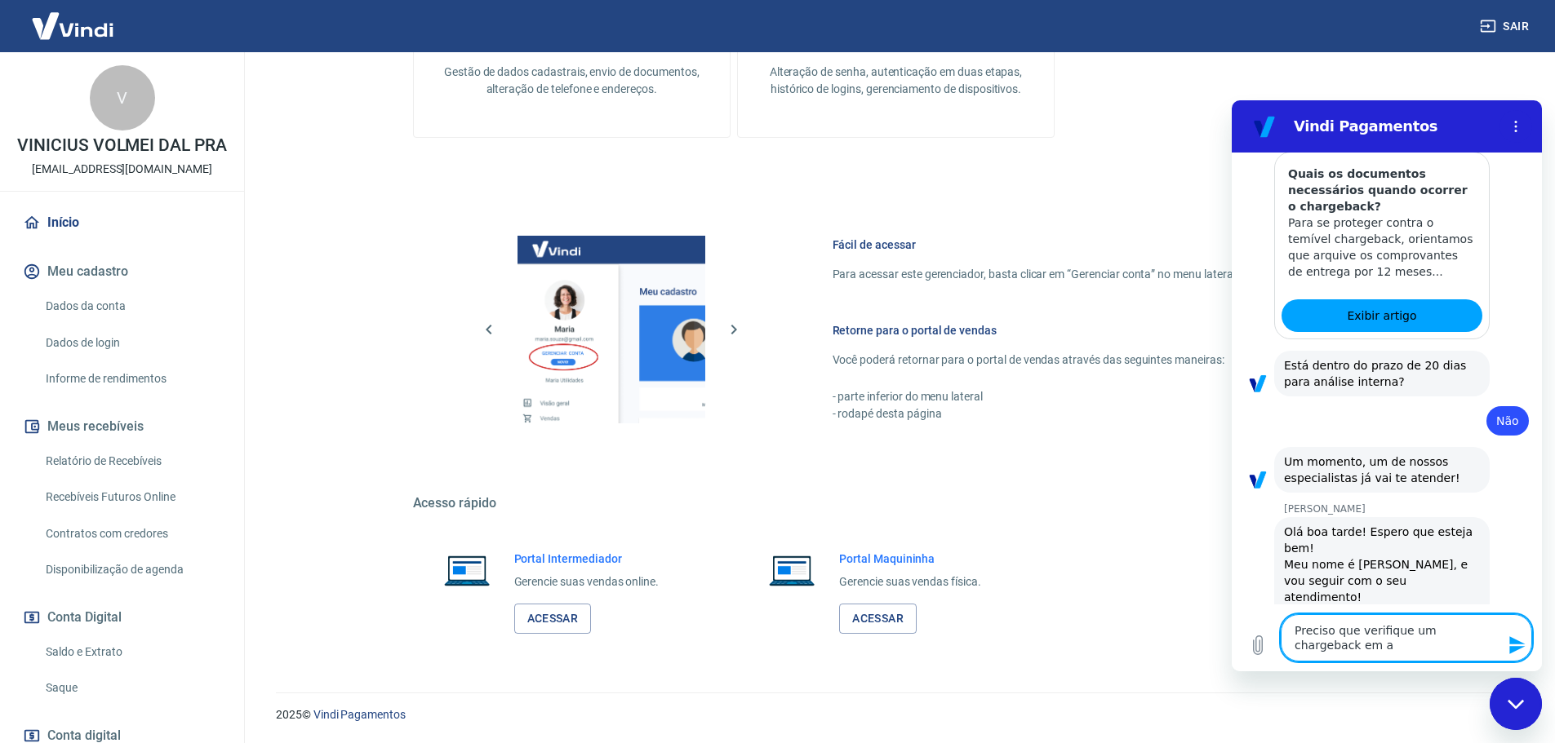
type textarea "Preciso que verifique um chargeback em an"
type textarea "x"
type textarea "Preciso que verifique um chargeback em and"
type textarea "x"
type textarea "Preciso que verifique um chargeback em anda"
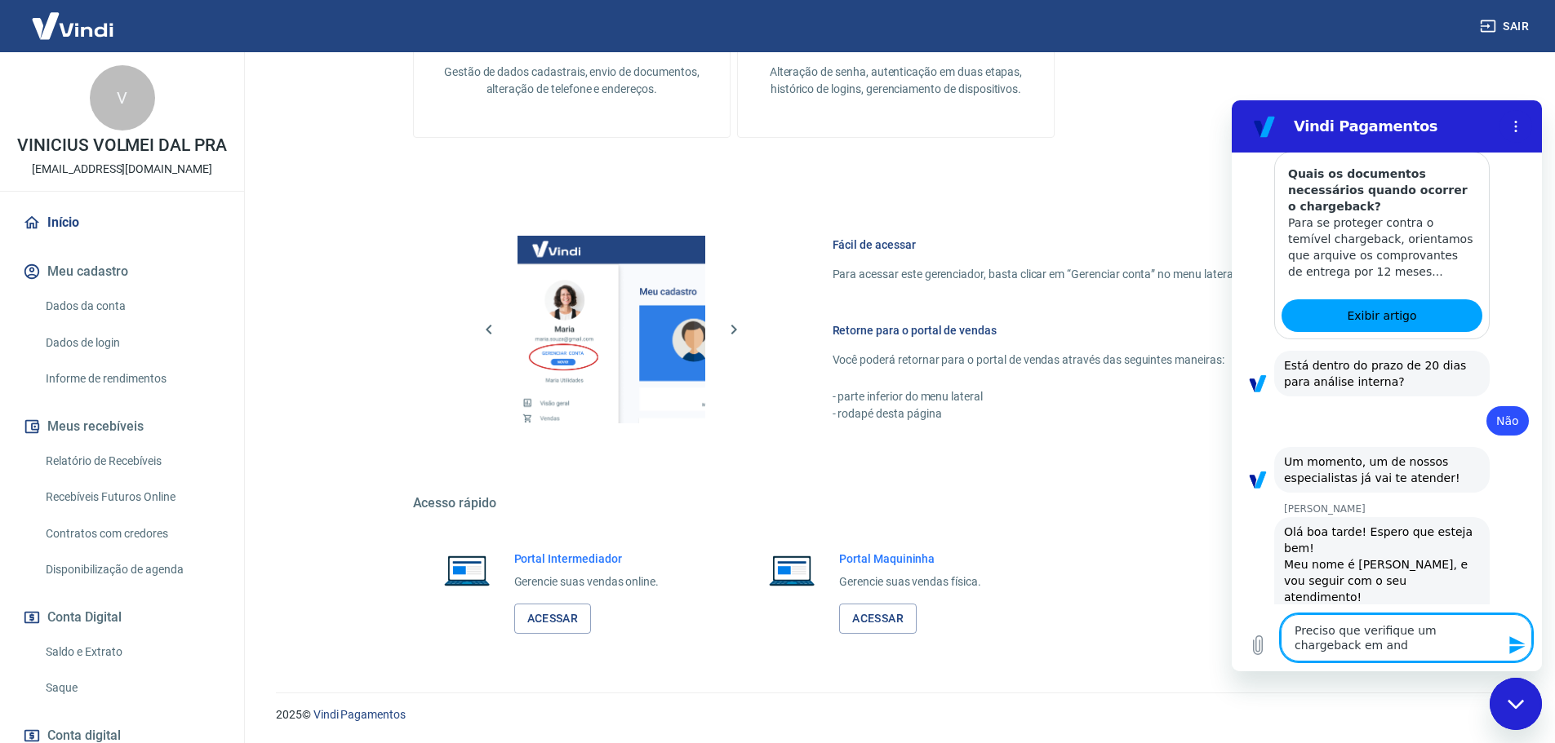
type textarea "x"
type textarea "Preciso que verifique um chargeback em [GEOGRAPHIC_DATA]"
type textarea "x"
type textarea "Preciso que verifique um chargeback em [GEOGRAPHIC_DATA]"
type textarea "x"
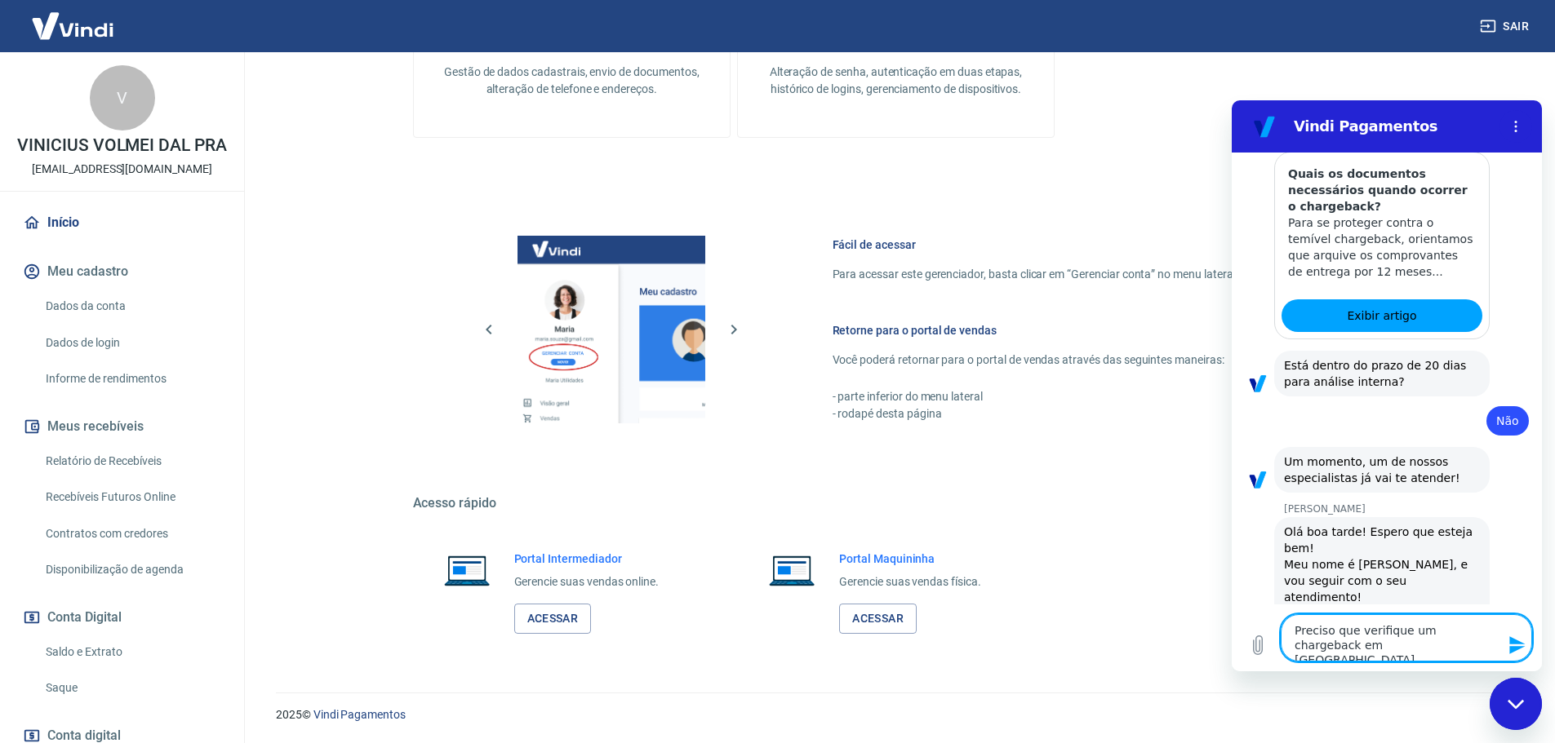
type textarea "Preciso que verifique um chargeback em [GEOGRAPHIC_DATA]"
type textarea "x"
type textarea "Preciso que verifique um chargeback em andament"
type textarea "x"
type textarea "Preciso que verifique um chargeback em andamento"
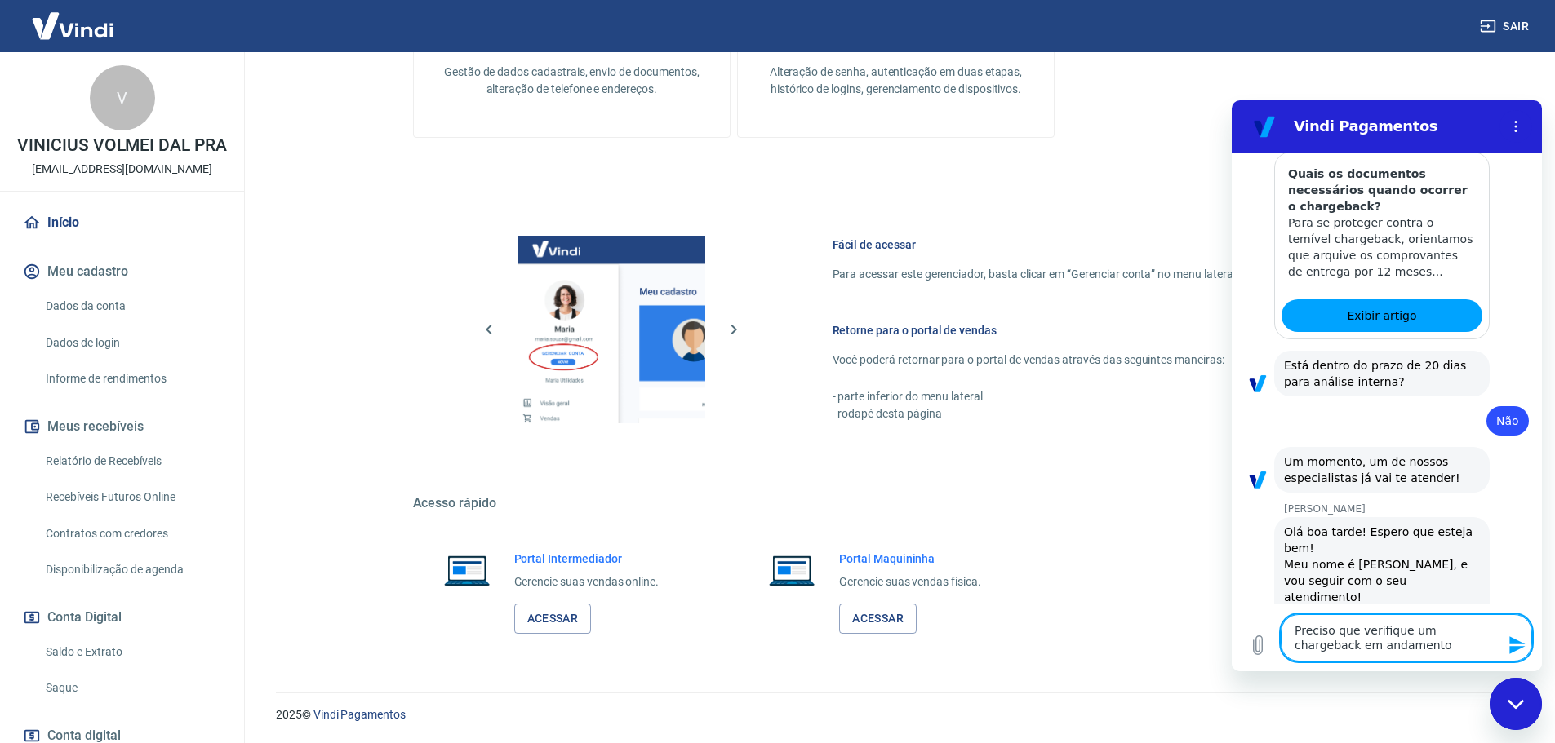
type textarea "x"
type textarea "Preciso que verifique um chargeback em andamento"
type textarea "x"
type textarea "Preciso que verifique um chargeback em andamento h"
type textarea "x"
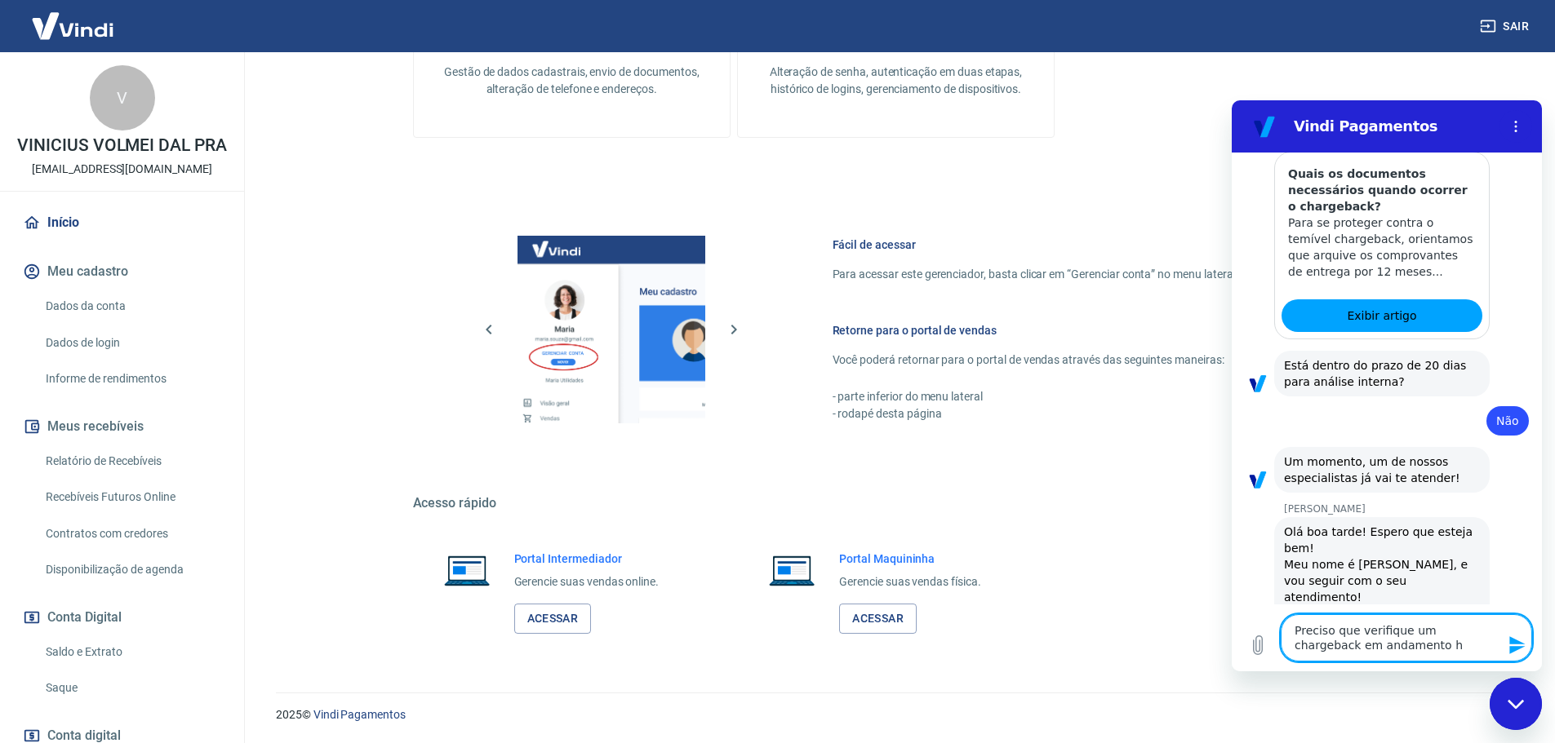
type textarea "Preciso que verifique um chargeback em andamento ha"
type textarea "x"
type textarea "Preciso que verifique um chargeback em andamento ha"
type textarea "x"
type textarea "Preciso que verifique um chargeback em andamento ha m"
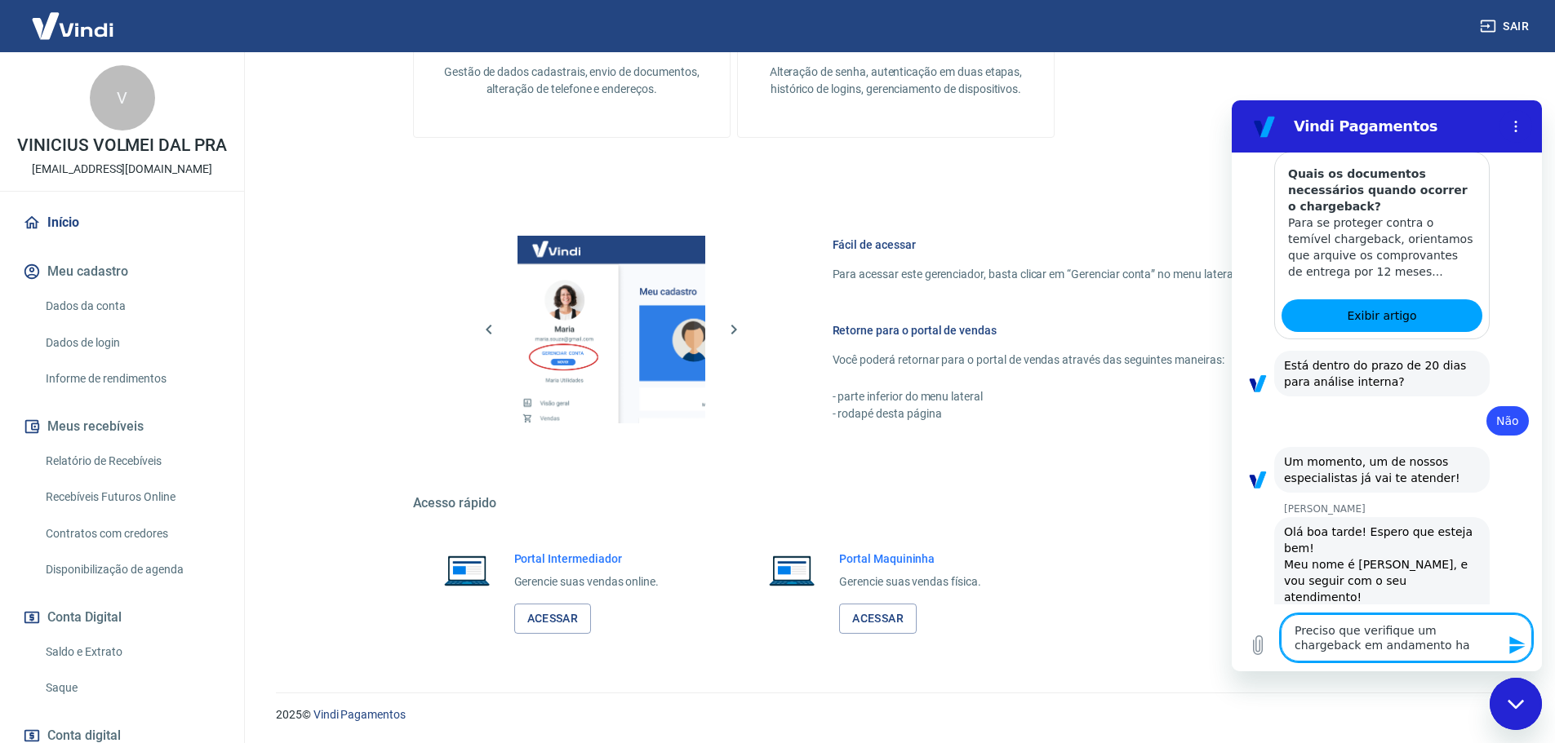
type textarea "x"
type textarea "Preciso que verifique um chargeback em andamento ha ma"
type textarea "x"
type textarea "Preciso que verifique um chargeback em andamento ha mai"
type textarea "x"
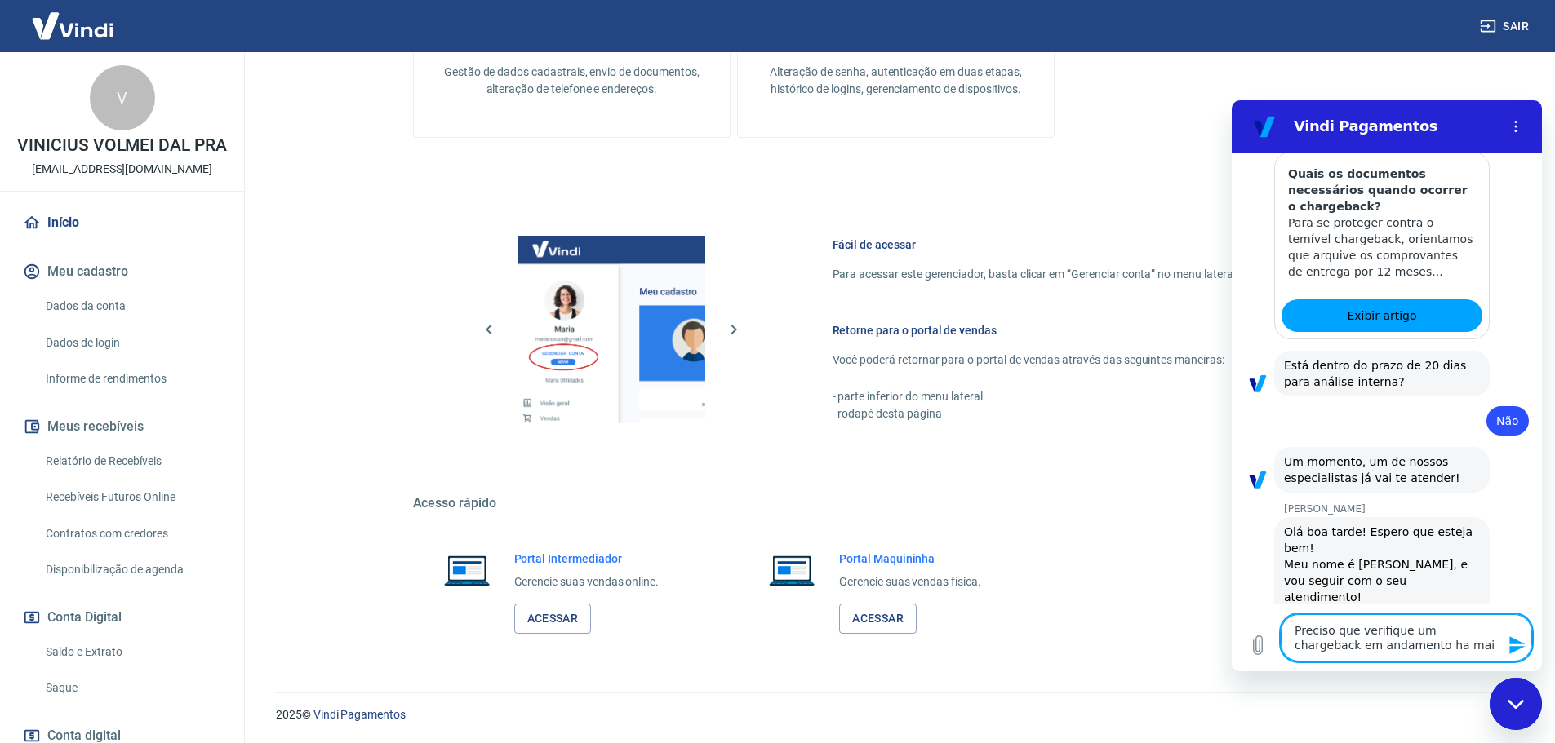
type textarea "Preciso que verifique um chargeback em andamento ha mais"
type textarea "x"
type textarea "Preciso que verifique um chargeback em andamento ha mais"
type textarea "x"
type textarea "Preciso que verifique um chargeback em andamento ha mais d"
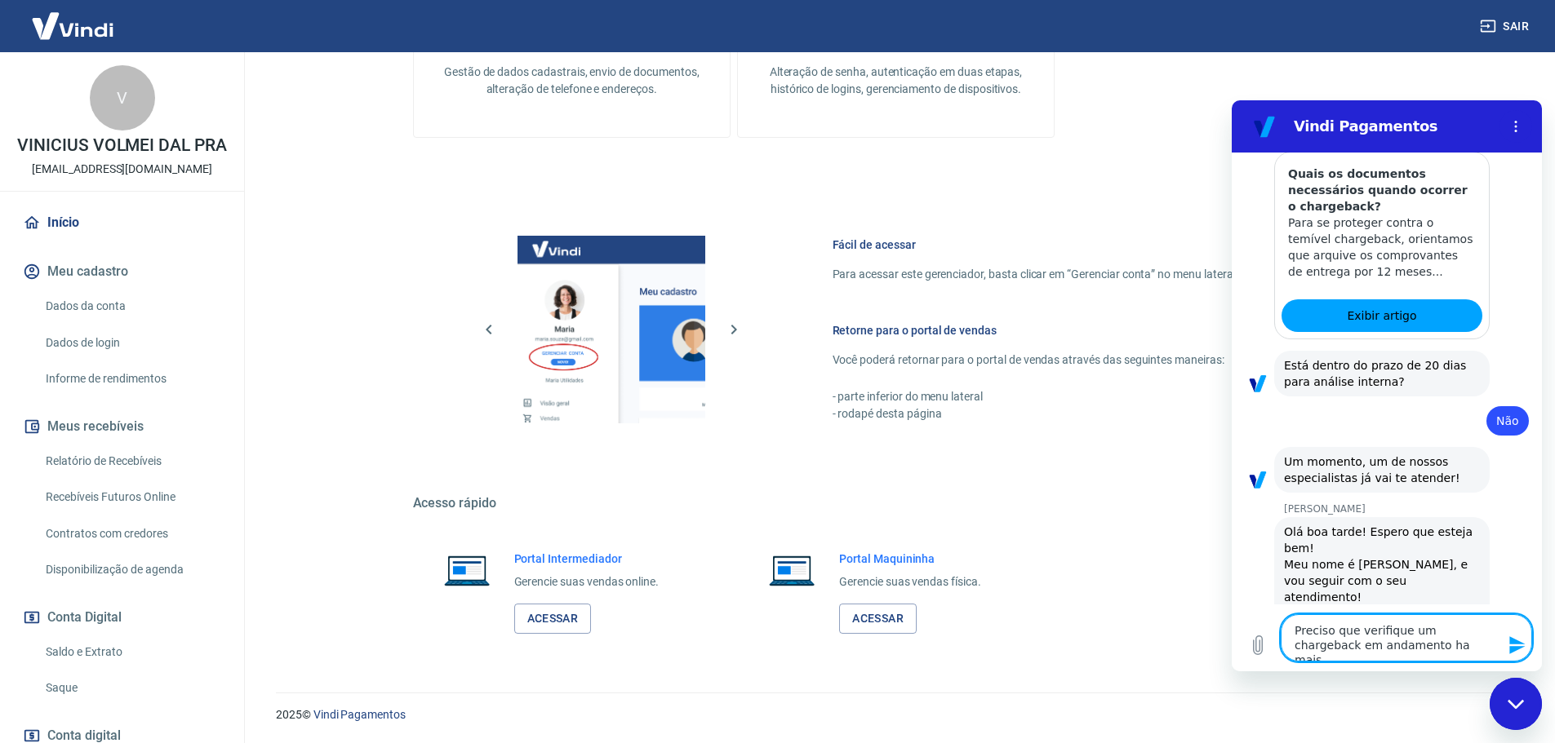
type textarea "x"
type textarea "Preciso que verifique um chargeback em andamento ha mais de"
type textarea "x"
type textarea "Preciso que verifique um chargeback em andamento ha mais de"
type textarea "x"
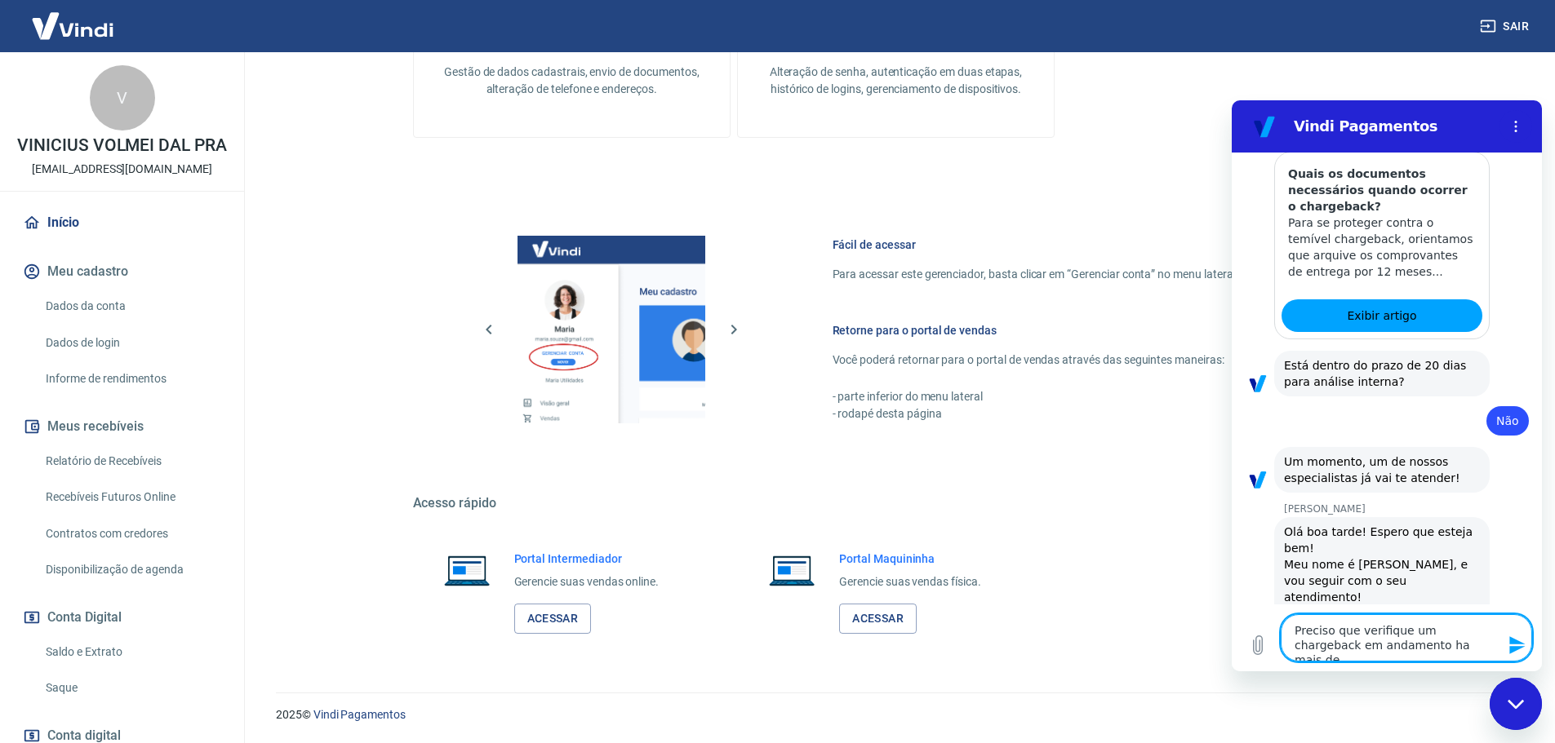
type textarea "Preciso que verifique um chargeback em andamento ha mais de 2"
type textarea "x"
type textarea "Preciso que verifique um chargeback em andamento ha mais de 20"
type textarea "x"
type textarea "Preciso que verifique um chargeback em andamento ha mais de 20"
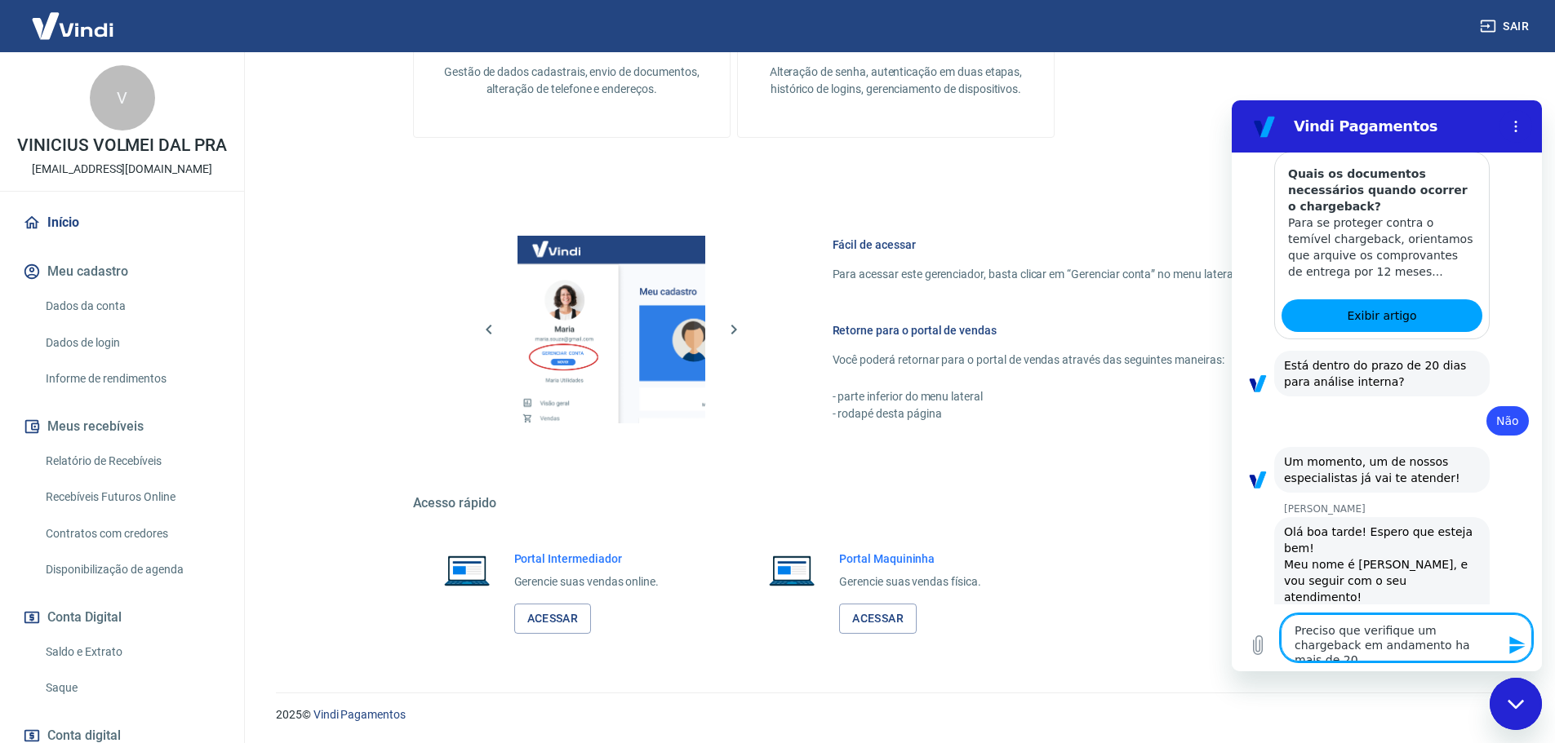
type textarea "x"
type textarea "Preciso que verifique um chargeback em andamento ha mais de 20 d"
type textarea "x"
type textarea "Preciso que verifique um chargeback em andamento ha mais de 20 di"
type textarea "x"
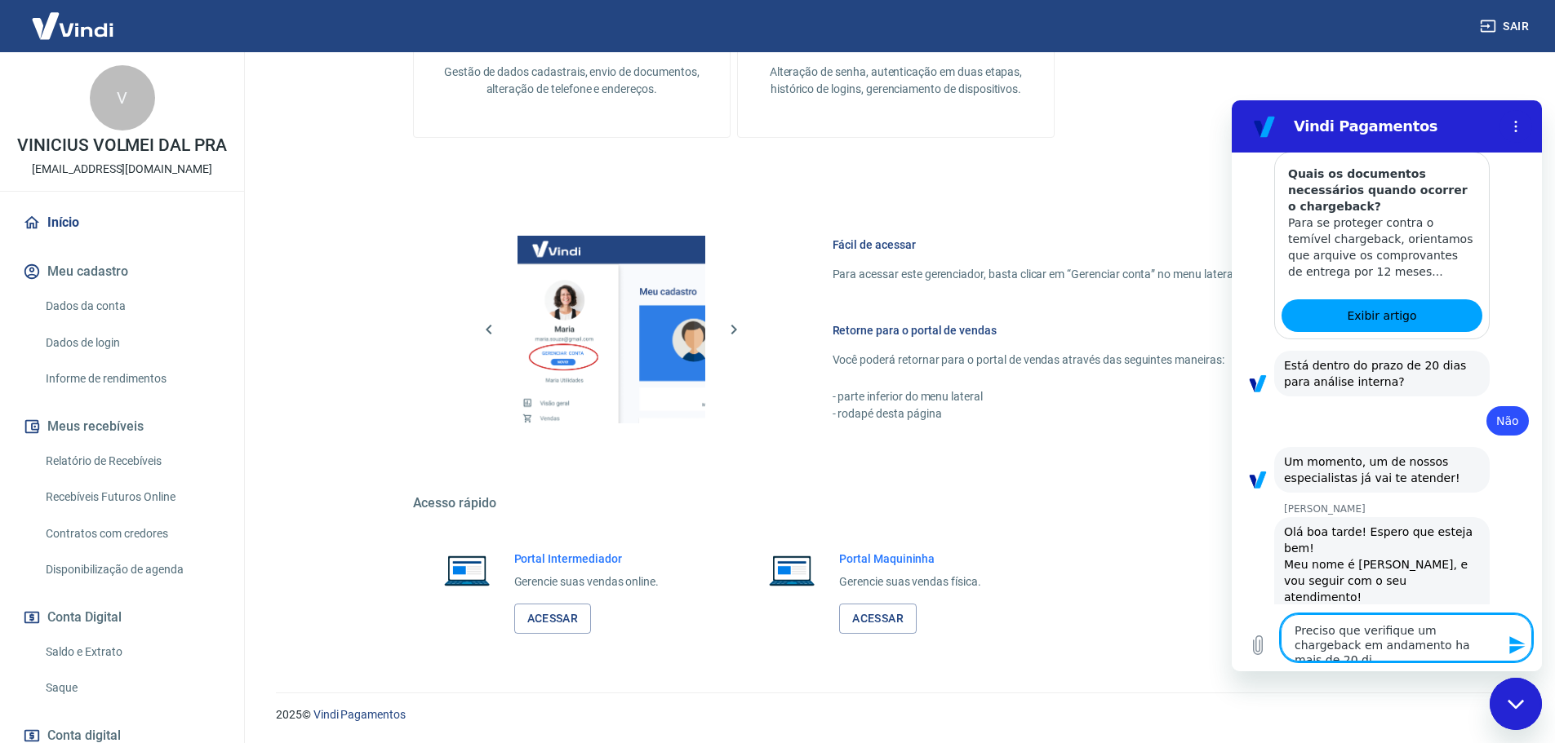
type textarea "Preciso que verifique um chargeback em andamento ha mais de 20 dia"
type textarea "x"
type textarea "Preciso que verifique um chargeback em andamento ha mais de 20 dias"
type textarea "x"
type textarea "Preciso que verifique um chargeback em andamento ha mais de 20 dias"
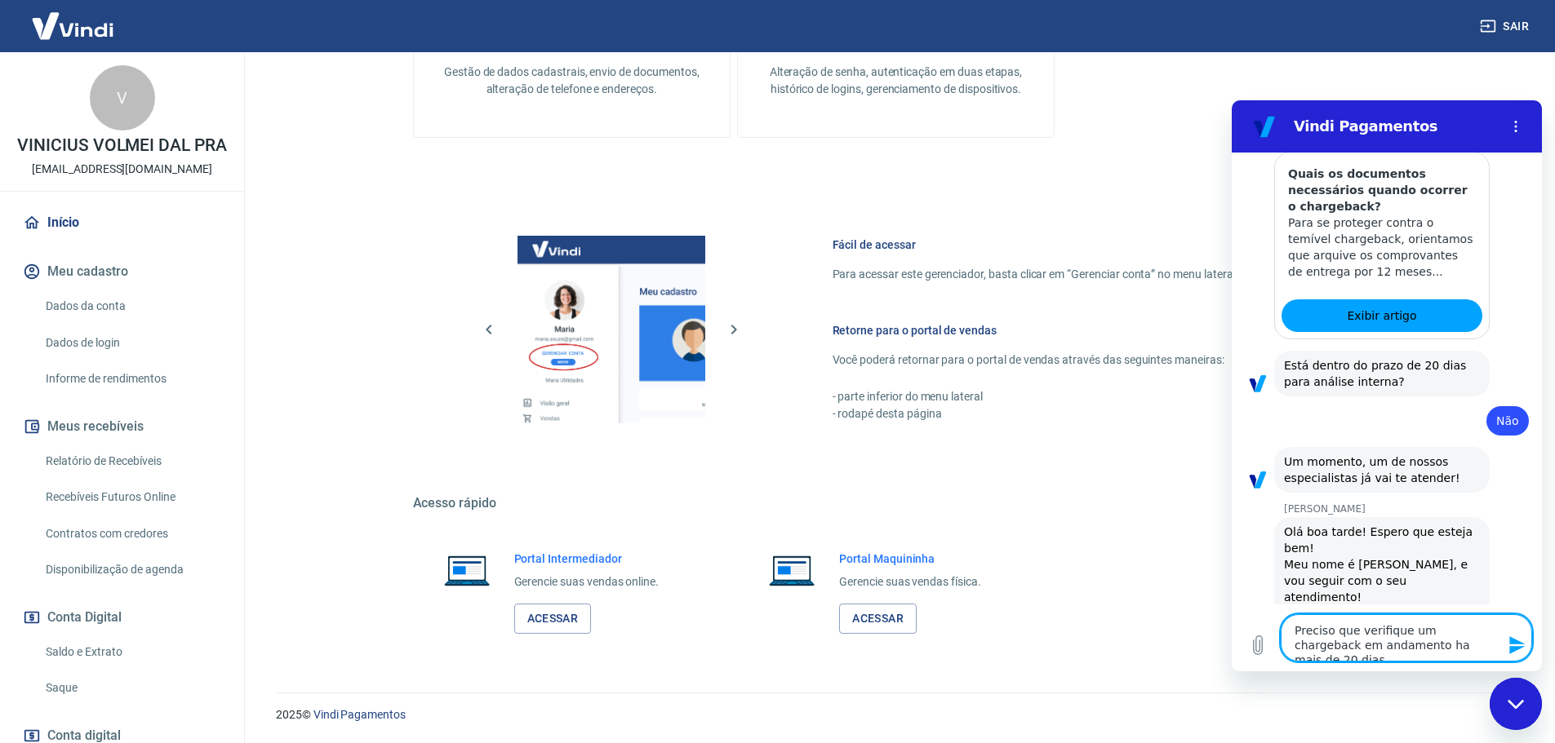
type textarea "x"
type textarea "Preciso que verifique um chargeback em andamento ha mais de 20 dias c"
type textarea "x"
type textarea "Preciso que verifique um chargeback em andamento ha mais de 20 dias co"
type textarea "x"
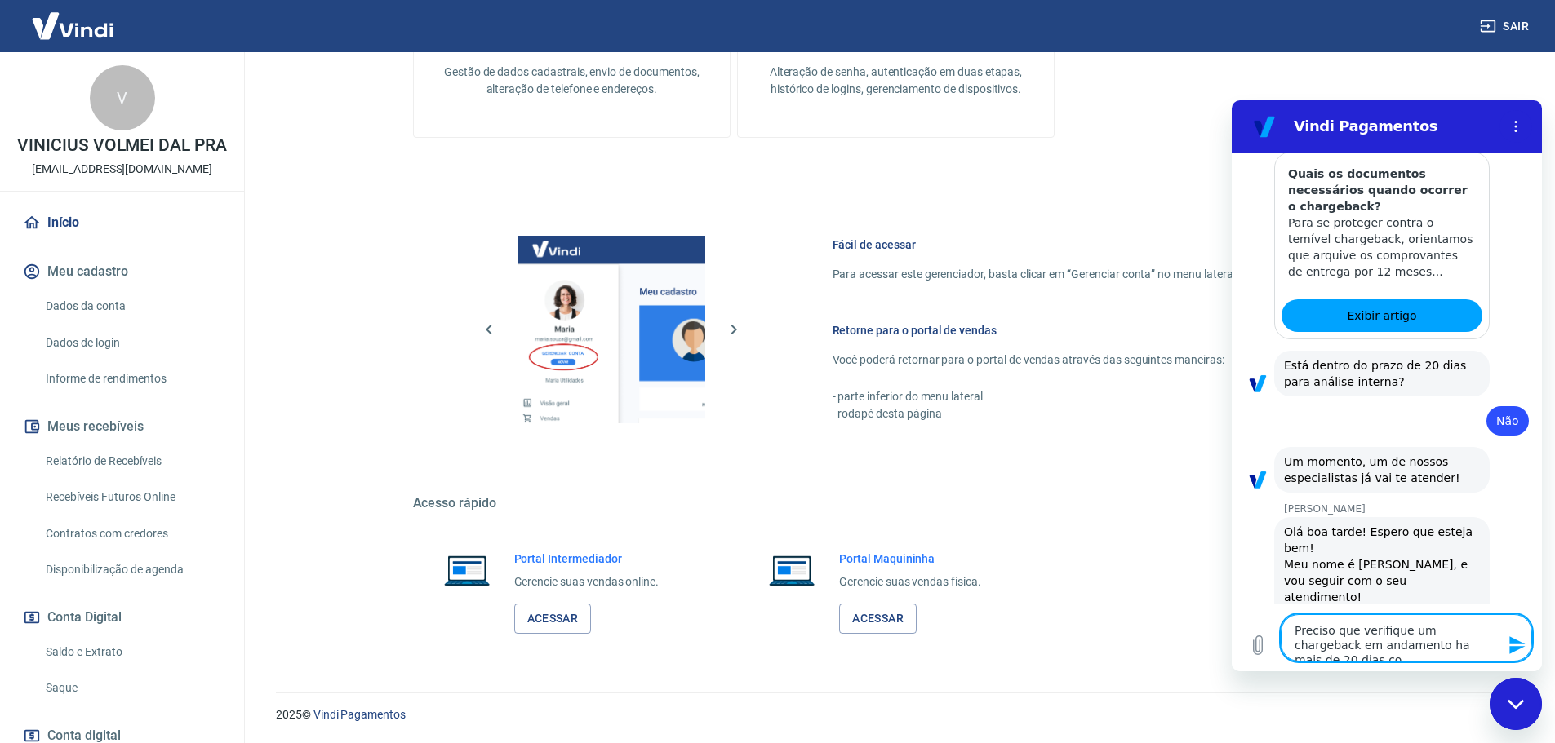
type textarea "Preciso que verifique um chargeback em andamento ha mais de 20 dias com"
type textarea "x"
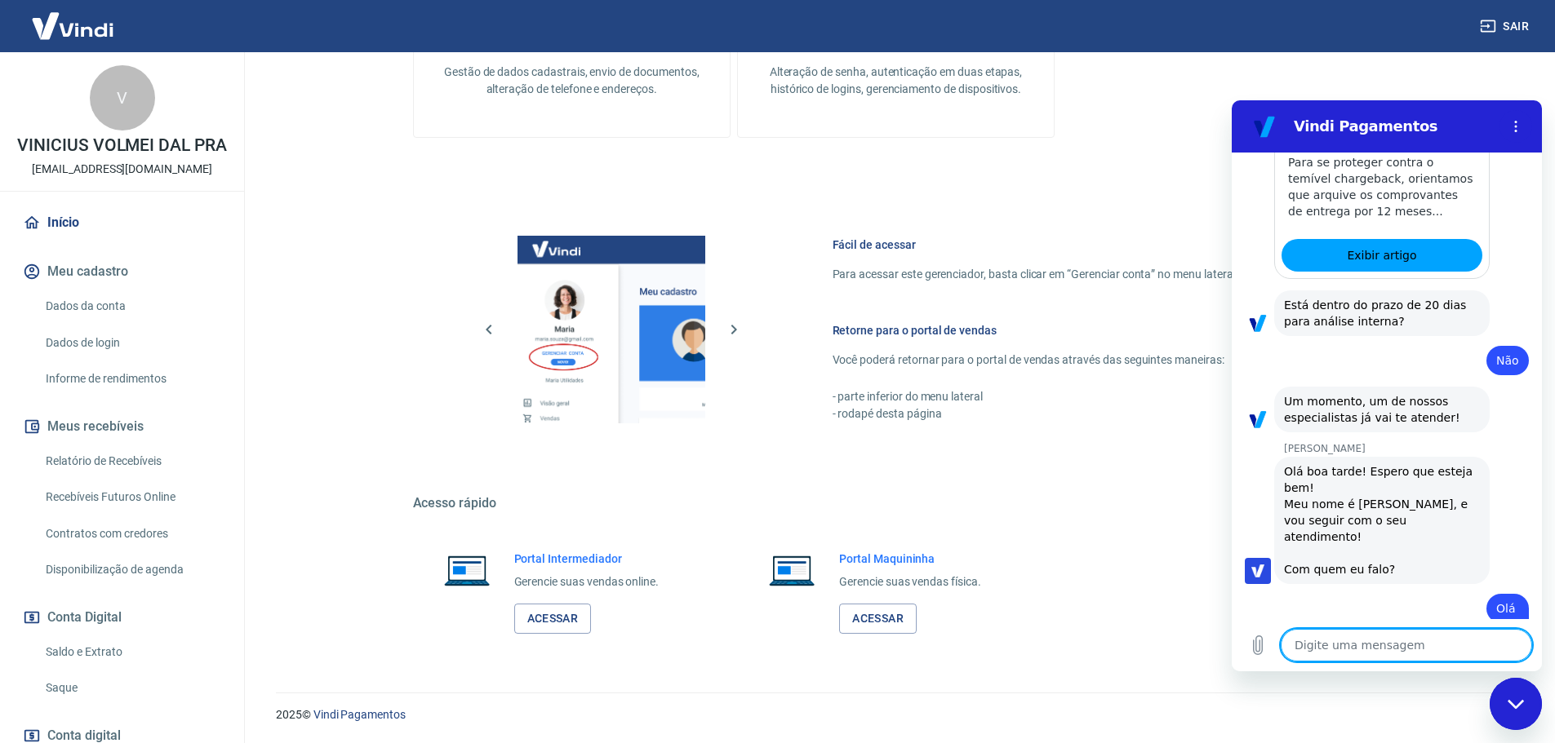
scroll to position [1431, 0]
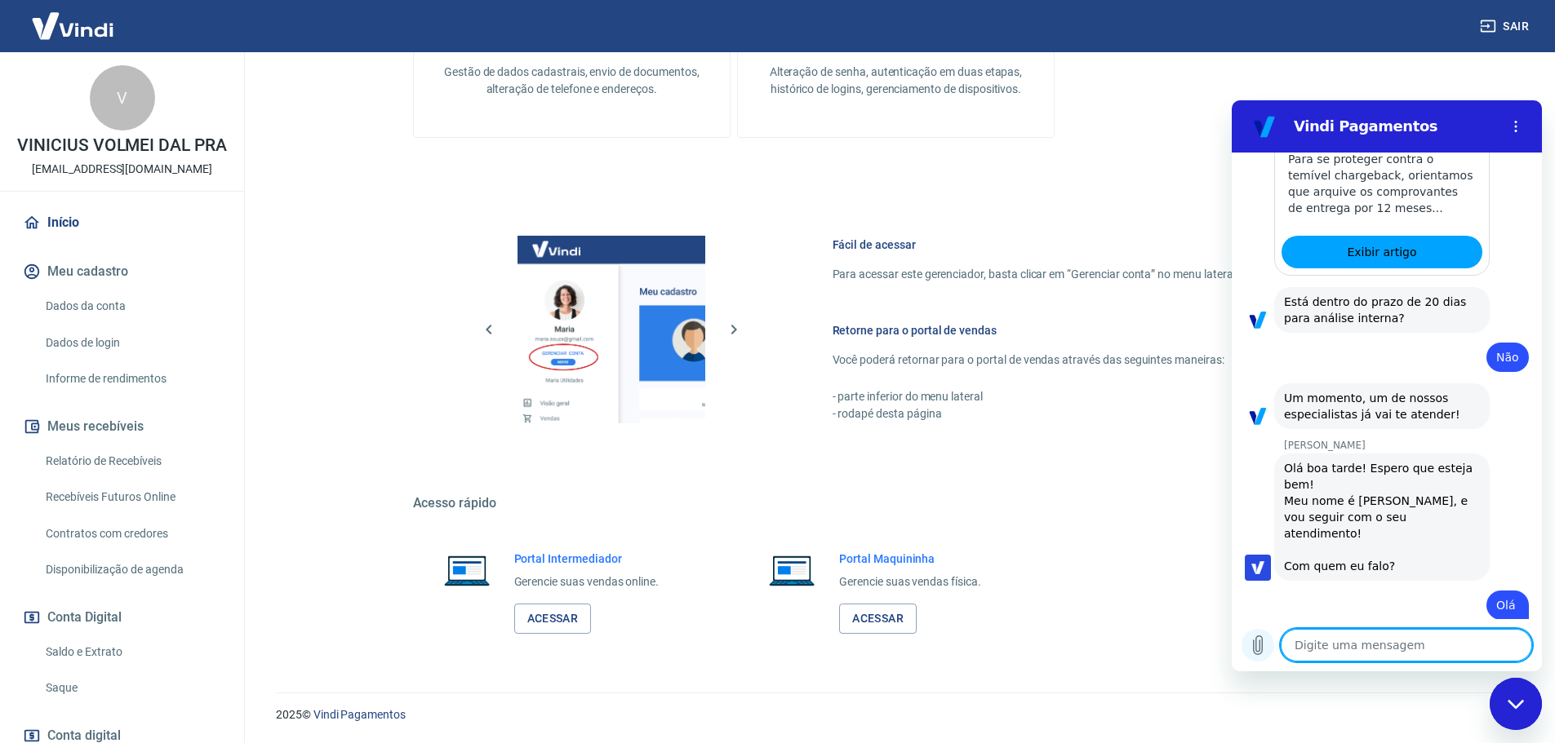
click at [1262, 638] on icon "Carregar arquivo" at bounding box center [1258, 646] width 9 height 19
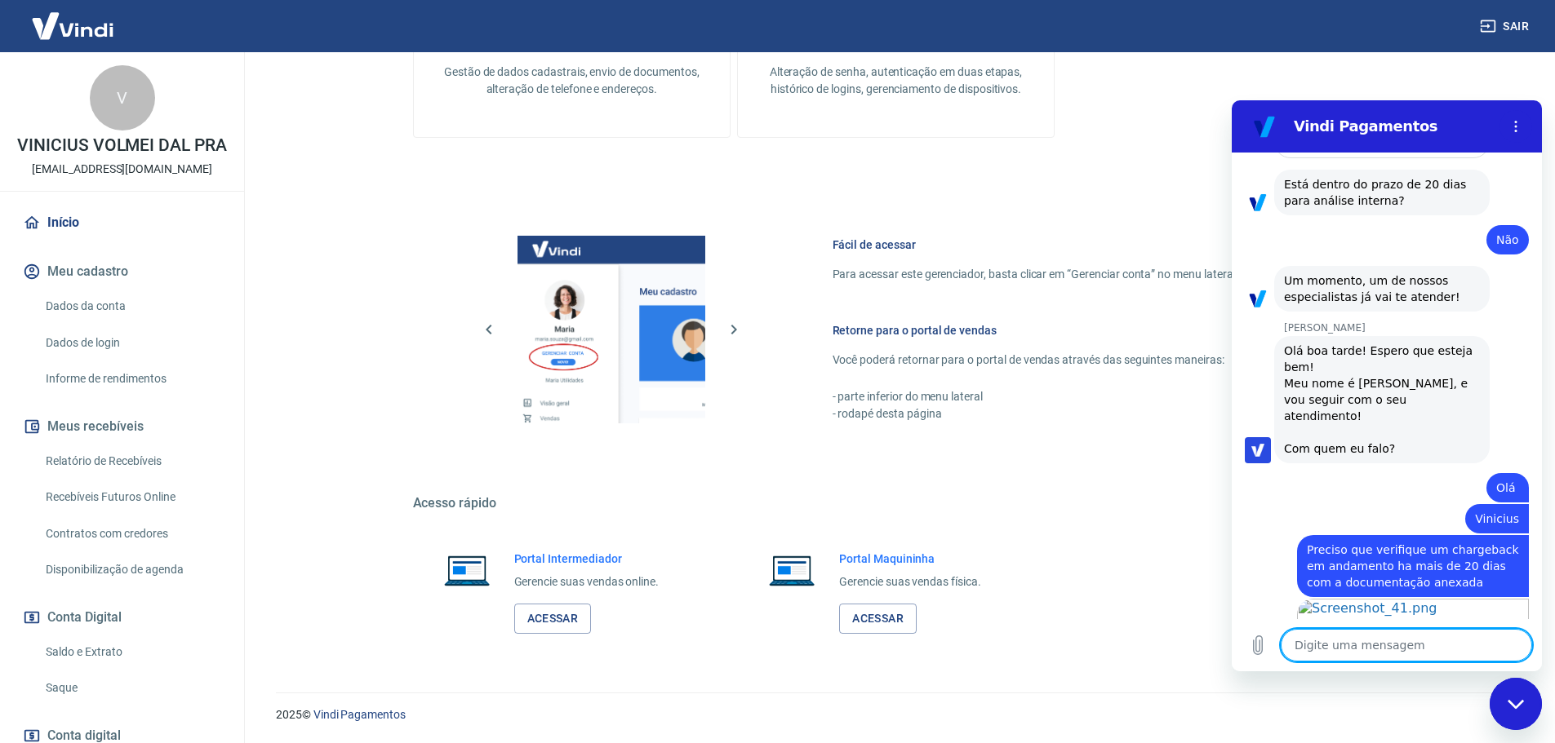
scroll to position [1551, 0]
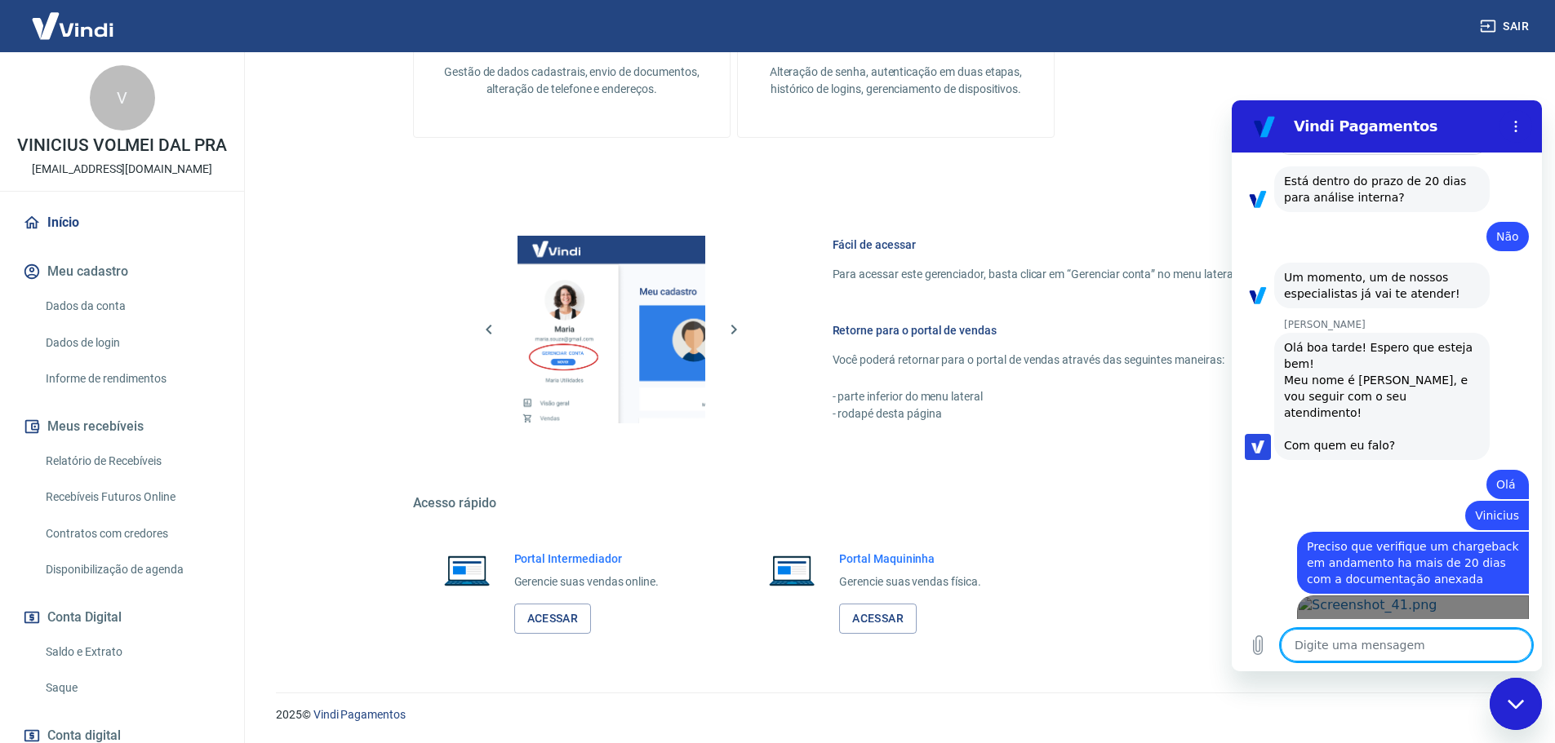
click at [1371, 655] on span "Abrir em [GEOGRAPHIC_DATA]" at bounding box center [1413, 661] width 187 height 13
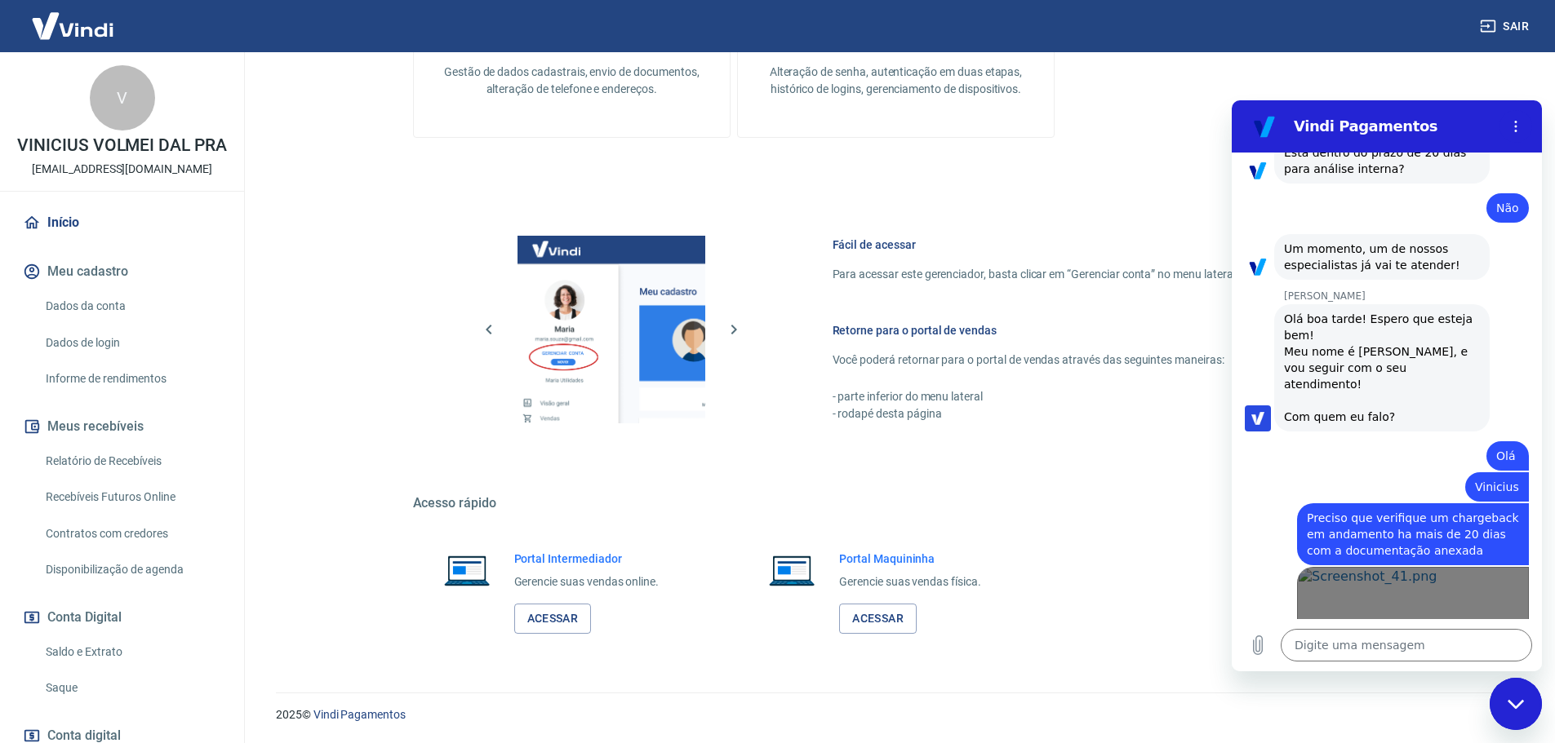
scroll to position [1582, 0]
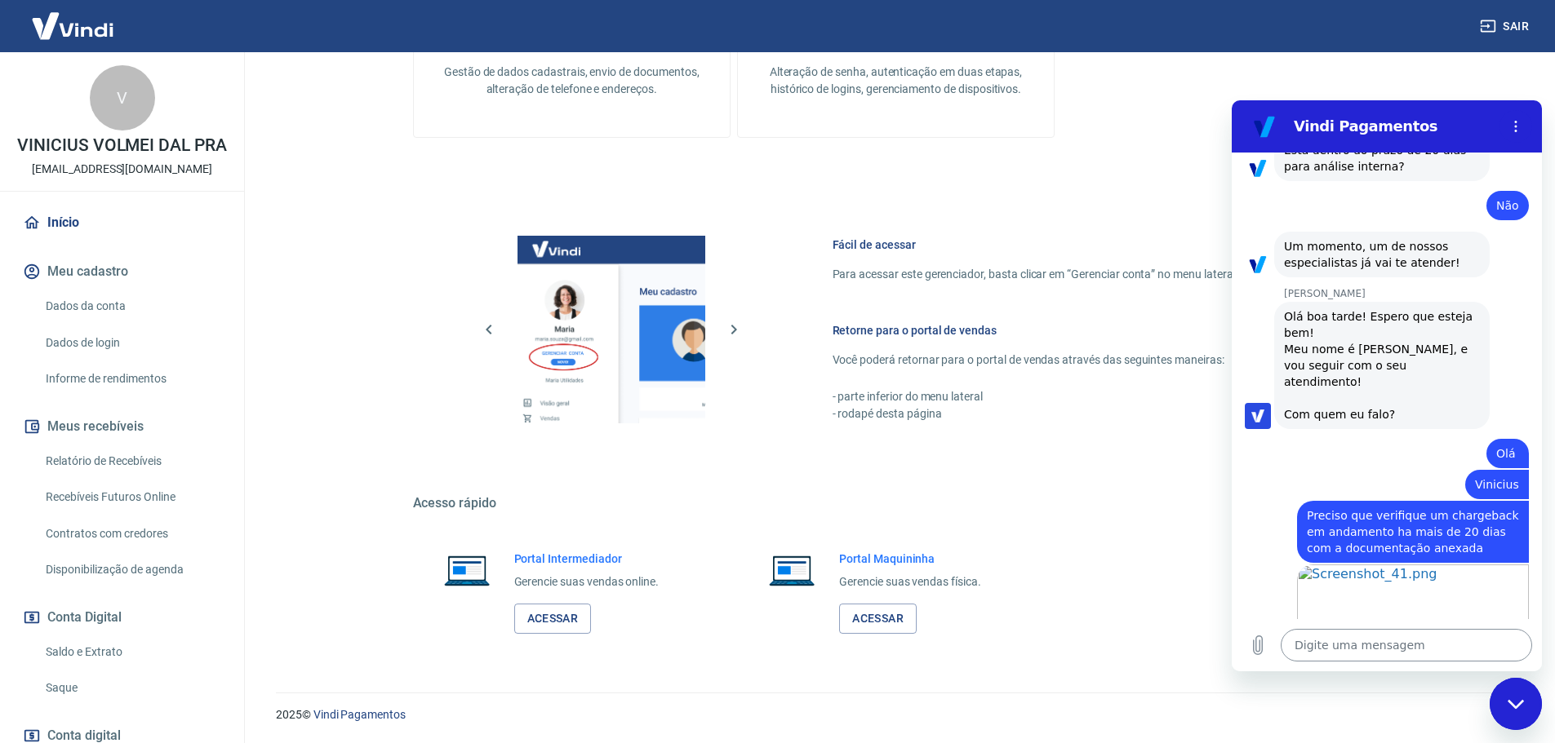
click at [1329, 650] on textarea at bounding box center [1405, 645] width 251 height 33
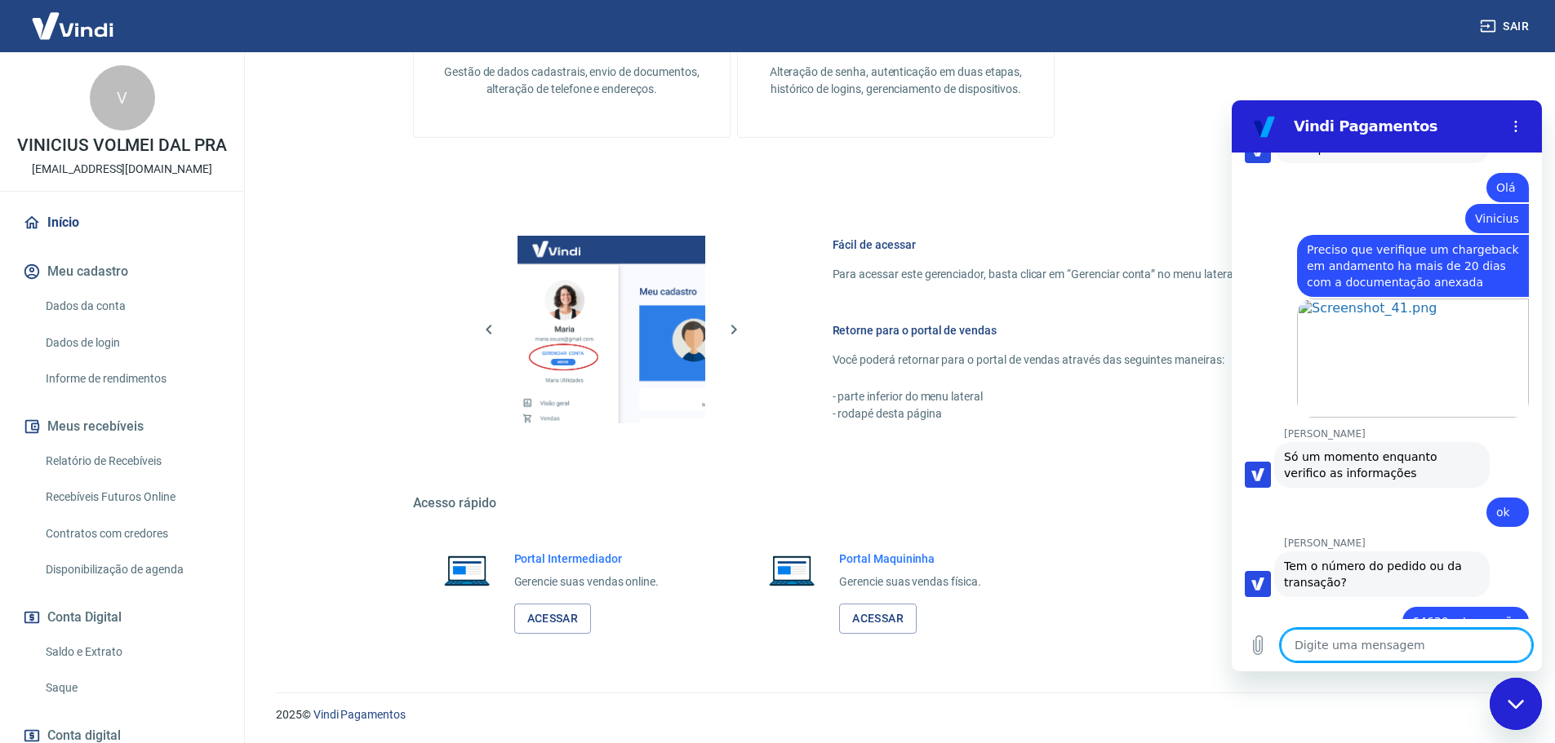
scroll to position [2000, 0]
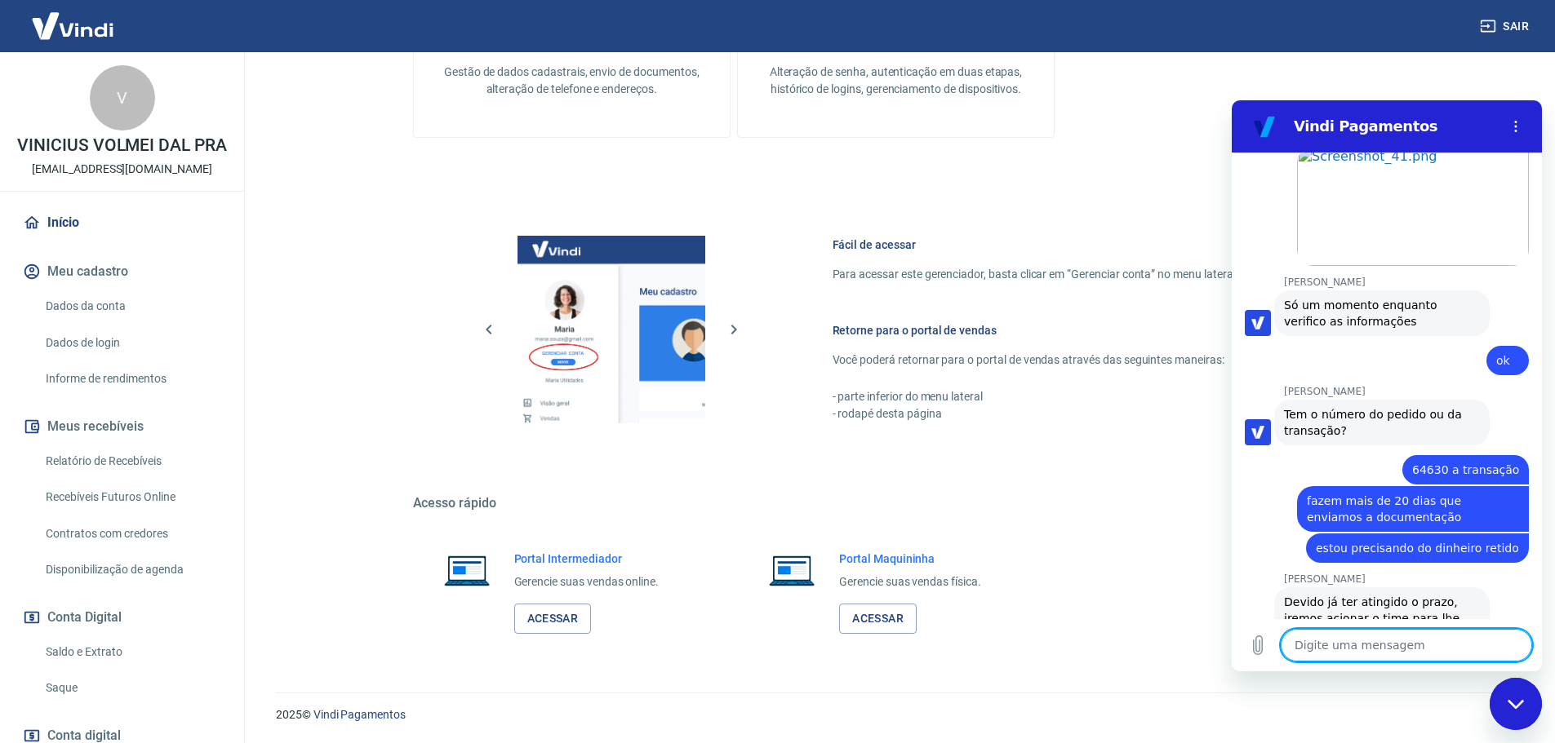
click at [1356, 646] on textarea at bounding box center [1405, 645] width 251 height 33
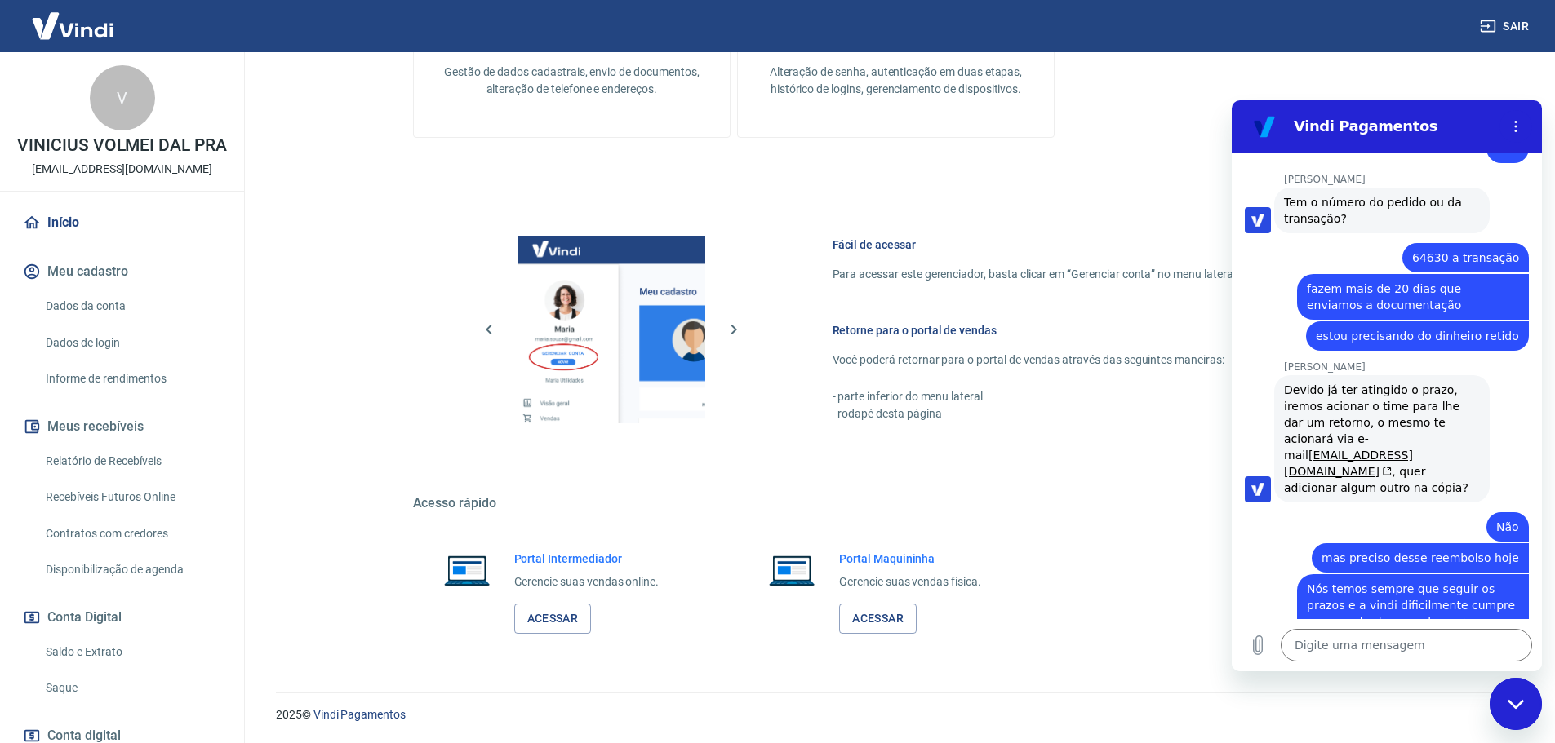
scroll to position [2266, 0]
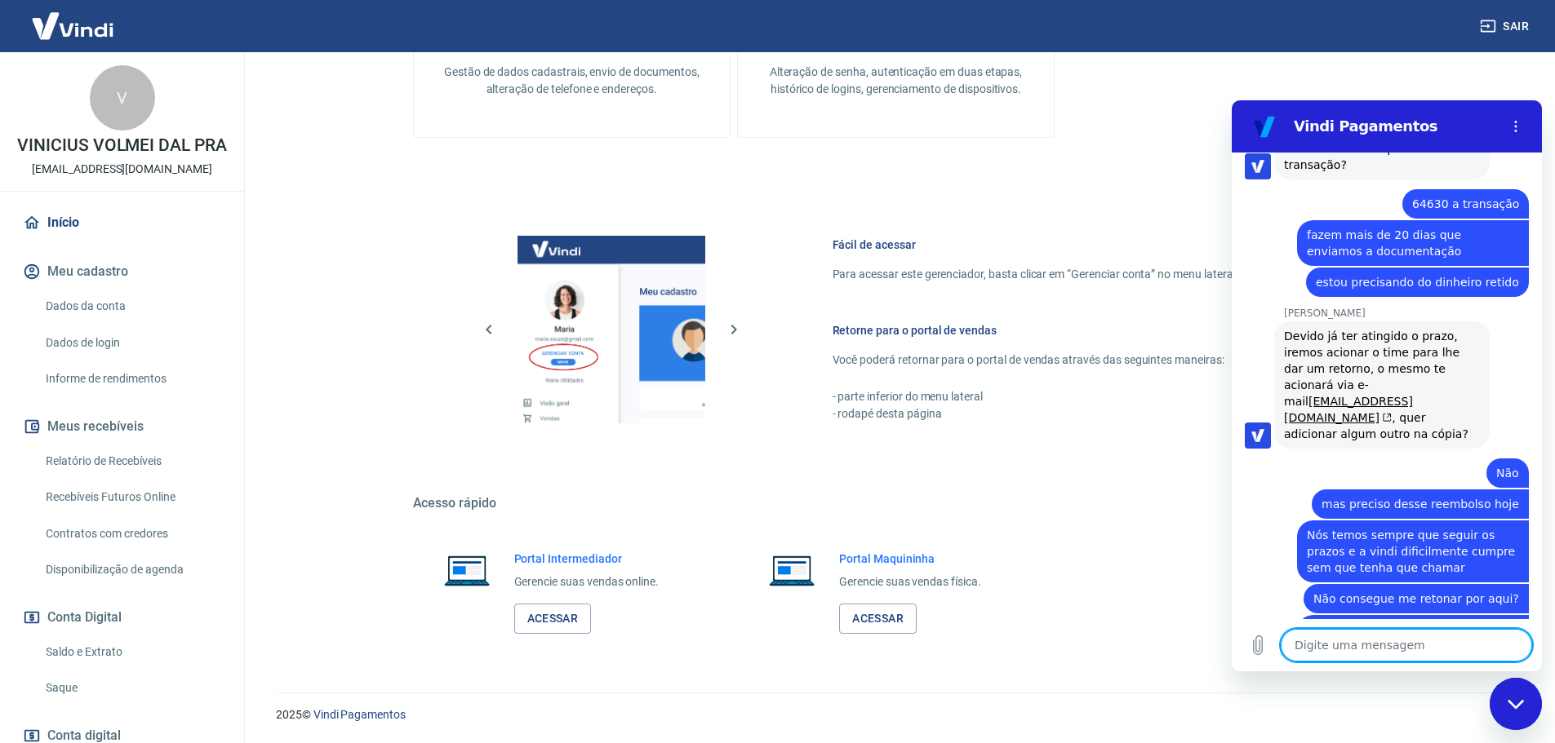
click at [1366, 647] on textarea at bounding box center [1405, 645] width 251 height 33
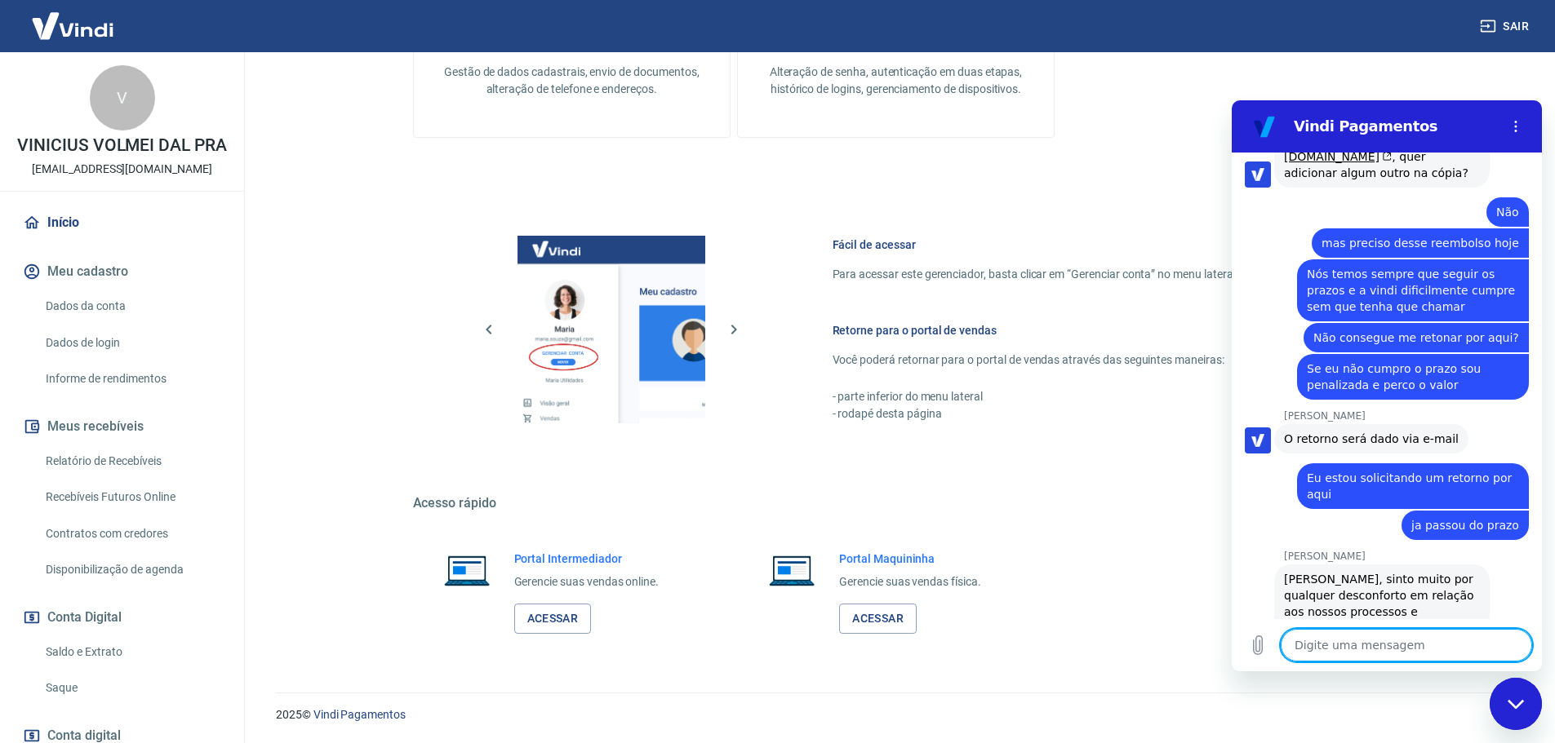
scroll to position [2629, 0]
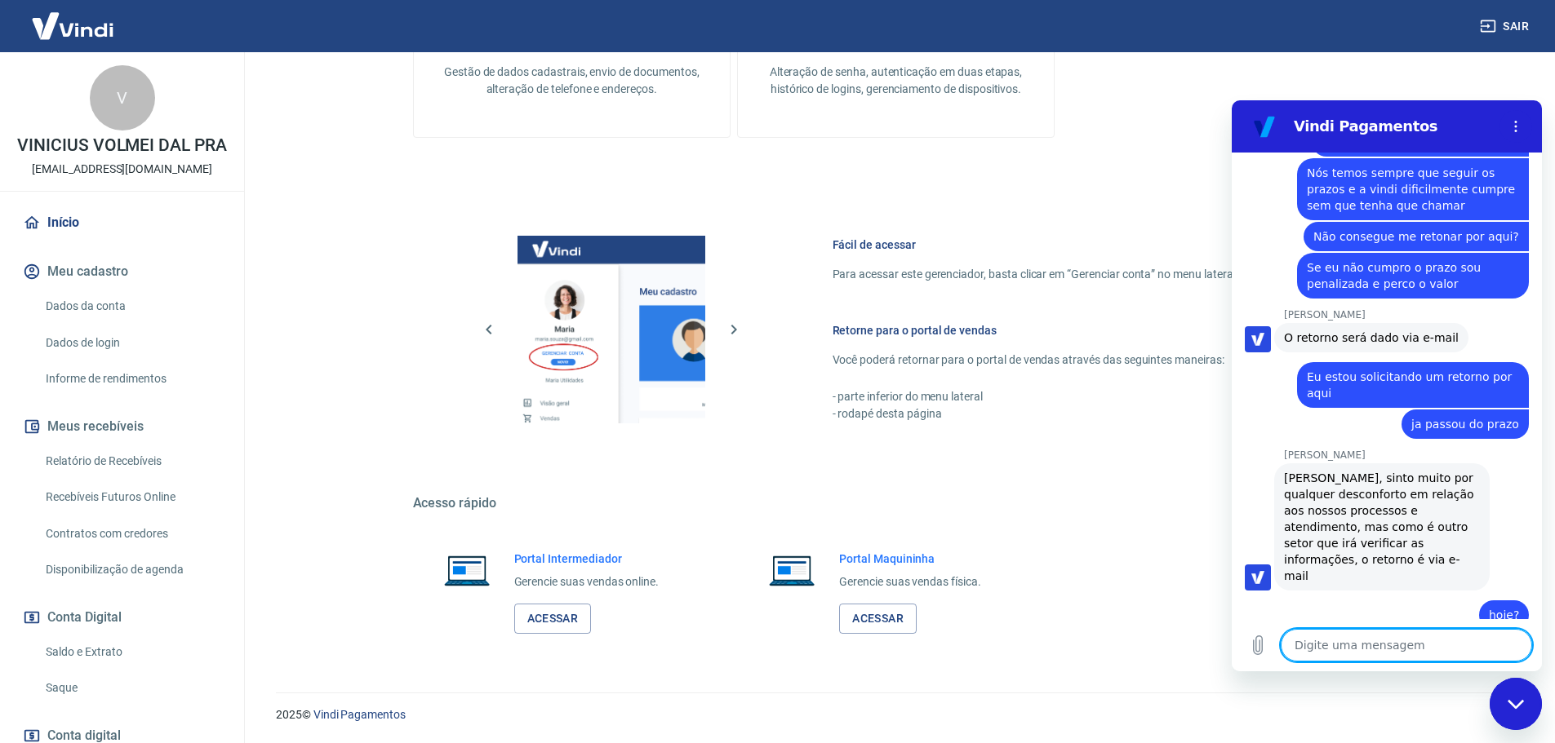
click at [1379, 646] on textarea at bounding box center [1405, 645] width 251 height 33
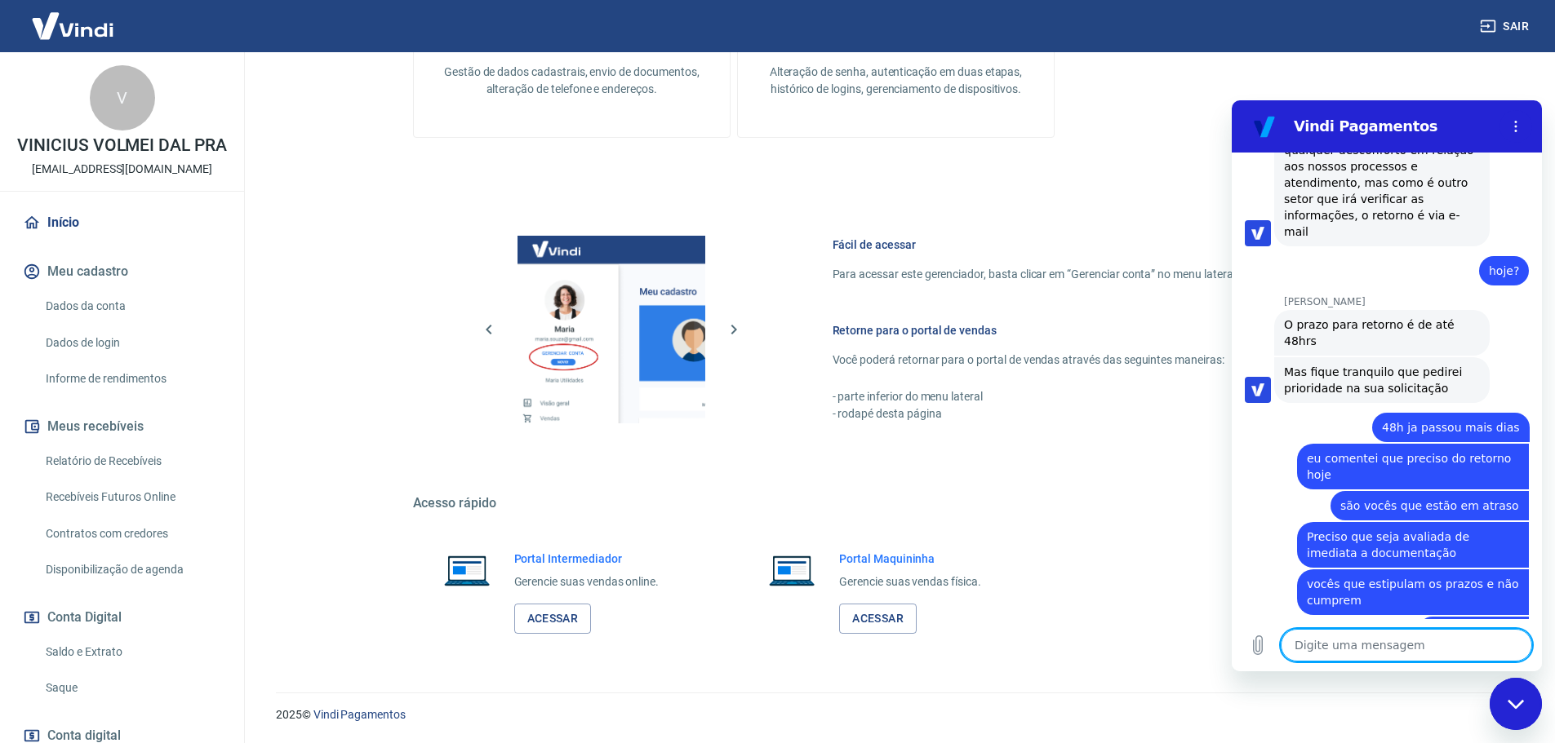
scroll to position [2975, 0]
